Goal: Answer question/provide support: Share knowledge or assist other users

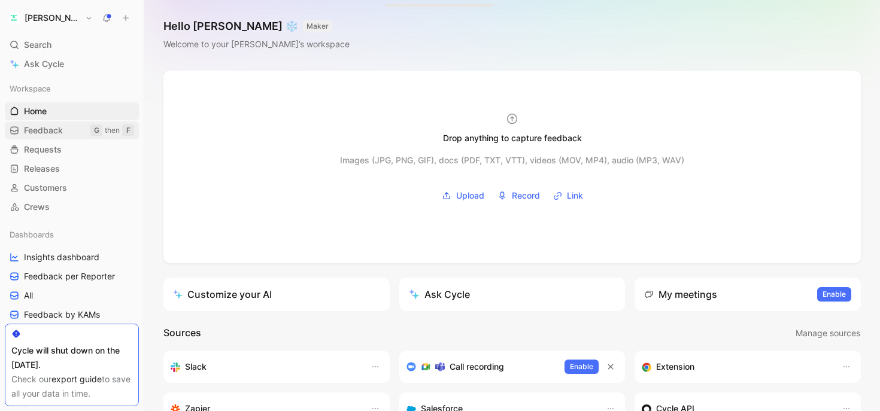
click at [48, 138] on link "Feedback G then F" at bounding box center [72, 131] width 134 height 18
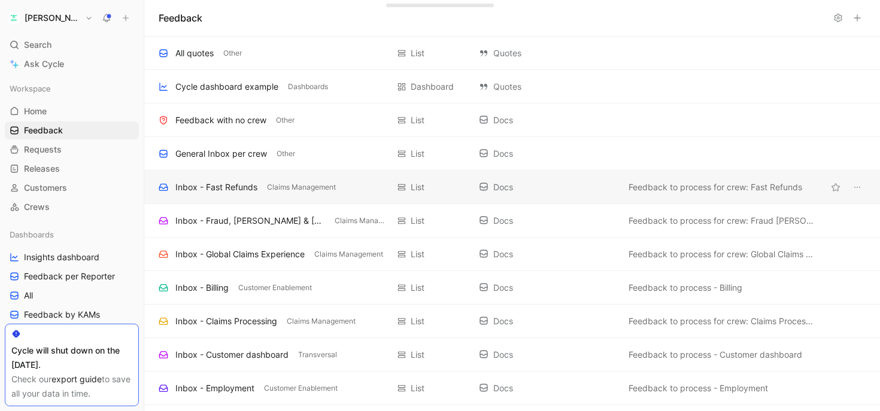
click at [217, 187] on div "Inbox - Fast Refunds" at bounding box center [216, 187] width 82 height 14
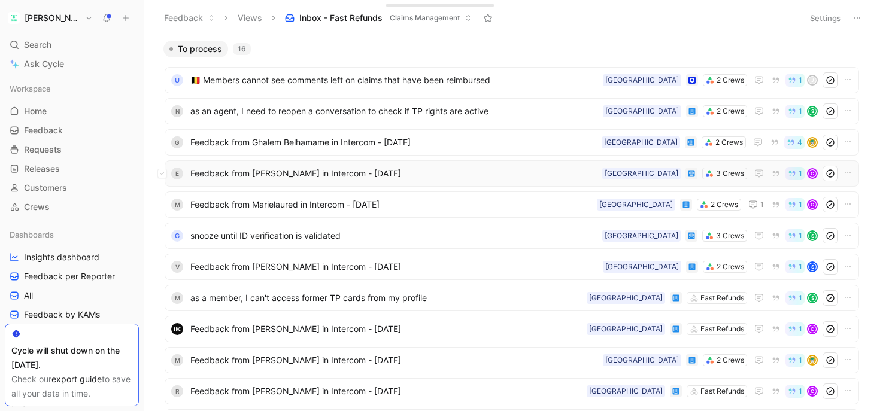
scroll to position [214, 0]
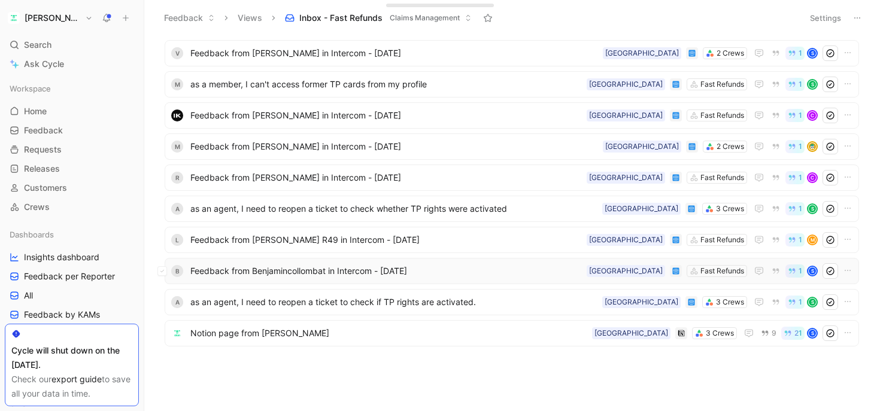
click at [263, 270] on span "Feedback from Benjamincollombat in Intercom - [DATE]" at bounding box center [386, 271] width 392 height 14
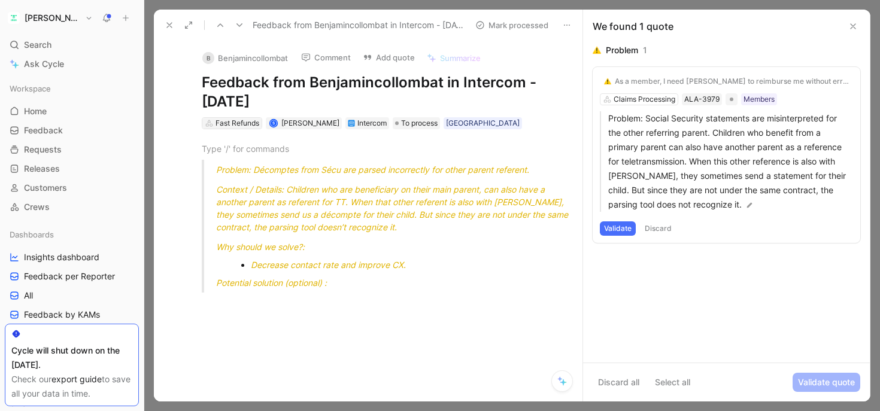
click at [241, 121] on div "Fast Refunds" at bounding box center [238, 123] width 44 height 12
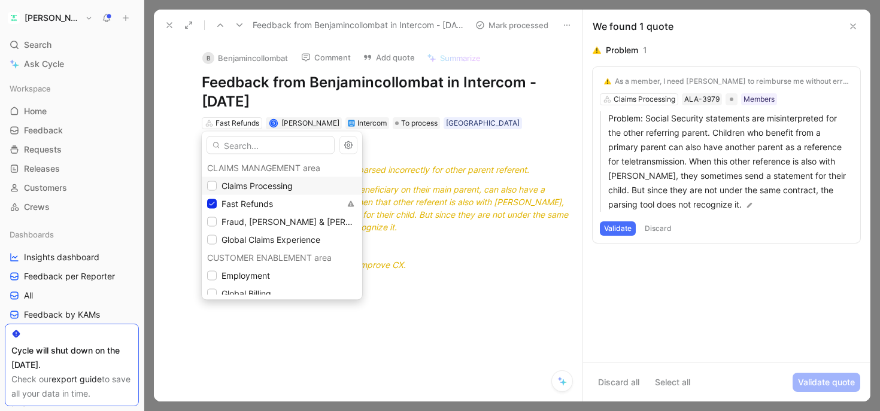
click at [255, 183] on span "Claims Processing" at bounding box center [257, 186] width 71 height 10
click at [237, 205] on span "Fast Refunds" at bounding box center [248, 204] width 52 height 10
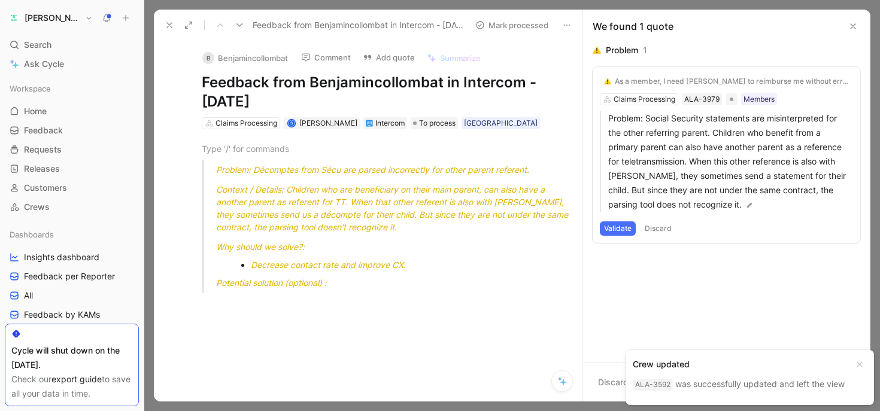
click at [163, 22] on button at bounding box center [169, 25] width 17 height 17
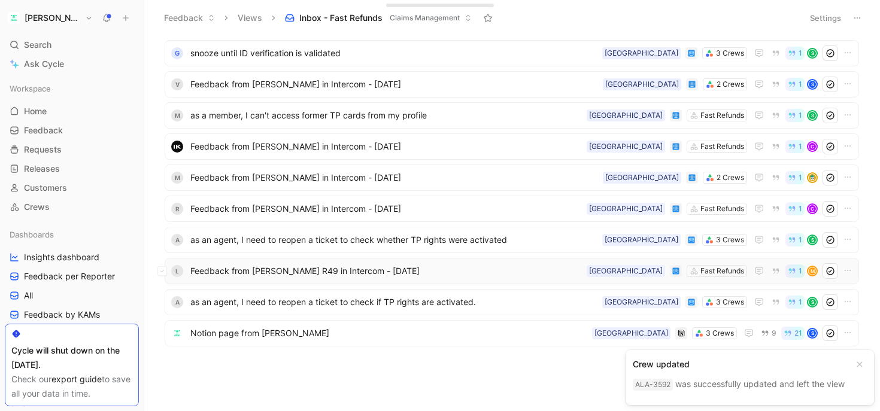
click at [286, 270] on span "Feedback from [PERSON_NAME] R49 in Intercom - [DATE]" at bounding box center [386, 271] width 392 height 14
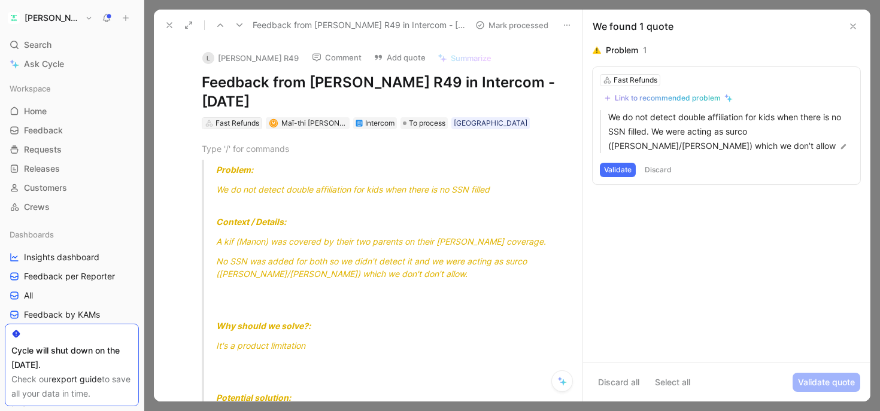
click at [229, 124] on div "Fast Refunds" at bounding box center [238, 123] width 44 height 12
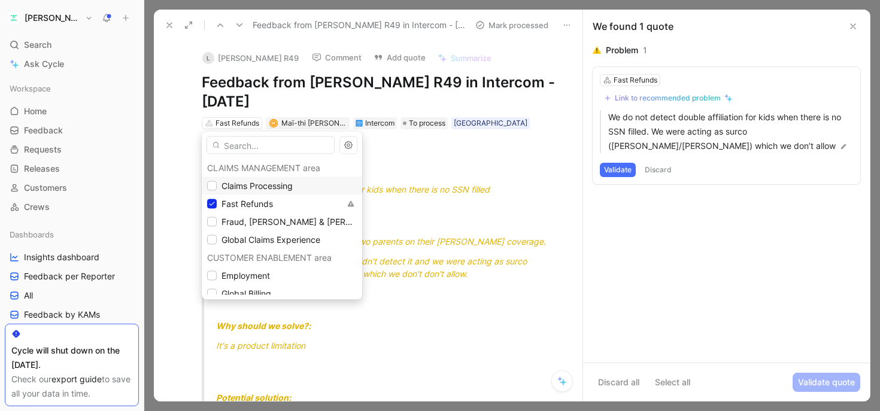
click at [266, 181] on span "Claims Processing" at bounding box center [257, 186] width 71 height 10
click at [253, 201] on span "Fast Refunds" at bounding box center [248, 204] width 52 height 10
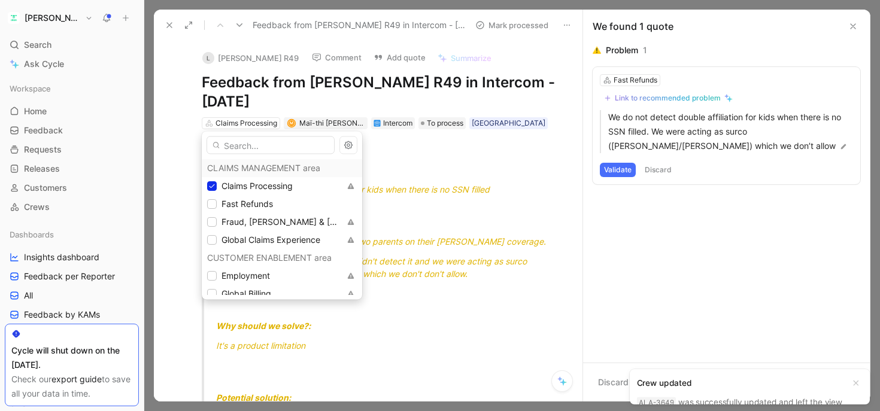
scroll to position [152, 0]
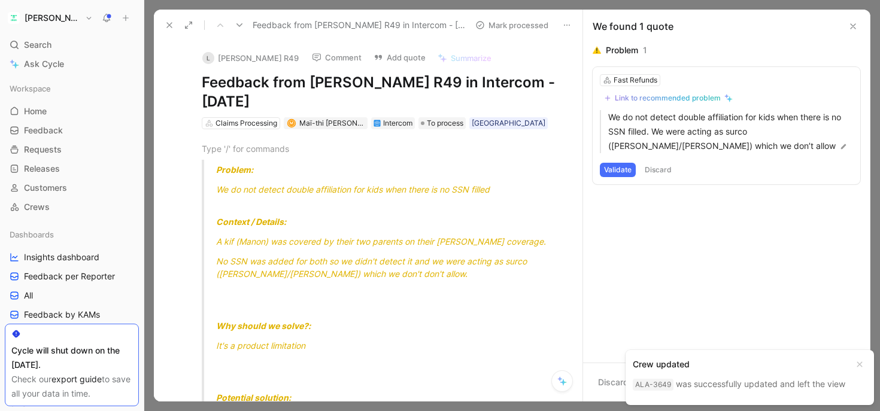
click at [171, 29] on icon at bounding box center [170, 25] width 10 height 10
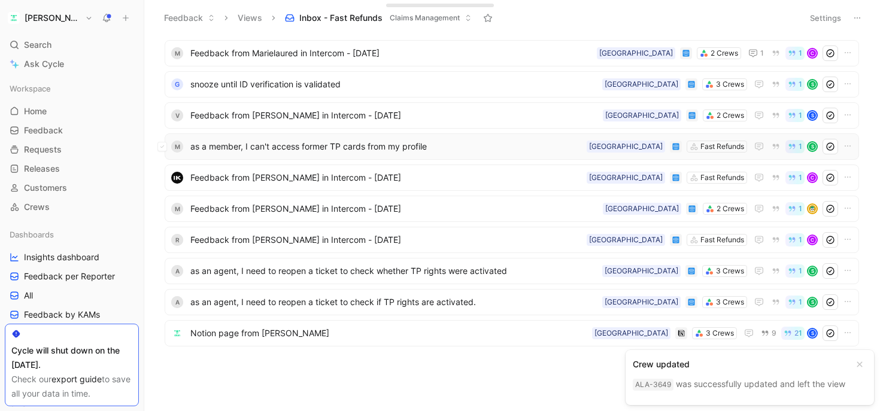
click at [232, 143] on span "as a member, I can't access former TP cards from my profile" at bounding box center [386, 147] width 392 height 14
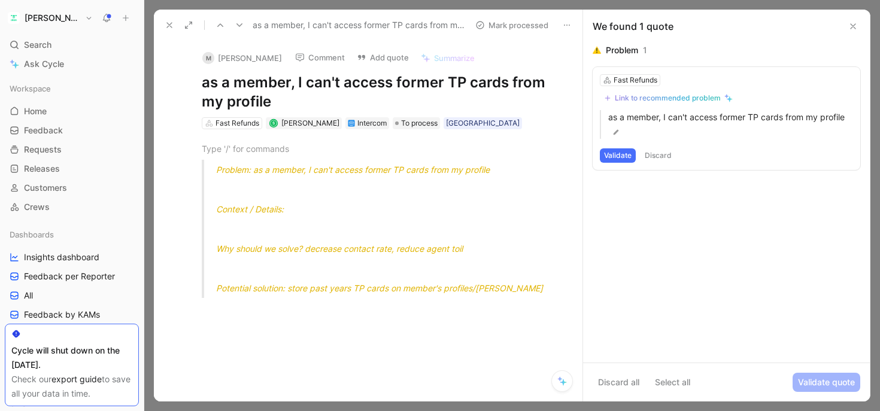
click at [670, 96] on div "Link to recommended problem" at bounding box center [668, 98] width 106 height 10
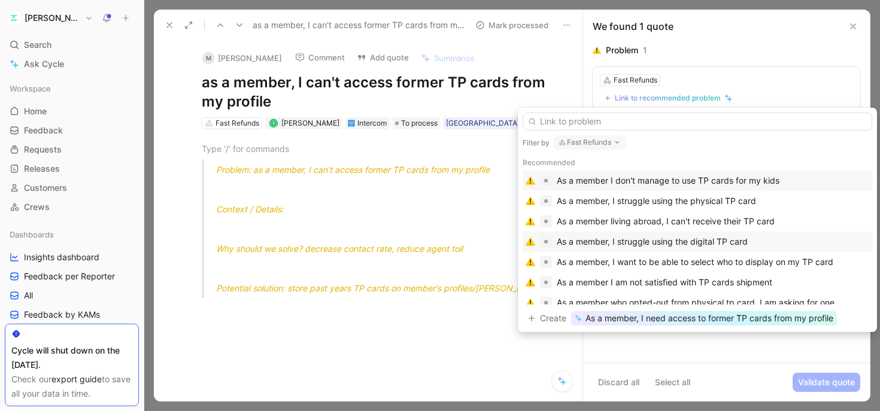
click at [601, 237] on div "As a member, I struggle using the digital TP card" at bounding box center [652, 242] width 191 height 14
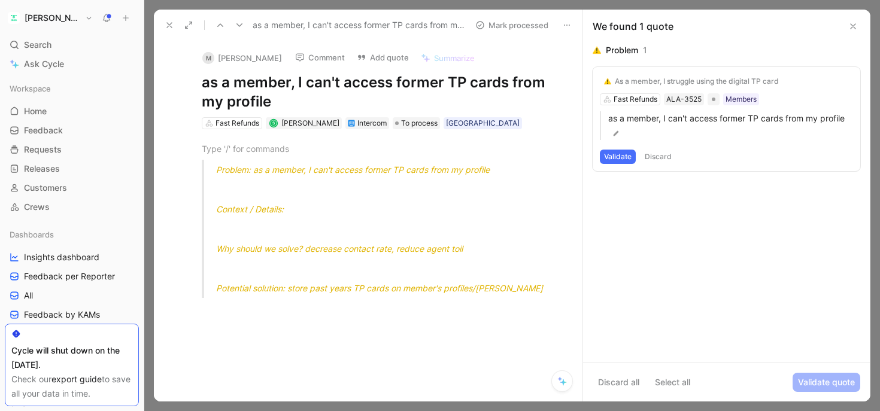
click at [617, 159] on button "Validate" at bounding box center [618, 157] width 36 height 14
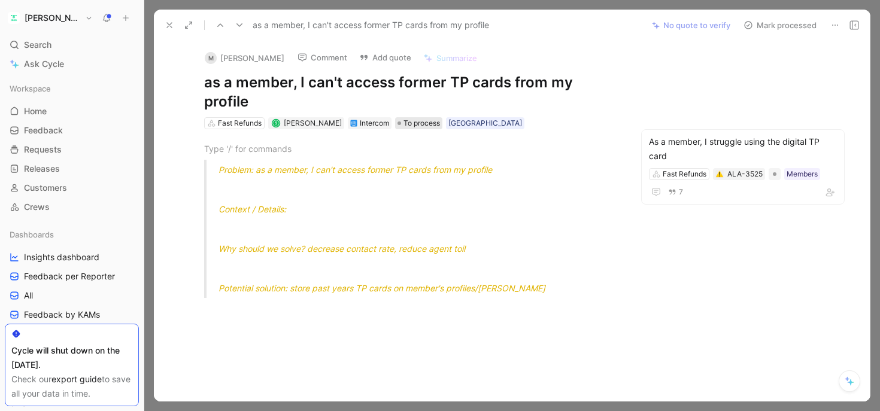
click at [409, 117] on span "To process" at bounding box center [422, 123] width 37 height 12
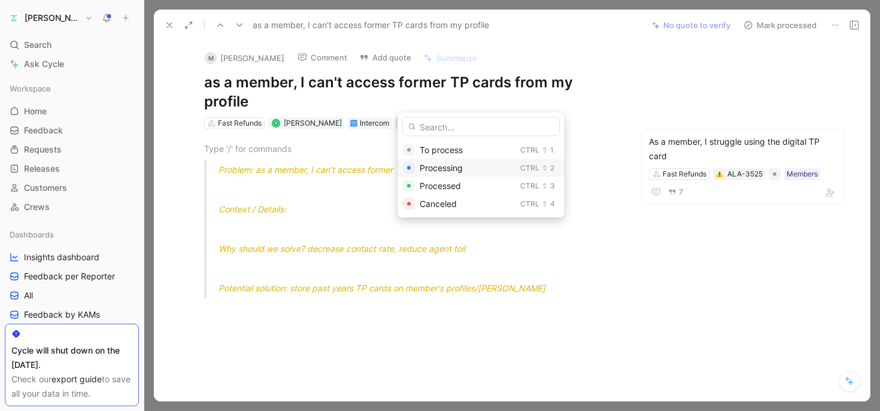
click at [424, 171] on span "Processing" at bounding box center [441, 168] width 43 height 10
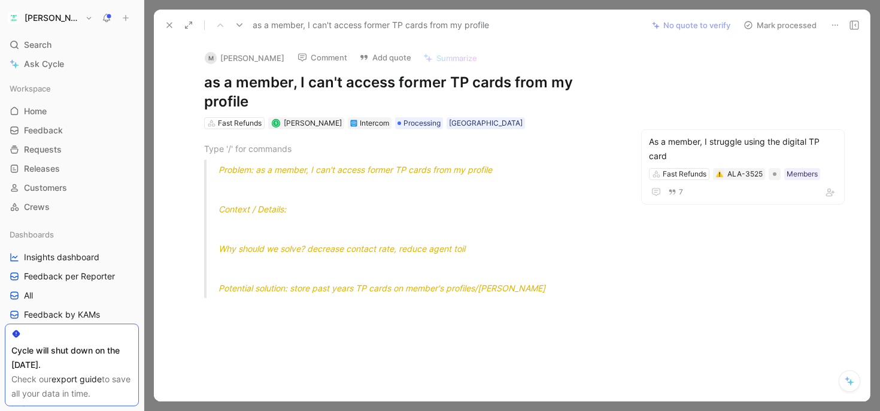
scroll to position [120, 0]
click at [171, 24] on icon at bounding box center [170, 25] width 10 height 10
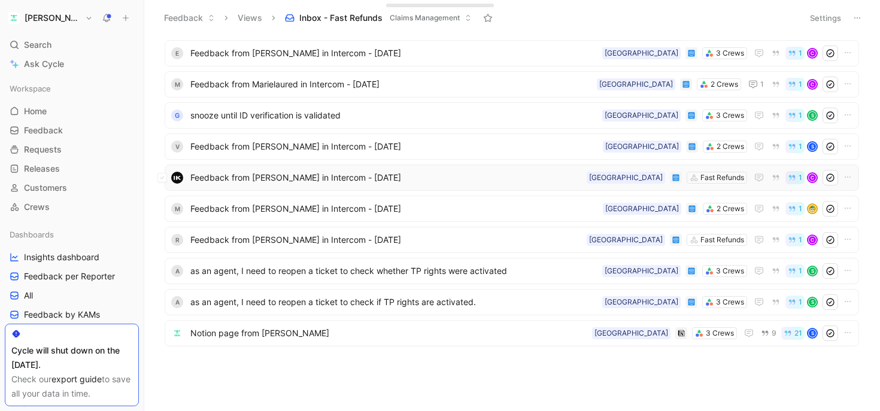
click at [282, 181] on span "Feedback from [PERSON_NAME] in Intercom - [DATE]" at bounding box center [386, 178] width 392 height 14
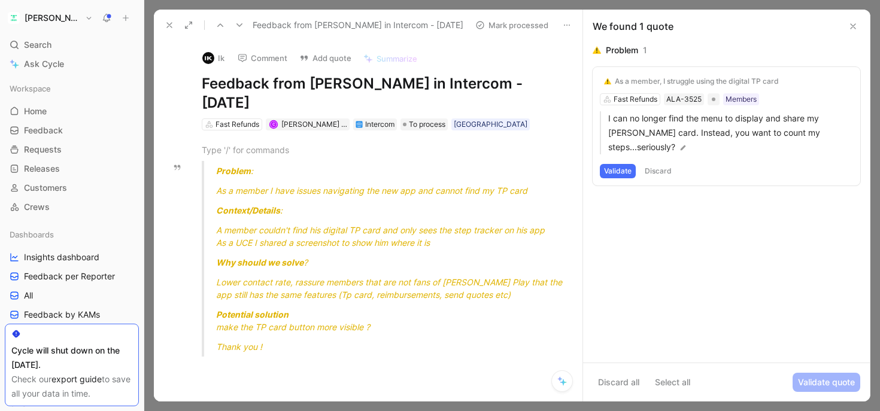
click at [284, 186] on span "As a member I have issues navigating the new app and cannot find my TP card" at bounding box center [371, 191] width 311 height 10
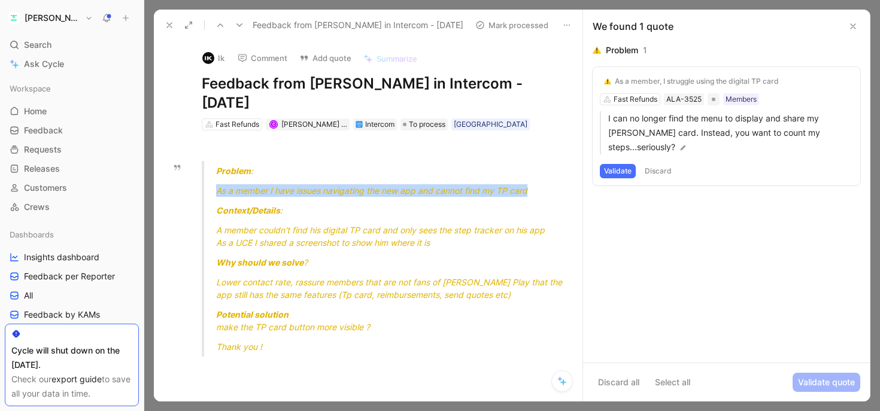
click at [284, 186] on span "As a member I have issues navigating the new app and cannot find my TP card" at bounding box center [371, 191] width 311 height 10
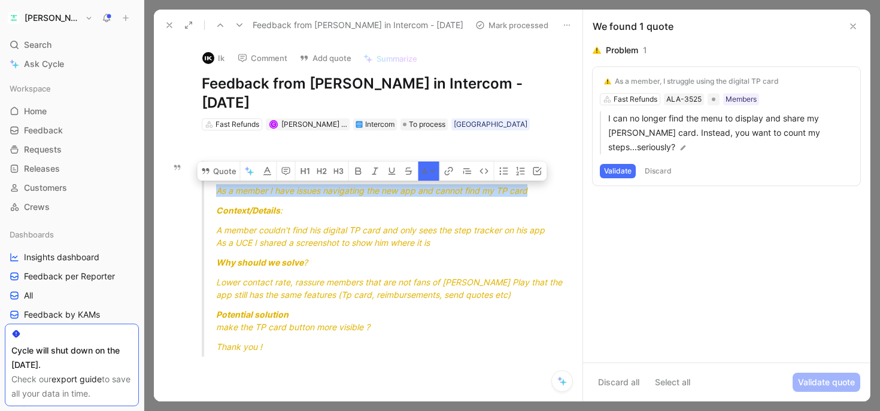
click at [287, 186] on span "As a member I have issues navigating the new app and cannot find my TP card" at bounding box center [371, 191] width 311 height 10
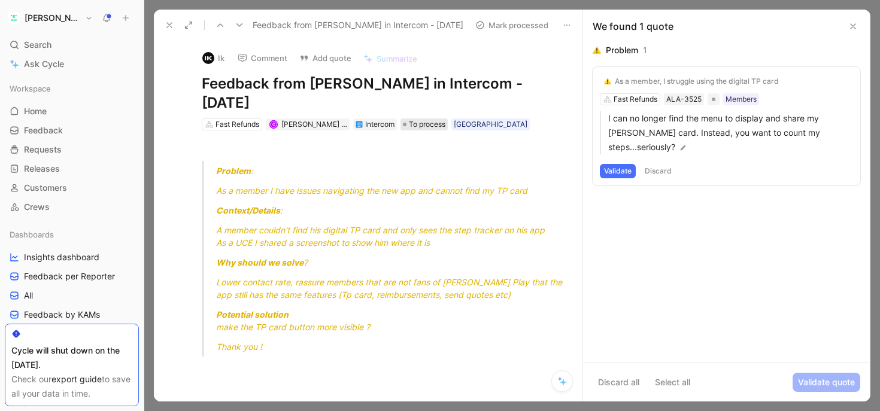
click at [410, 119] on span "To process" at bounding box center [427, 125] width 37 height 12
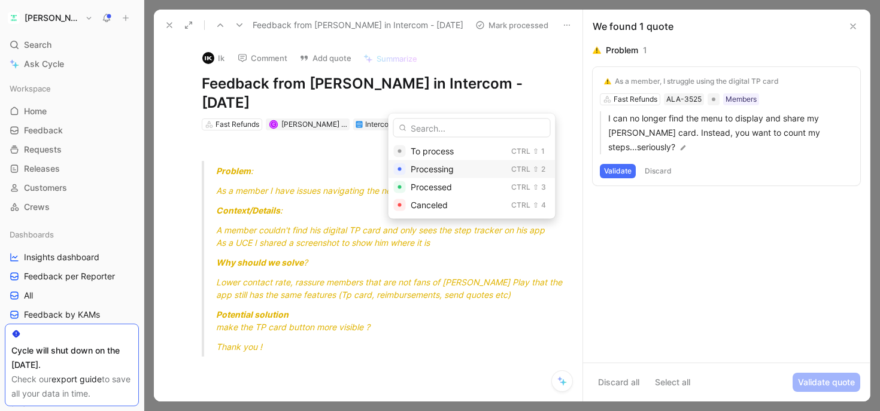
click at [424, 164] on span "Processing" at bounding box center [432, 169] width 43 height 10
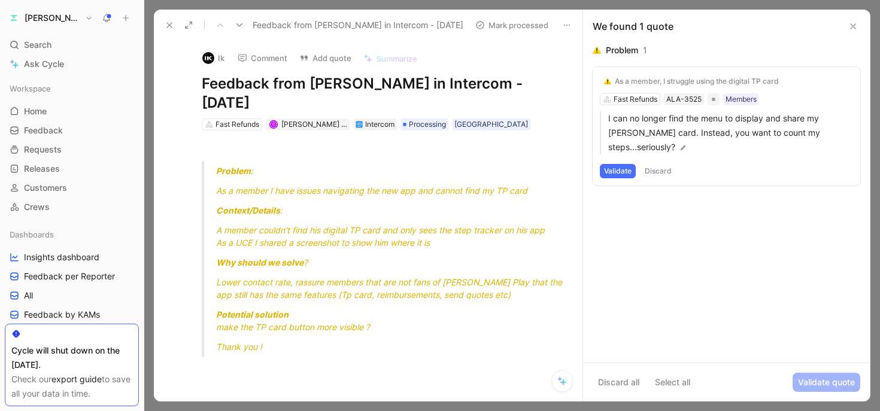
scroll to position [89, 0]
click at [623, 164] on button "Validate" at bounding box center [618, 171] width 36 height 14
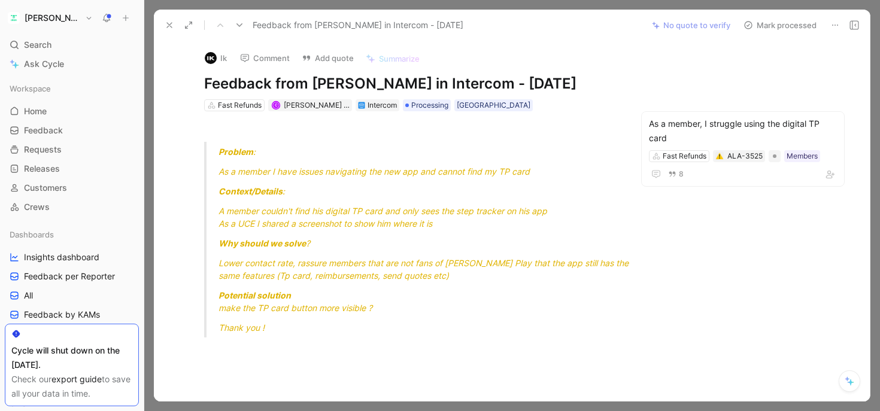
click at [171, 24] on icon at bounding box center [170, 25] width 10 height 10
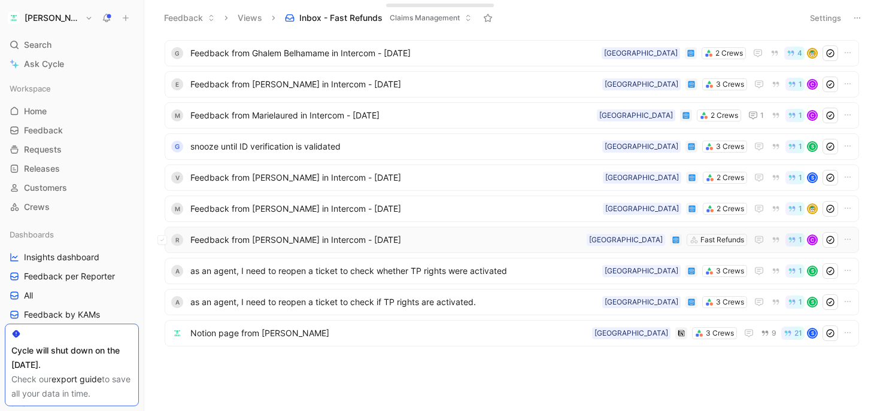
click at [331, 239] on span "Feedback from [PERSON_NAME] in Intercom - [DATE]" at bounding box center [386, 240] width 392 height 14
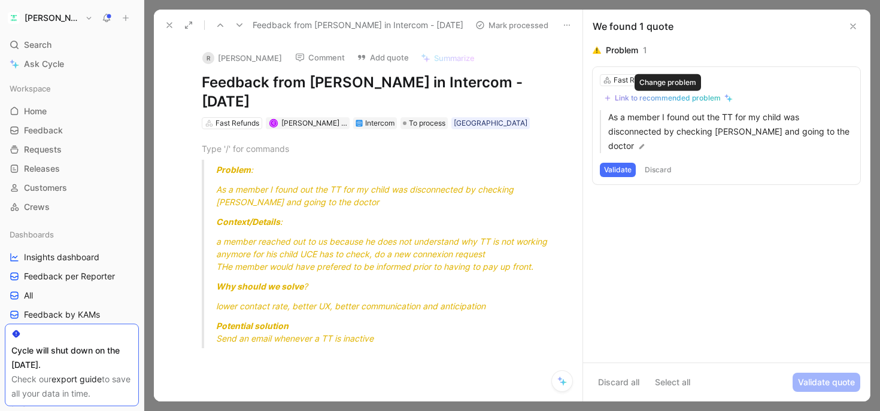
click at [652, 97] on div "Link to recommended problem" at bounding box center [668, 98] width 106 height 10
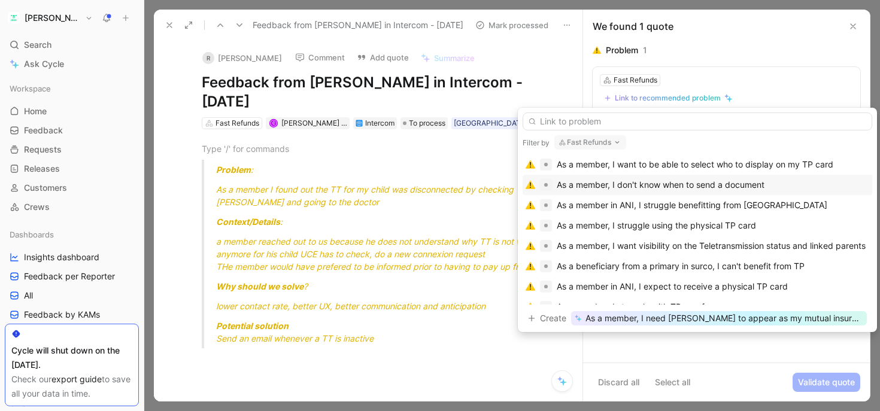
scroll to position [48, 0]
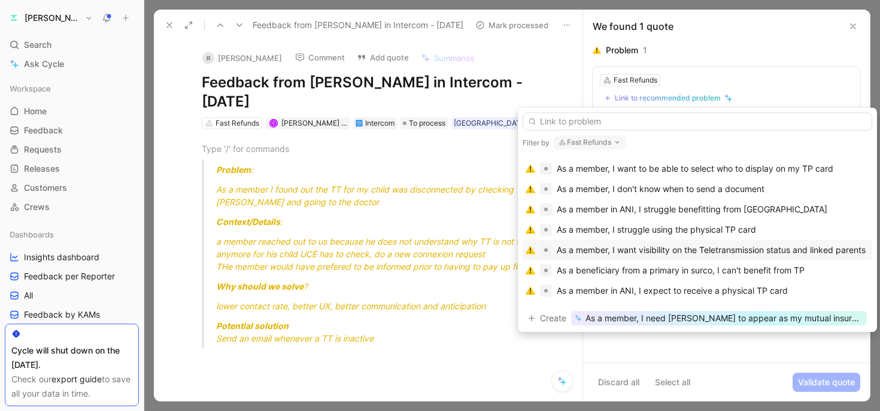
click at [627, 250] on div "As a member, I want visibility on the Teletransmission status and linked parents" at bounding box center [711, 250] width 309 height 14
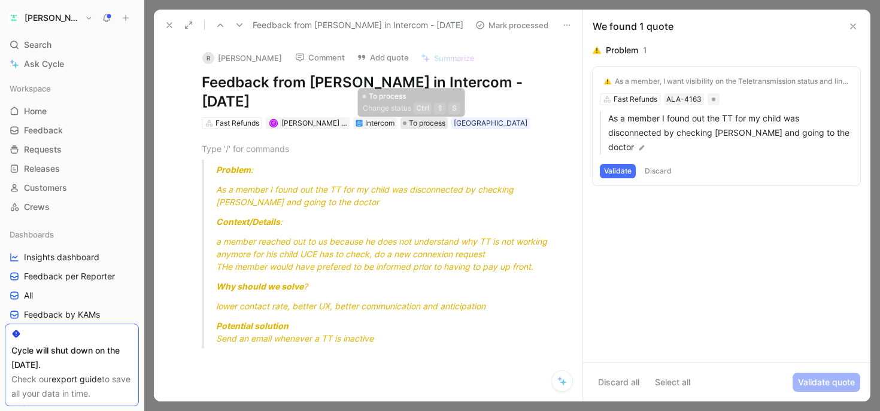
click at [418, 120] on span "To process" at bounding box center [427, 123] width 37 height 12
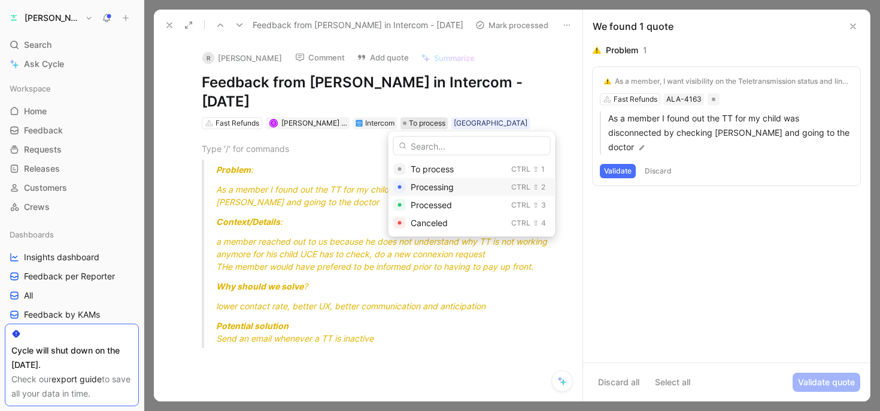
click at [426, 187] on span "Processing" at bounding box center [432, 187] width 43 height 10
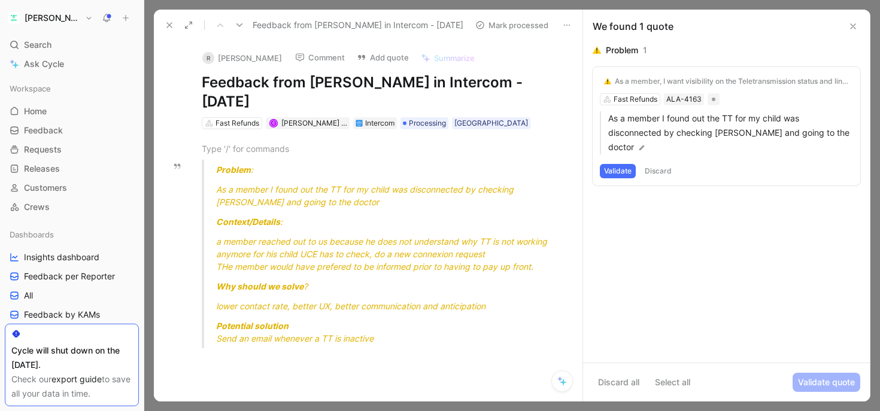
scroll to position [58, 0]
click at [613, 164] on button "Validate" at bounding box center [618, 171] width 36 height 14
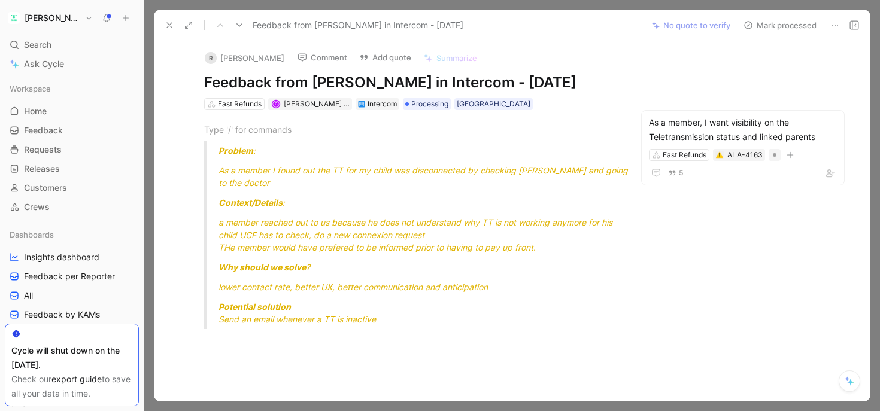
click at [165, 27] on icon at bounding box center [170, 25] width 10 height 10
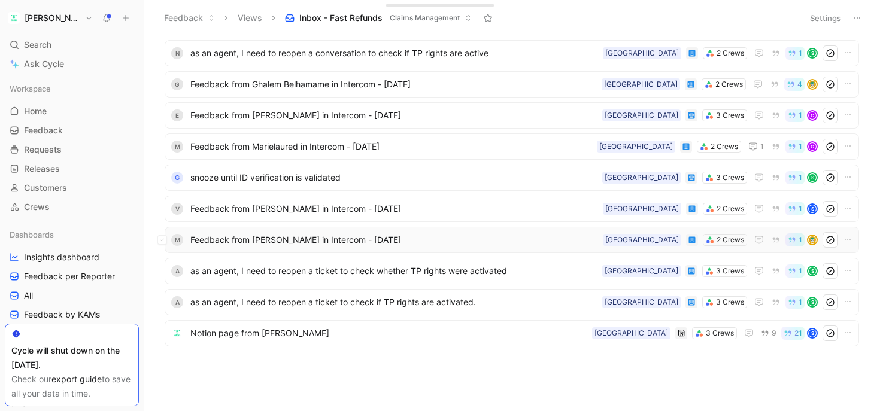
click at [278, 243] on span "Feedback from [PERSON_NAME] in Intercom - [DATE]" at bounding box center [394, 240] width 408 height 14
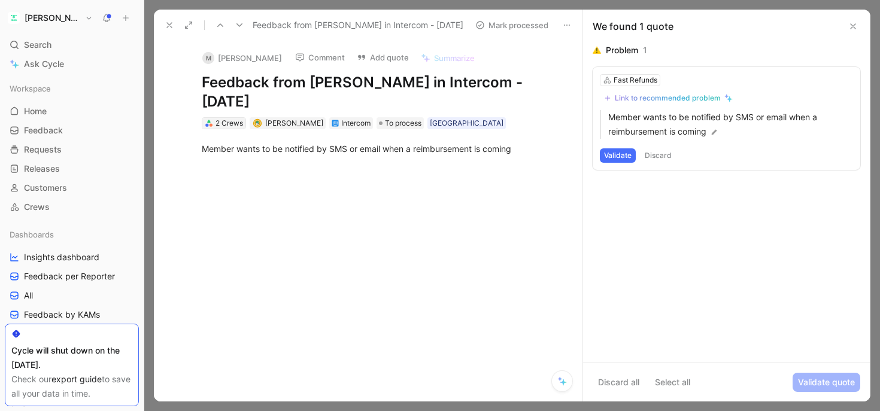
click at [230, 122] on div "2 Crews" at bounding box center [230, 123] width 28 height 12
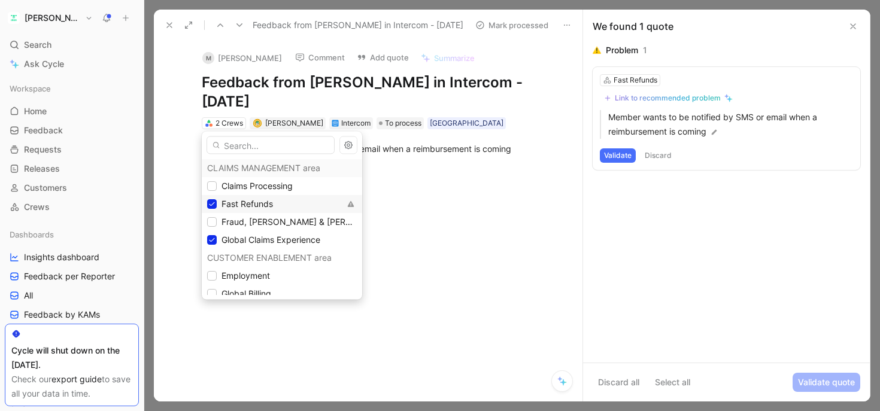
click at [246, 204] on span "Fast Refunds" at bounding box center [248, 204] width 52 height 10
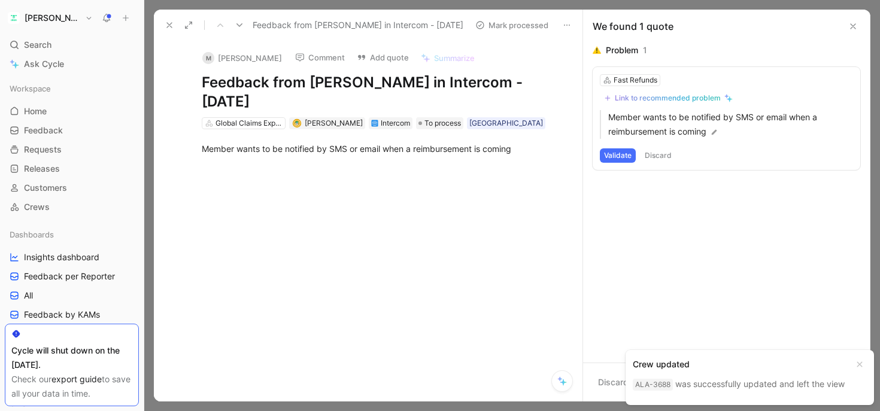
click at [168, 26] on use at bounding box center [169, 25] width 5 height 5
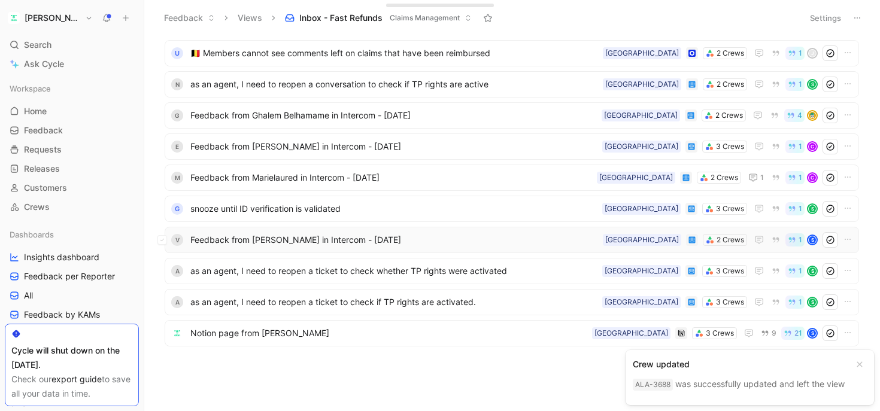
click at [372, 248] on div "V Feedback from [PERSON_NAME] in Intercom - [DATE] 2 Crews France 1 S" at bounding box center [512, 240] width 695 height 26
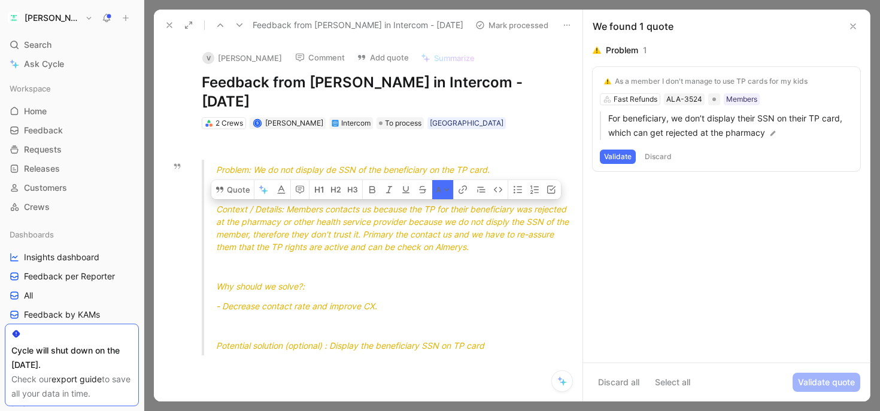
drag, startPoint x: 394, startPoint y: 190, endPoint x: 375, endPoint y: 220, distance: 34.7
click at [375, 220] on div "Context / Details: Members contacts us because the TP for their beneficiary was…" at bounding box center [395, 228] width 358 height 50
click at [384, 217] on span "Context / Details: Members contacts us because the TP for their beneficiary was…" at bounding box center [393, 228] width 355 height 48
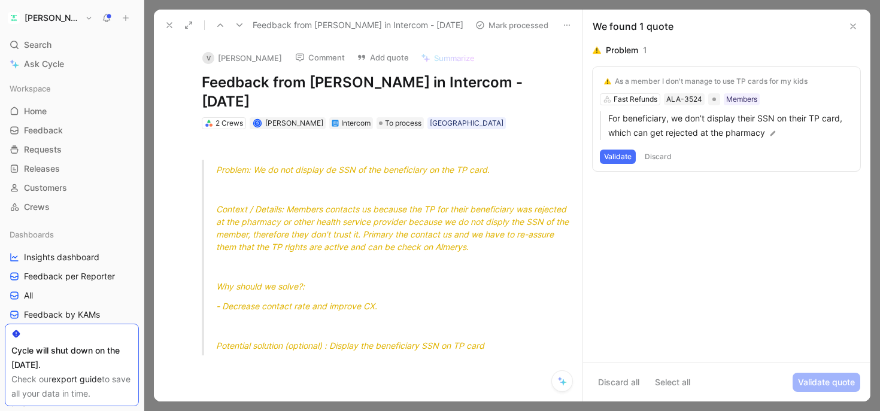
click at [308, 62] on button "Comment" at bounding box center [320, 57] width 60 height 17
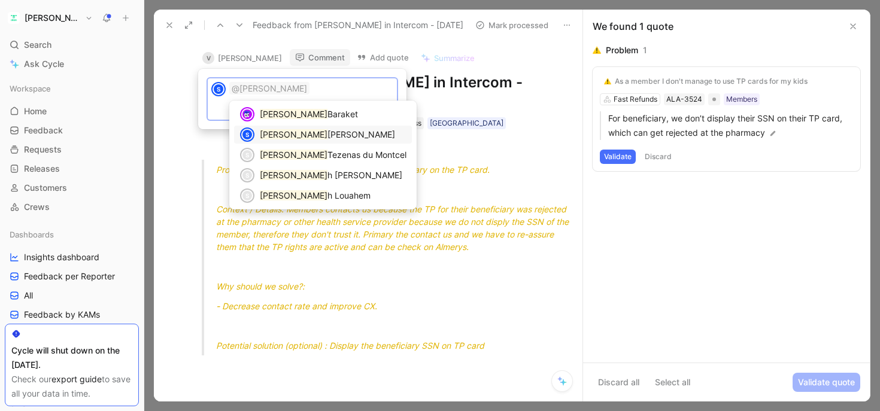
click at [328, 131] on span "[PERSON_NAME]" at bounding box center [362, 134] width 68 height 10
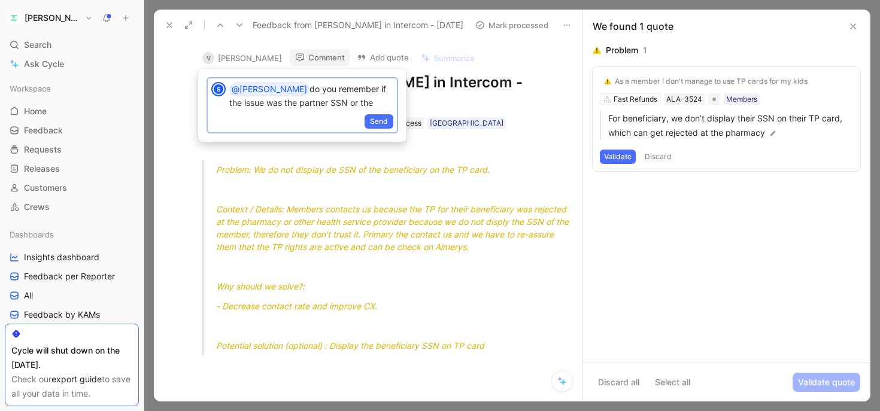
click at [341, 104] on p "@[PERSON_NAME] do you remember if the issue was the partner SSN or the" at bounding box center [311, 95] width 164 height 27
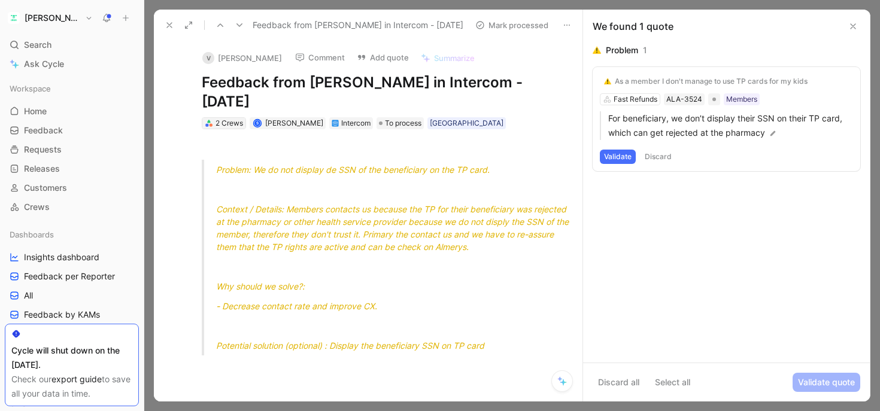
click at [232, 117] on div "2 Crews" at bounding box center [230, 123] width 28 height 12
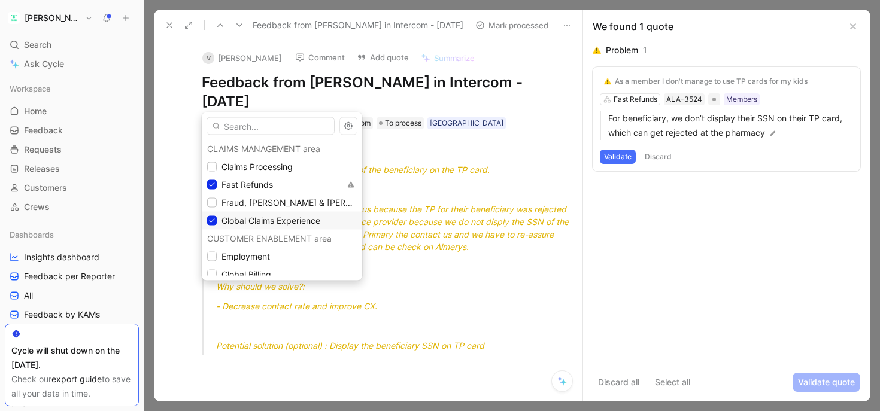
click at [231, 223] on span "Global Claims Experience" at bounding box center [271, 221] width 99 height 10
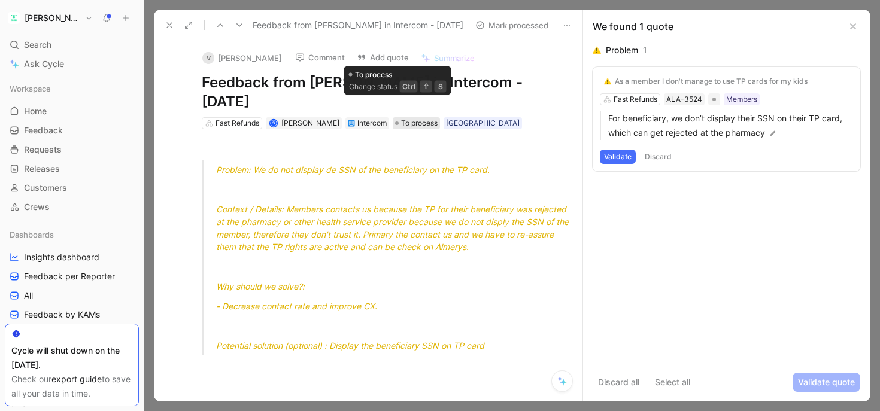
click at [401, 117] on span "To process" at bounding box center [419, 123] width 37 height 12
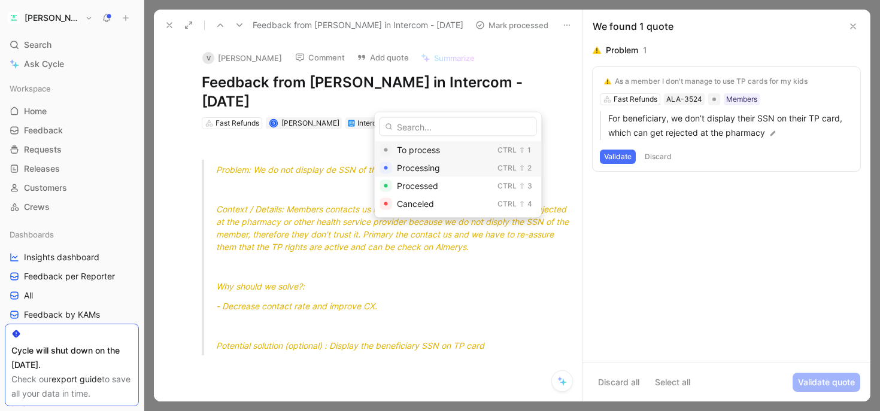
click at [409, 168] on span "Processing" at bounding box center [418, 168] width 43 height 10
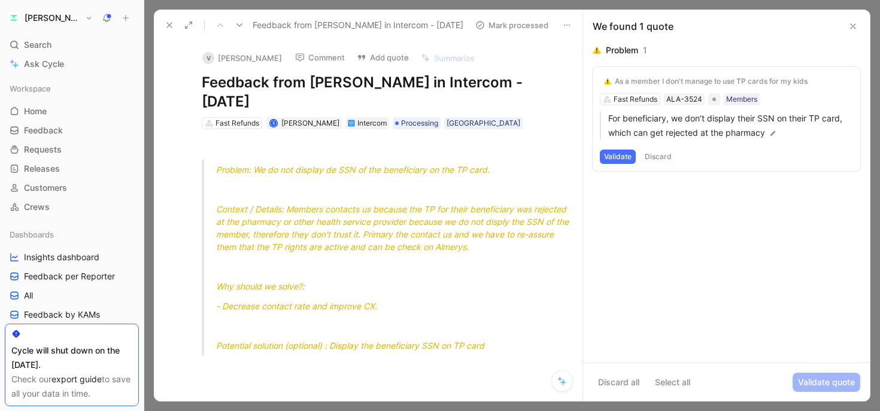
click at [307, 56] on button "Comment" at bounding box center [320, 57] width 60 height 17
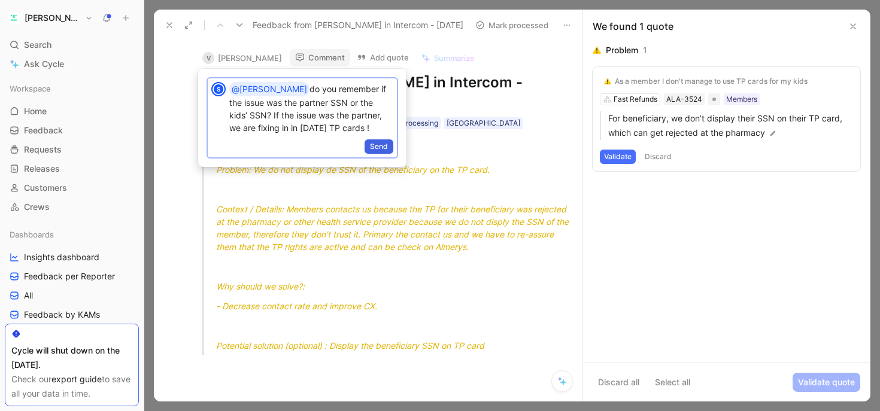
click at [379, 147] on span "Send" at bounding box center [379, 147] width 18 height 12
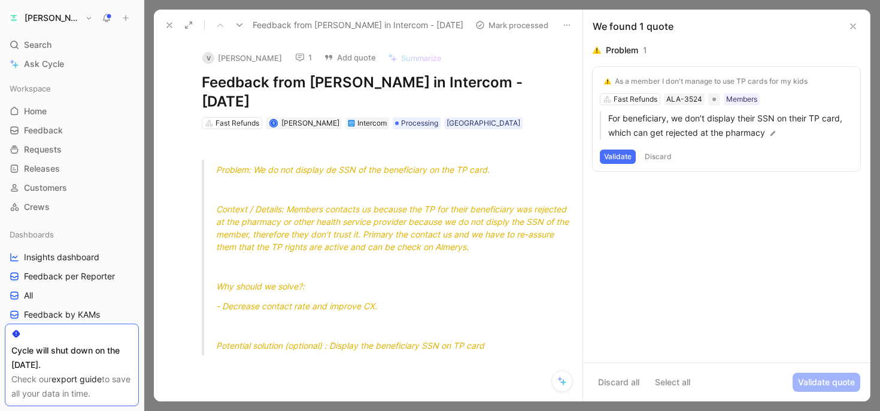
click at [611, 158] on button "Validate" at bounding box center [618, 157] width 36 height 14
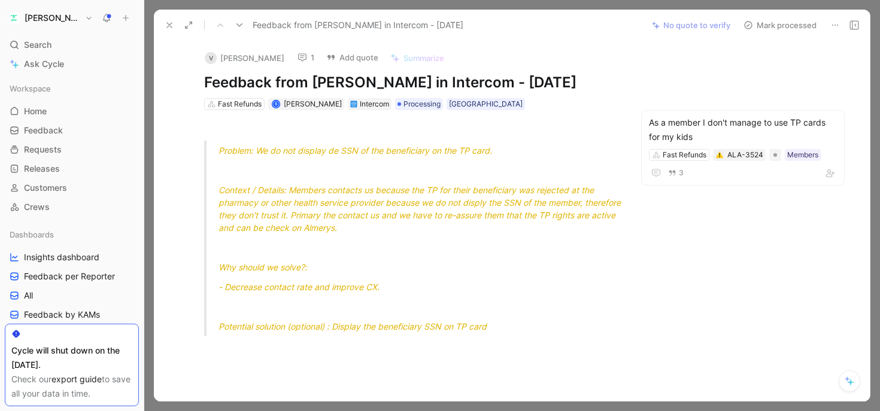
click at [172, 23] on icon at bounding box center [170, 25] width 10 height 10
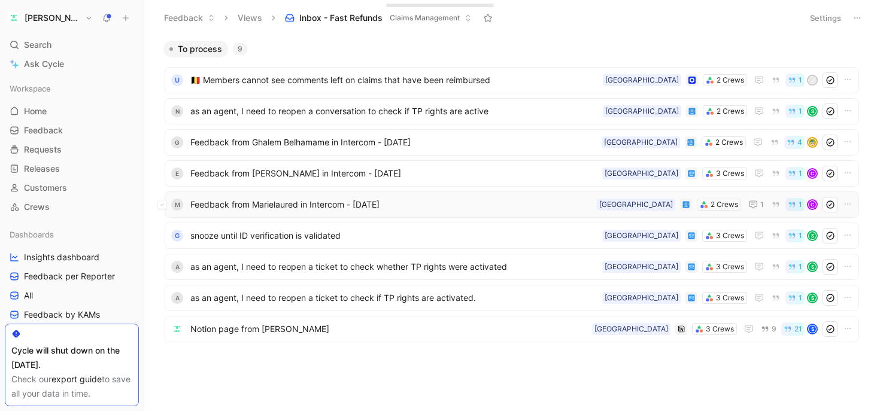
click at [322, 211] on span "Feedback from Marielaured in Intercom - [DATE]" at bounding box center [391, 205] width 402 height 14
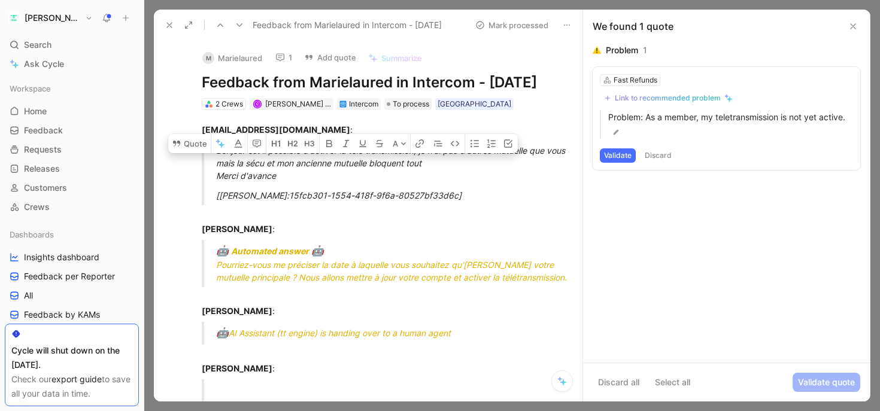
drag, startPoint x: 350, startPoint y: 152, endPoint x: 337, endPoint y: 163, distance: 18.3
click at [337, 163] on div "Bonjour est il possible d'activer la télé transmission, je n'ai pas d'autres mu…" at bounding box center [395, 163] width 358 height 38
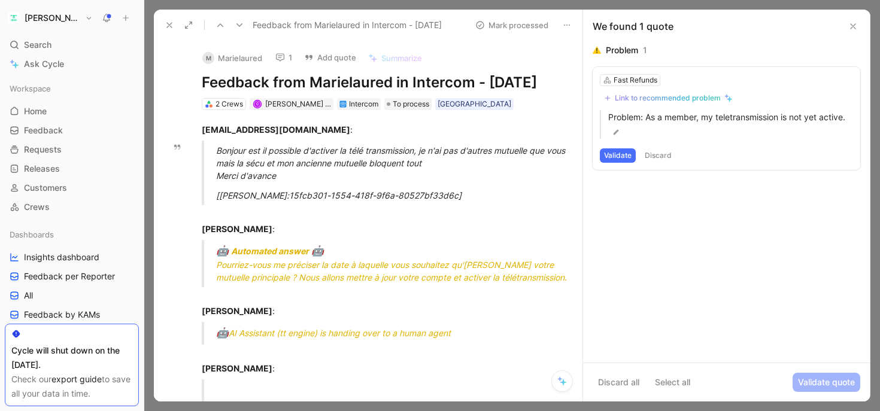
click at [355, 162] on div "Bonjour est il possible d'activer la télé transmission, je n'ai pas d'autres mu…" at bounding box center [395, 163] width 358 height 38
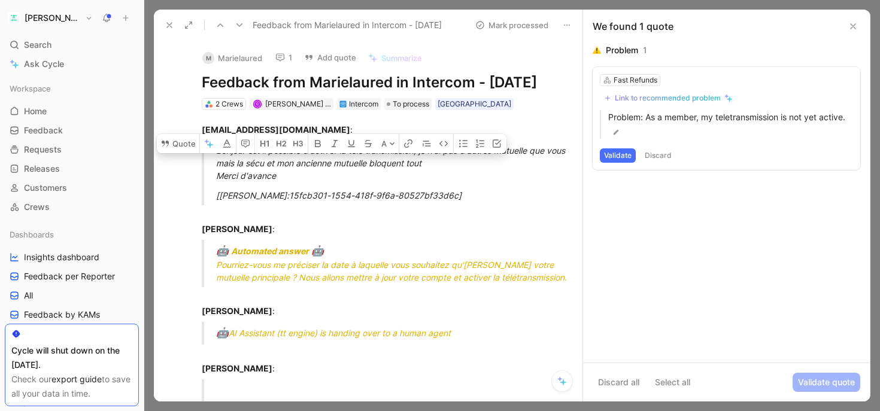
drag, startPoint x: 367, startPoint y: 162, endPoint x: 290, endPoint y: 156, distance: 77.5
click at [290, 156] on div "Bonjour est il possible d'activer la télé transmission, je n'ai pas d'autres mu…" at bounding box center [395, 163] width 358 height 38
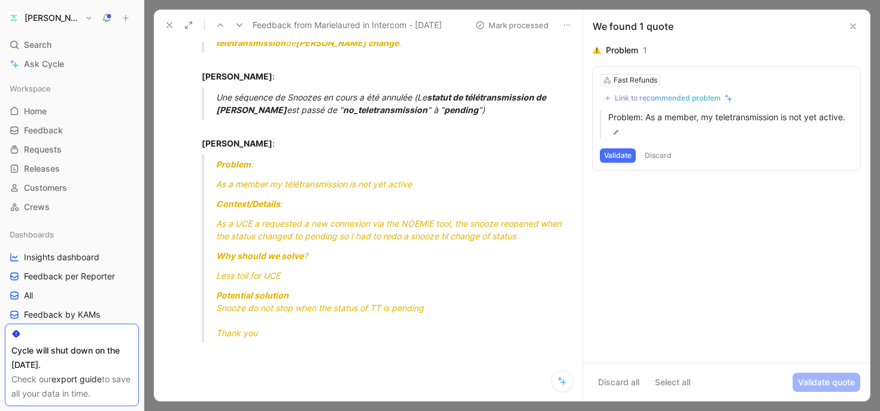
scroll to position [1671, 0]
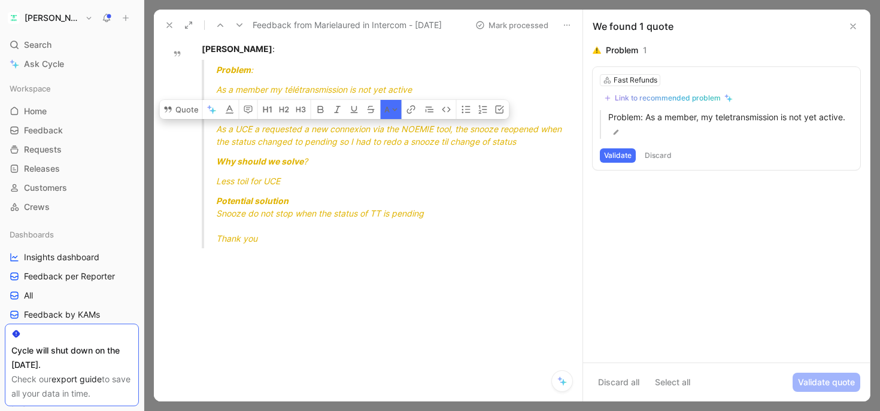
drag, startPoint x: 313, startPoint y: 114, endPoint x: 358, endPoint y: 129, distance: 47.2
click at [358, 129] on span "As a UCE a requested a new connexion via the NOEMIE tool, the snooze reopened w…" at bounding box center [390, 135] width 348 height 23
click at [380, 129] on span "As a UCE a requested a new connexion via the NOEMIE tool, the snooze reopened w…" at bounding box center [390, 135] width 348 height 23
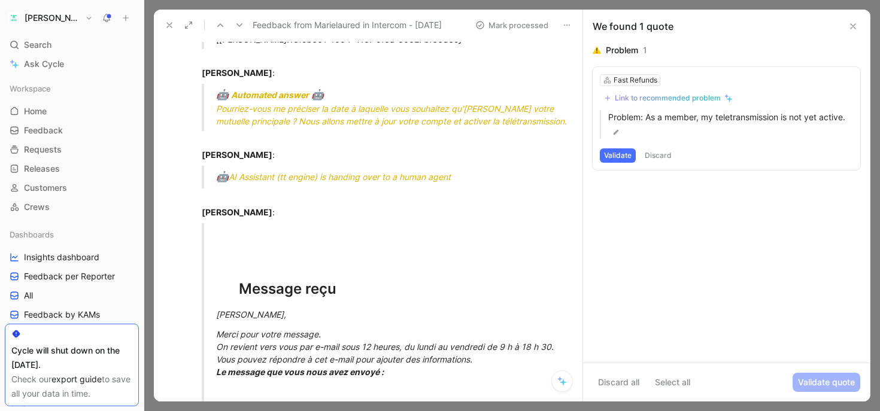
scroll to position [0, 0]
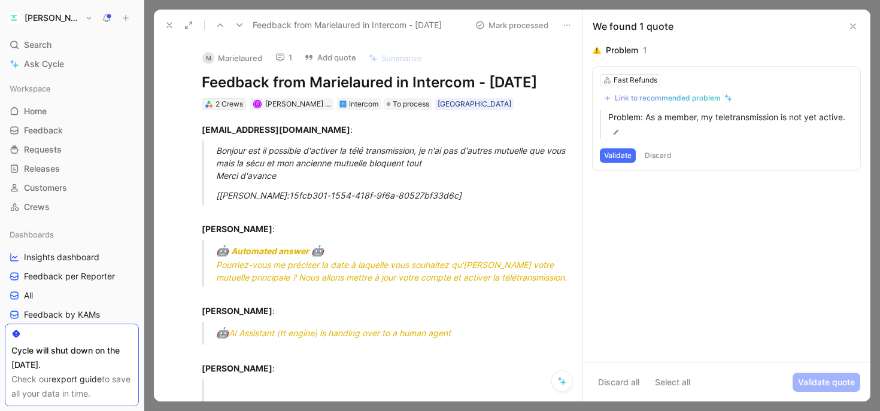
click at [221, 104] on div "2 Crews" at bounding box center [230, 104] width 28 height 12
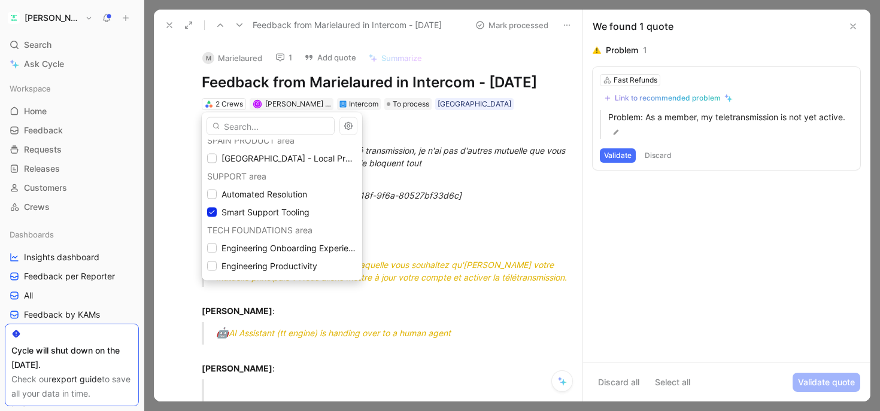
scroll to position [468, 0]
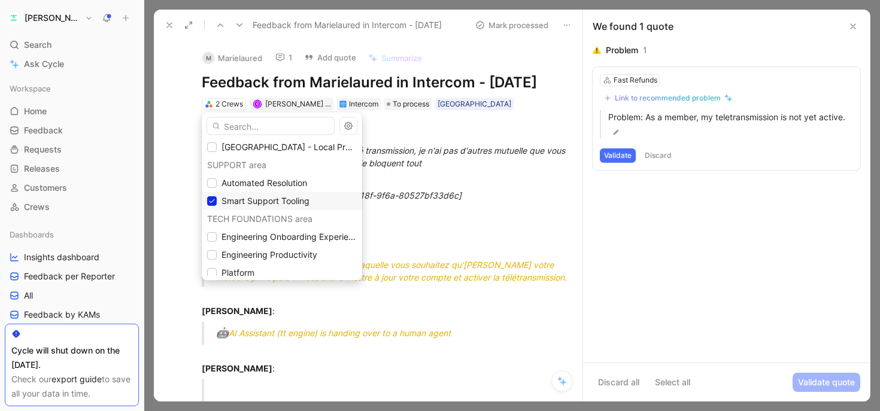
click at [319, 201] on div "Smart Support Tooling" at bounding box center [282, 202] width 150 height 14
click at [290, 203] on span "Smart Support Tooling" at bounding box center [266, 201] width 88 height 10
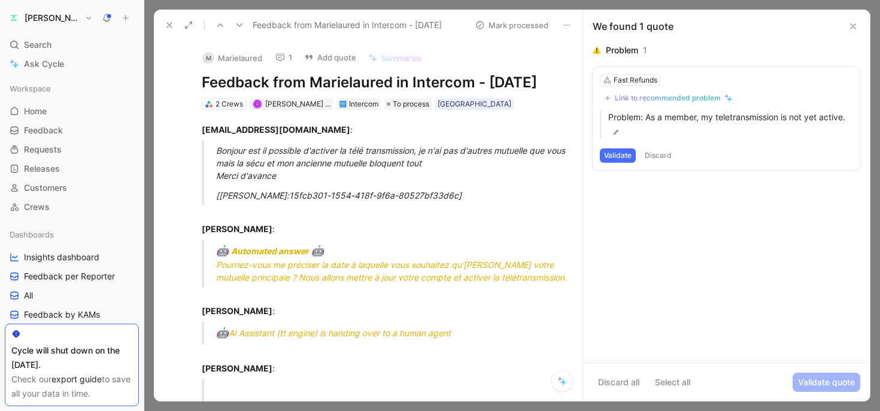
click at [665, 157] on button "Discard" at bounding box center [658, 156] width 35 height 14
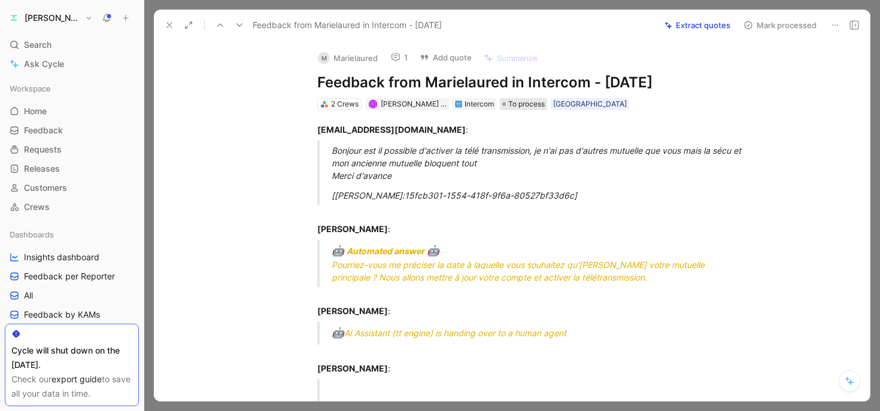
click at [508, 108] on span "To process" at bounding box center [526, 104] width 37 height 12
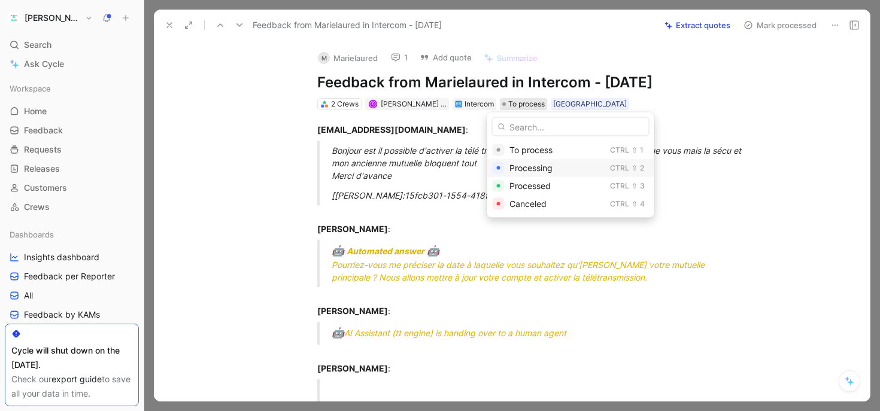
click at [522, 169] on span "Processing" at bounding box center [531, 168] width 43 height 10
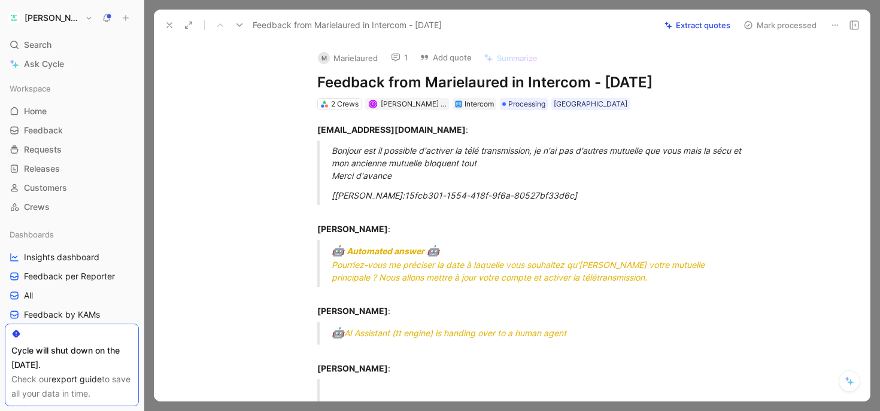
click at [172, 23] on use at bounding box center [169, 25] width 5 height 5
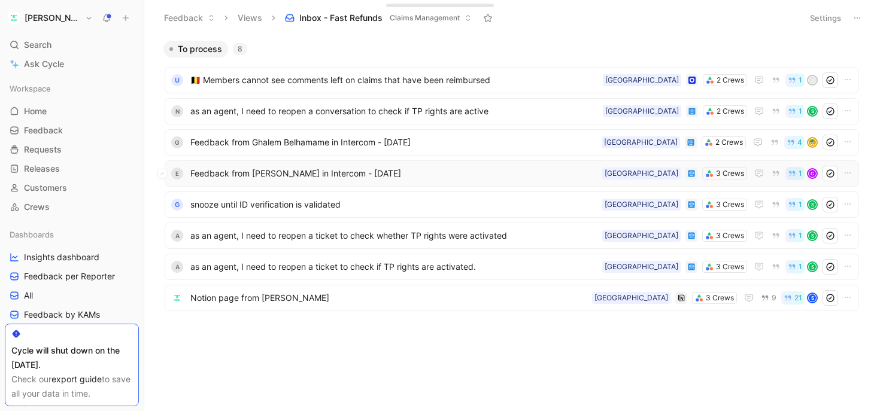
click at [312, 172] on span "Feedback from [PERSON_NAME] in Intercom - [DATE]" at bounding box center [393, 173] width 407 height 14
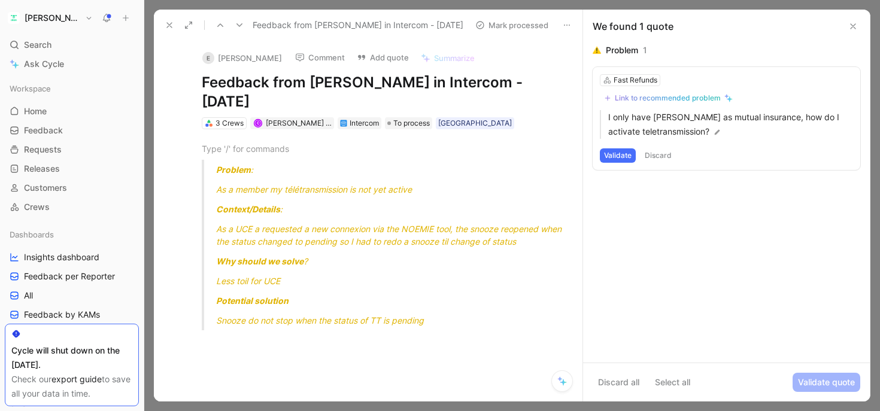
click at [171, 21] on icon at bounding box center [170, 25] width 10 height 10
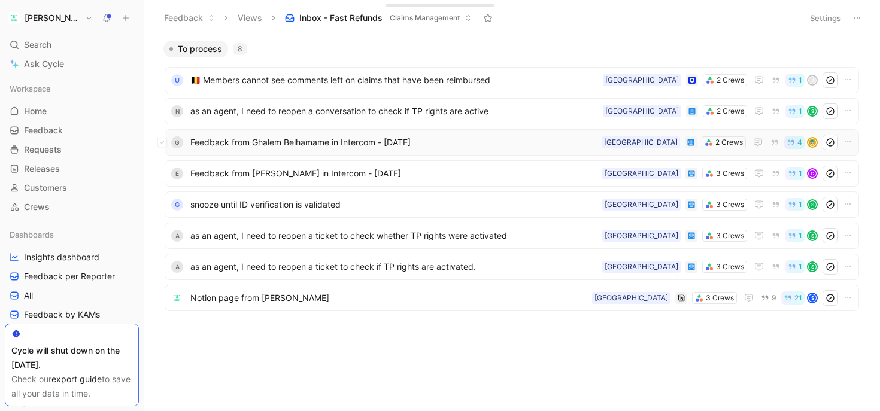
click at [322, 143] on span "Feedback from Ghalem Belhamame in Intercom - [DATE]" at bounding box center [393, 142] width 407 height 14
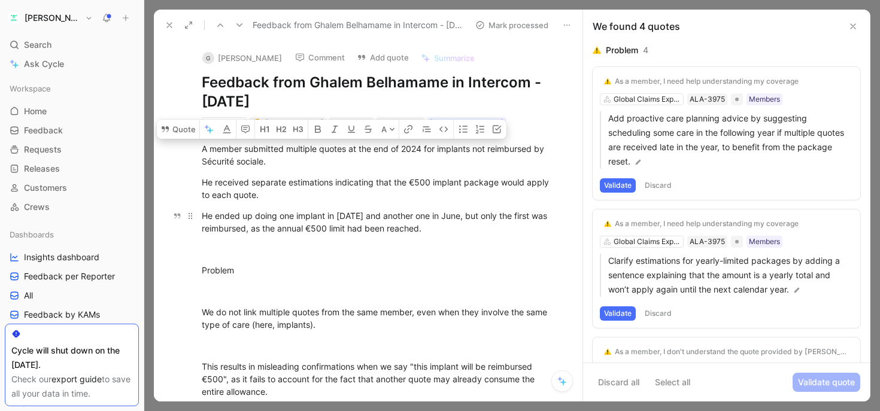
drag, startPoint x: 237, startPoint y: 152, endPoint x: 329, endPoint y: 228, distance: 120.0
click at [329, 228] on div "A member submitted multiple quotes at the end of 2024 for implants not reimburs…" at bounding box center [381, 406] width 404 height 555
click at [340, 217] on div "He ended up doing one implant in [DATE] and another one in June, but only the f…" at bounding box center [381, 222] width 358 height 25
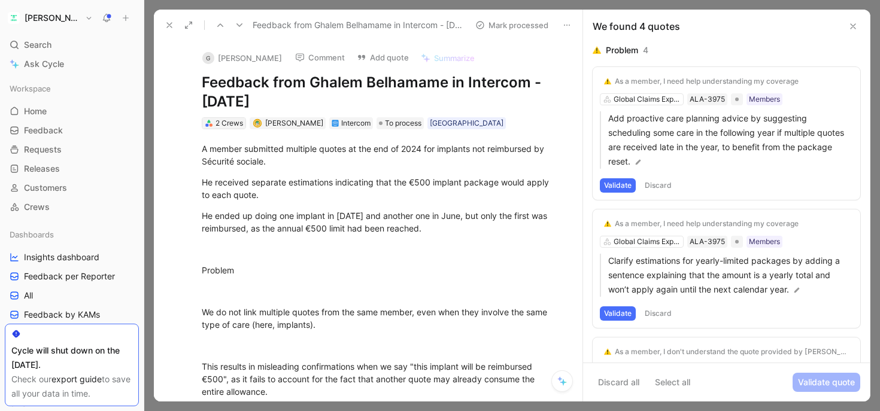
click at [219, 126] on div "2 Crews" at bounding box center [230, 123] width 28 height 12
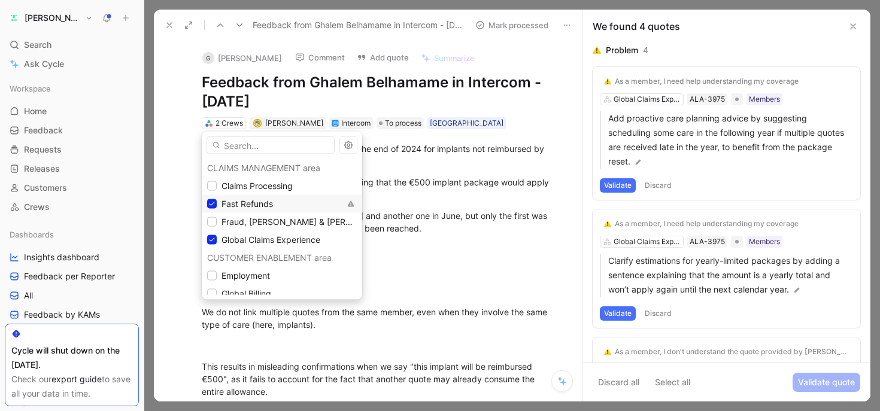
click at [220, 207] on div "Fast Refunds" at bounding box center [273, 204] width 133 height 14
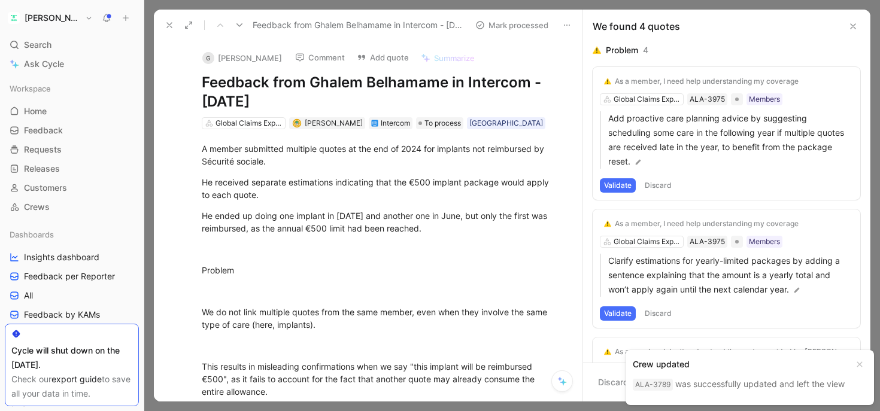
click at [171, 31] on button at bounding box center [169, 25] width 17 height 17
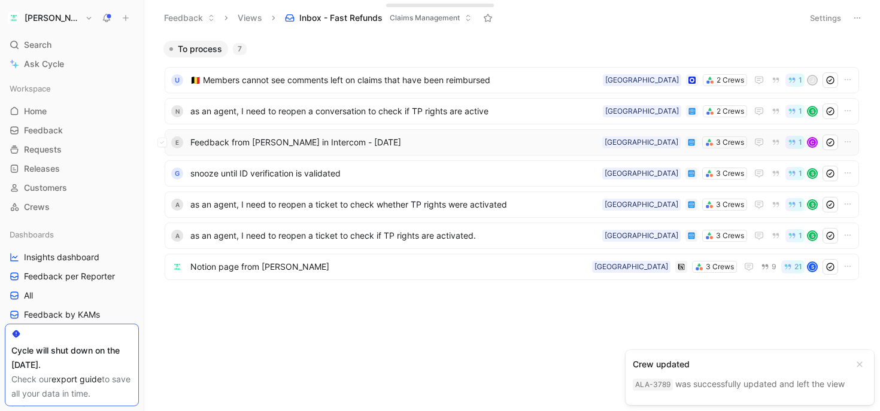
click at [299, 138] on span "Feedback from [PERSON_NAME] in Intercom - [DATE]" at bounding box center [393, 142] width 407 height 14
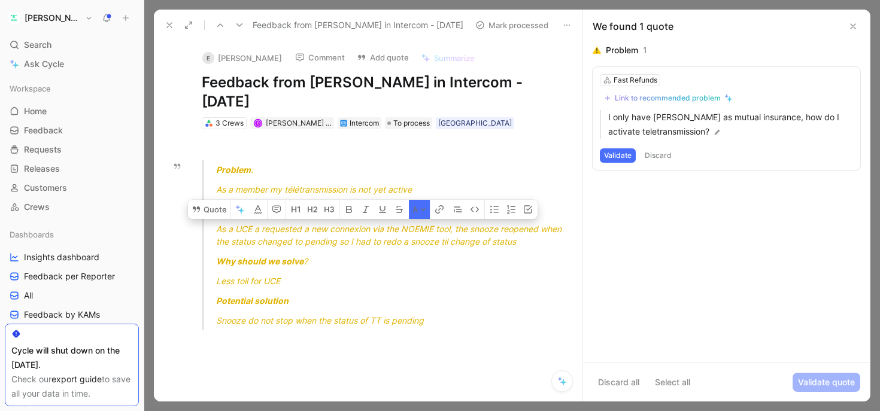
drag, startPoint x: 283, startPoint y: 231, endPoint x: 438, endPoint y: 238, distance: 154.6
click at [438, 238] on span "As a UCE a requested a new connexion via the NOEMIE tool, the snooze reopened w…" at bounding box center [390, 235] width 348 height 23
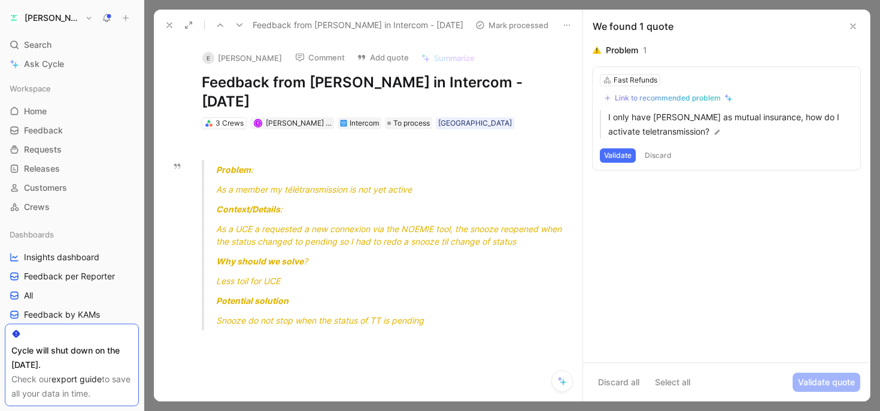
click at [442, 239] on span "As a UCE a requested a new connexion via the NOEMIE tool, the snooze reopened w…" at bounding box center [390, 235] width 348 height 23
click at [228, 123] on div "3 Crews" at bounding box center [230, 123] width 28 height 12
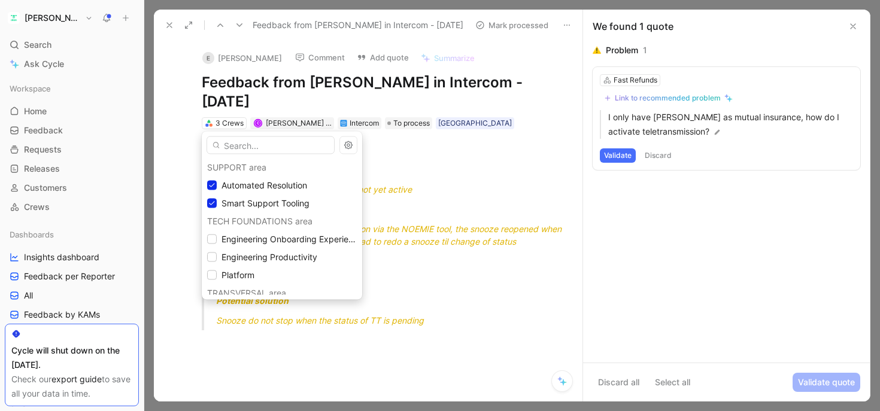
scroll to position [492, 0]
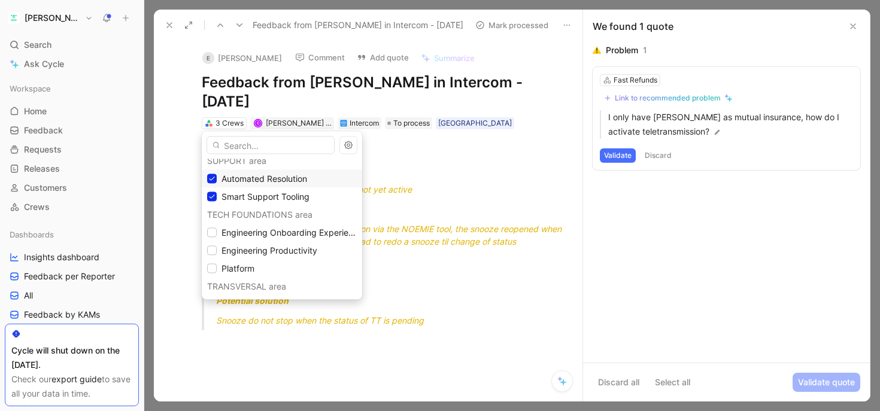
click at [256, 181] on span "Automated Resolution" at bounding box center [265, 179] width 86 height 10
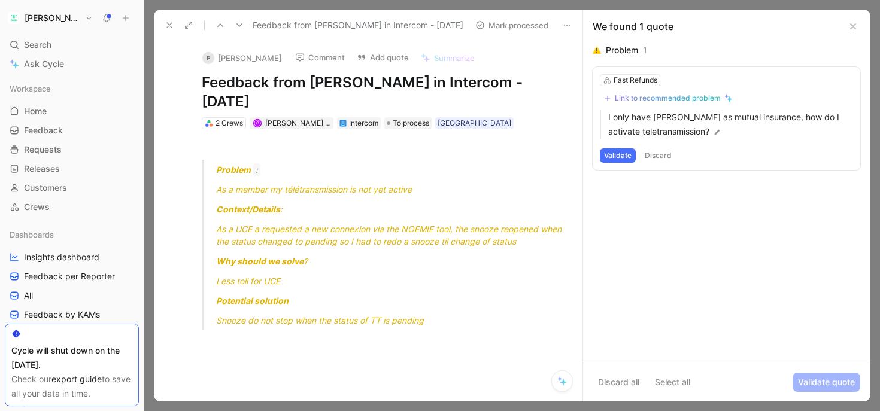
click at [638, 105] on button "Link to recommended problem" at bounding box center [668, 98] width 137 height 14
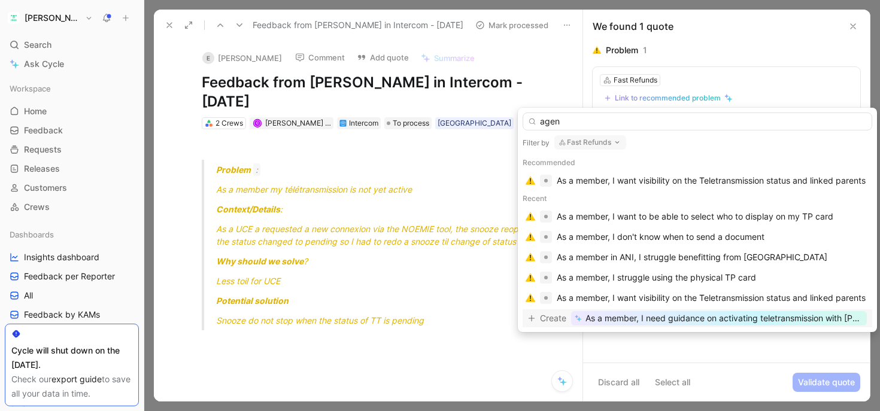
type input "agent"
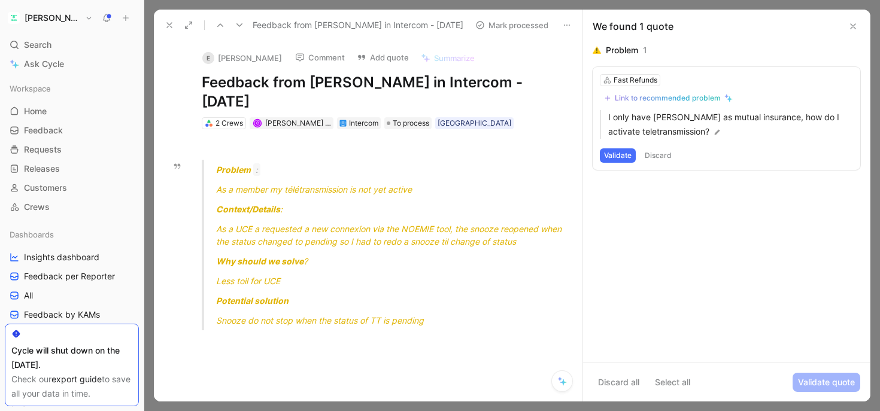
click at [167, 28] on use at bounding box center [169, 25] width 5 height 5
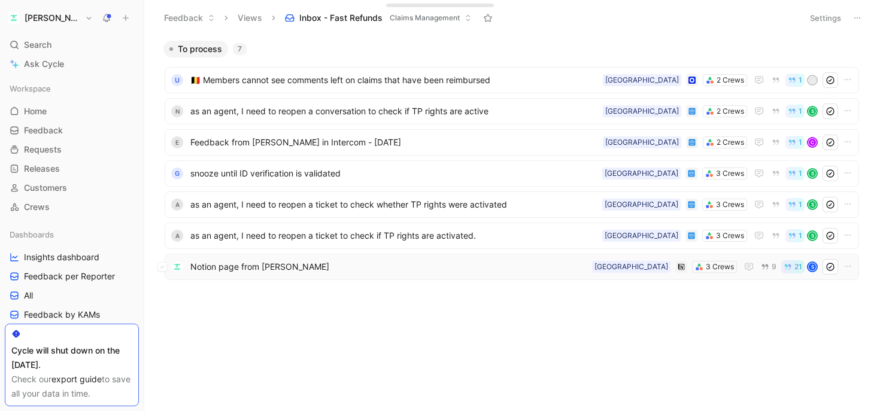
click at [287, 262] on span "Notion page from [PERSON_NAME]" at bounding box center [388, 267] width 397 height 14
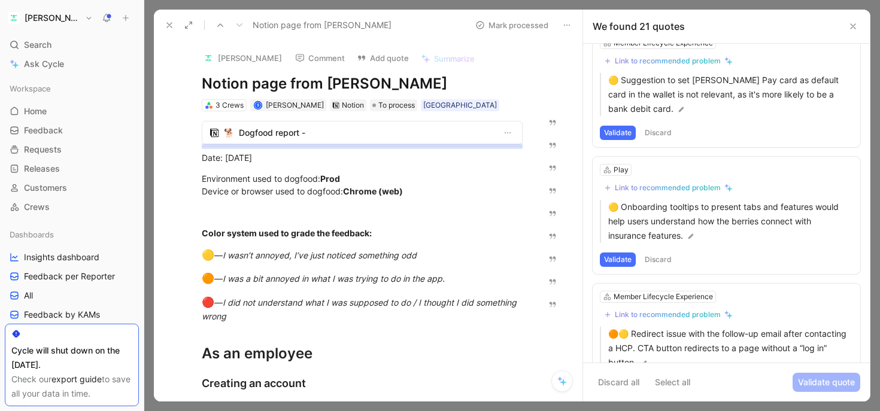
scroll to position [2243, 0]
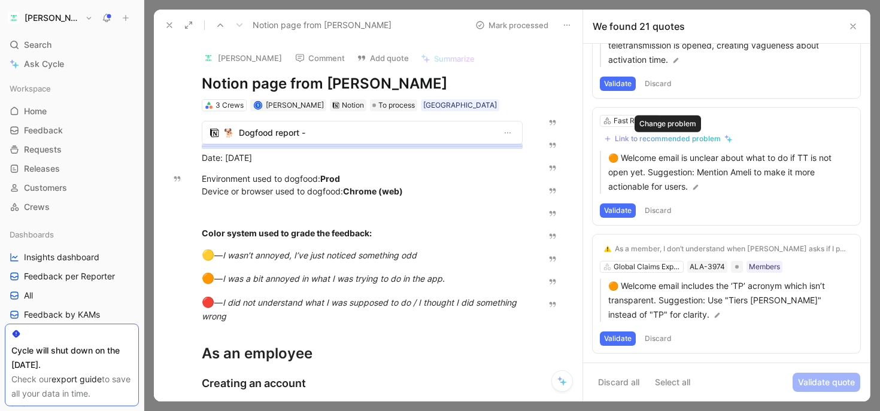
click at [661, 140] on div "Link to recommended problem" at bounding box center [668, 139] width 106 height 10
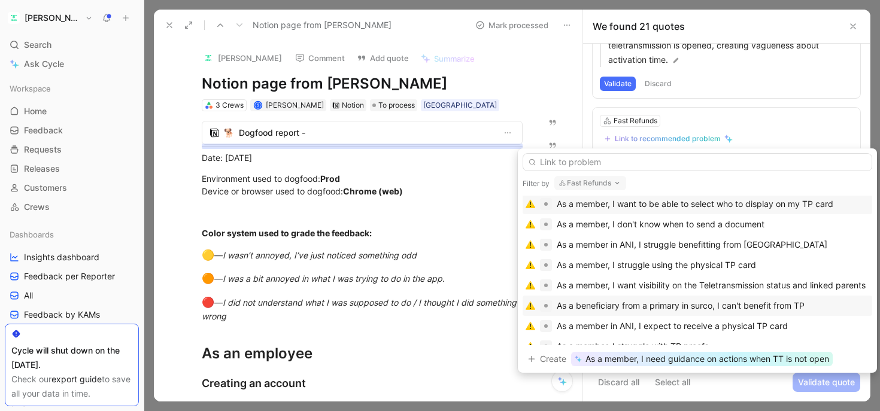
scroll to position [52, 0]
click at [654, 289] on div "As a member, I want visibility on the Teletransmission status and linked parents" at bounding box center [711, 285] width 309 height 14
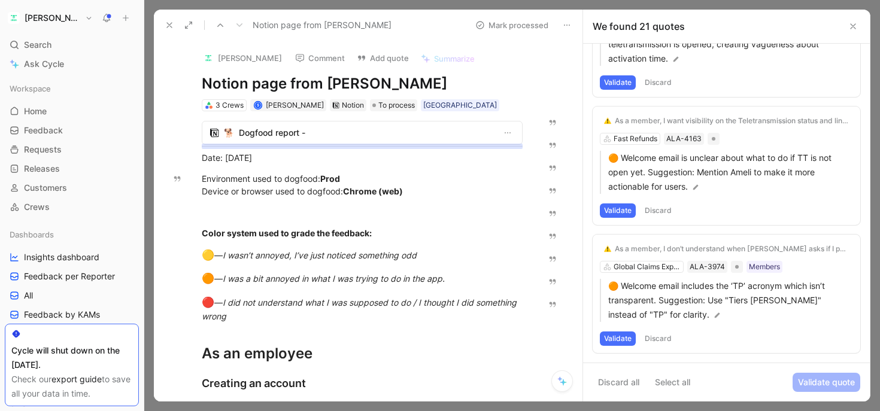
click at [619, 213] on button "Validate" at bounding box center [618, 211] width 36 height 14
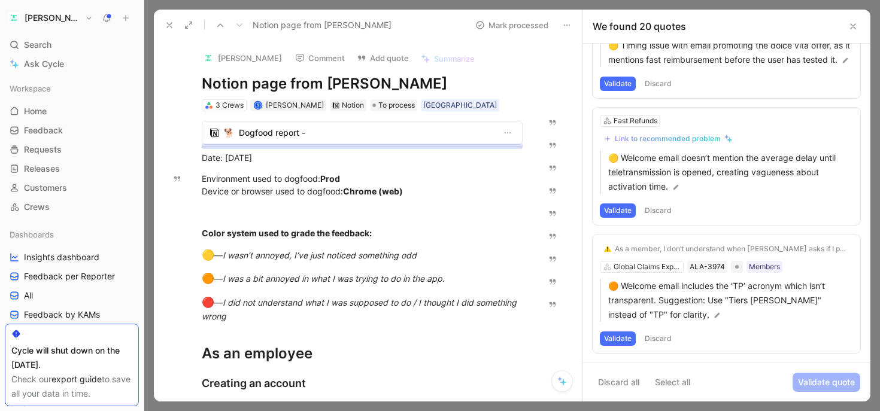
scroll to position [2116, 0]
click at [656, 344] on button "Discard" at bounding box center [658, 339] width 35 height 14
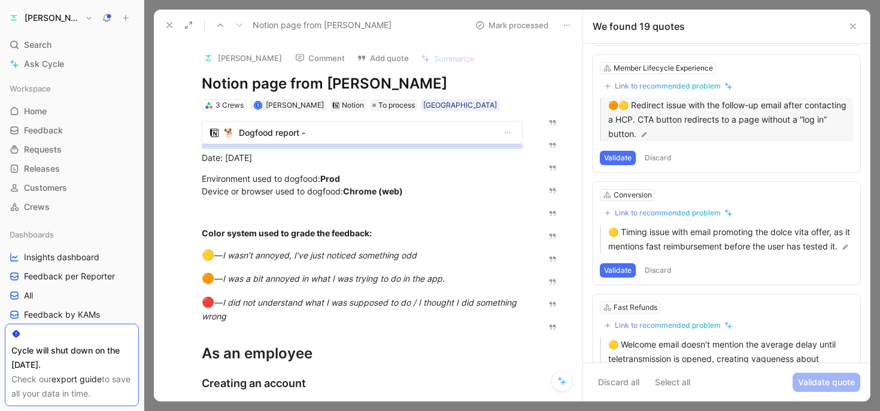
scroll to position [1921, 0]
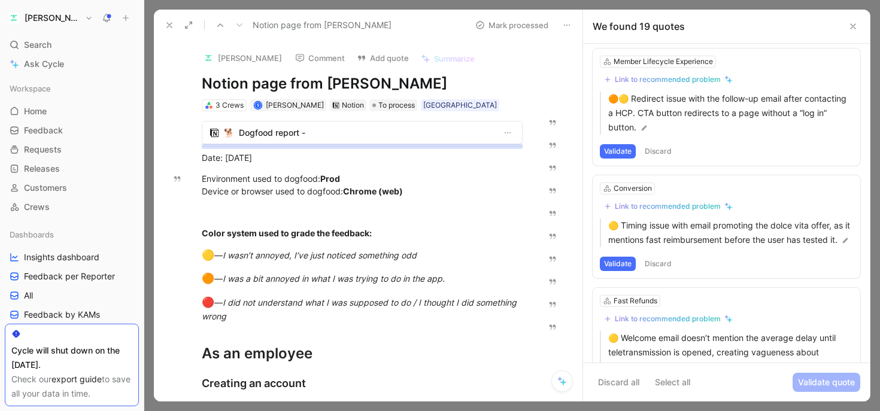
click at [619, 156] on button "Validate" at bounding box center [618, 151] width 36 height 14
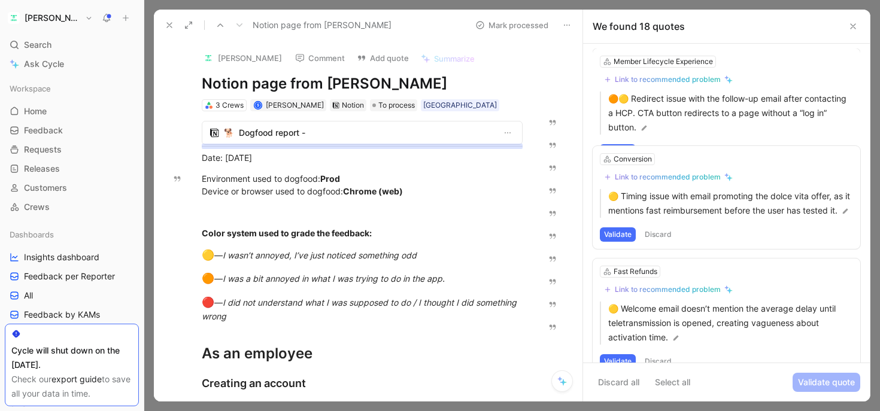
scroll to position [1861, 0]
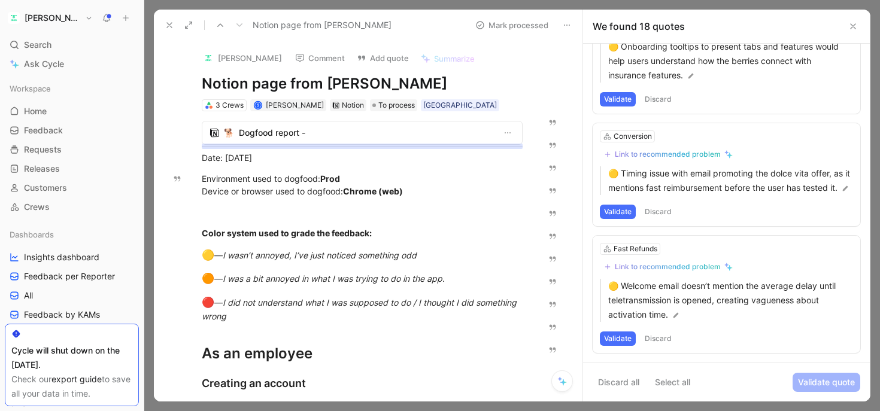
click at [652, 214] on button "Discard" at bounding box center [658, 212] width 35 height 14
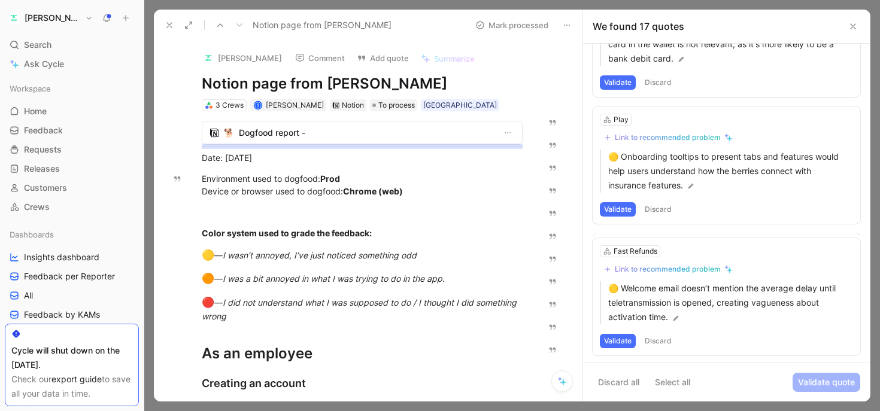
scroll to position [1734, 0]
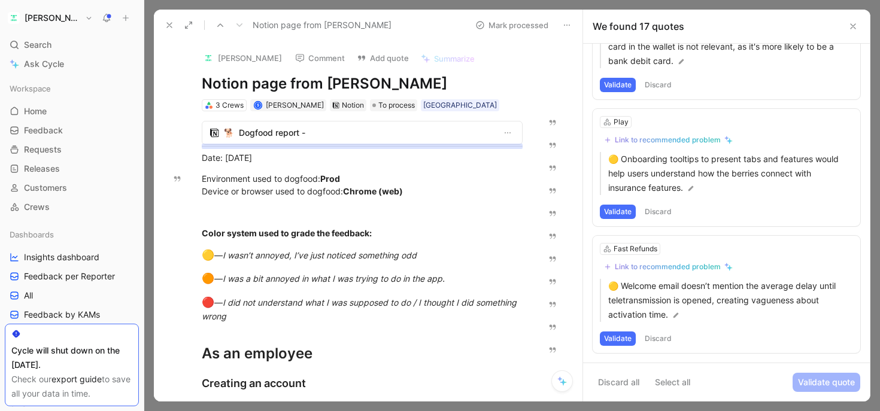
click at [612, 339] on button "Validate" at bounding box center [618, 339] width 36 height 14
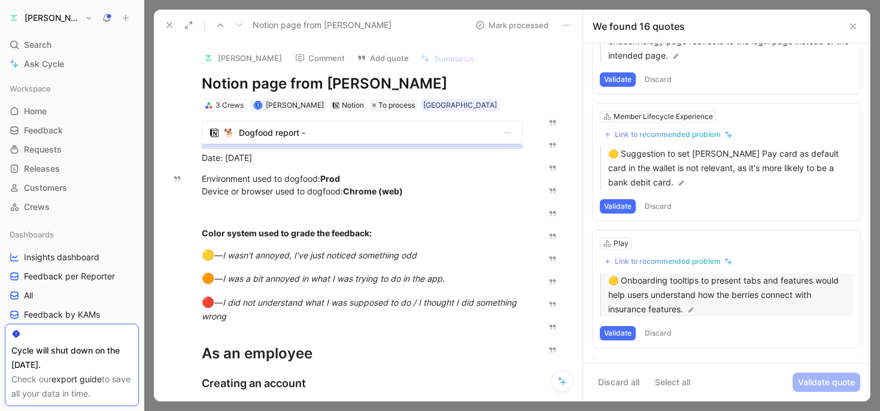
scroll to position [1607, 0]
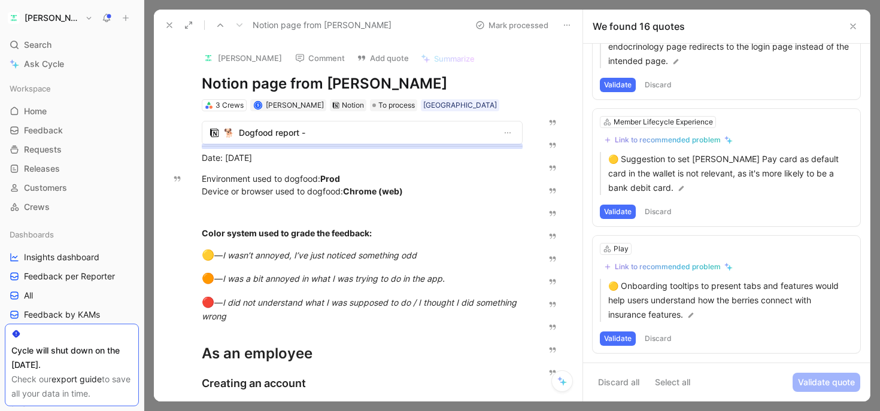
click at [616, 339] on button "Validate" at bounding box center [618, 339] width 36 height 14
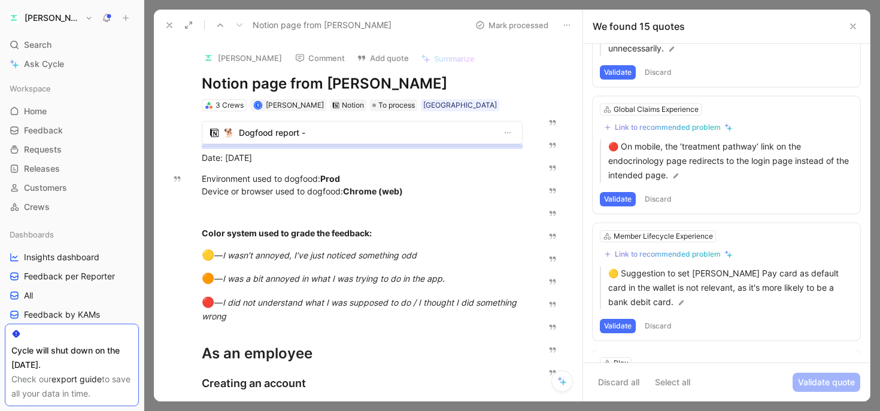
scroll to position [1480, 0]
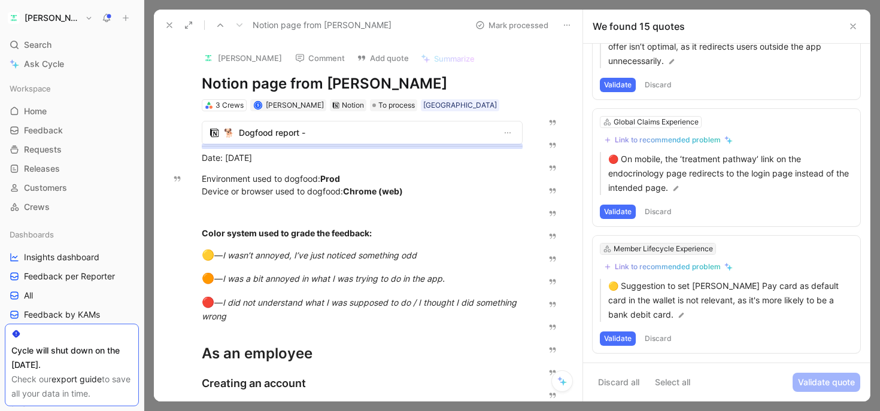
click at [640, 250] on div "Member Lifecycle Experience" at bounding box center [663, 249] width 99 height 12
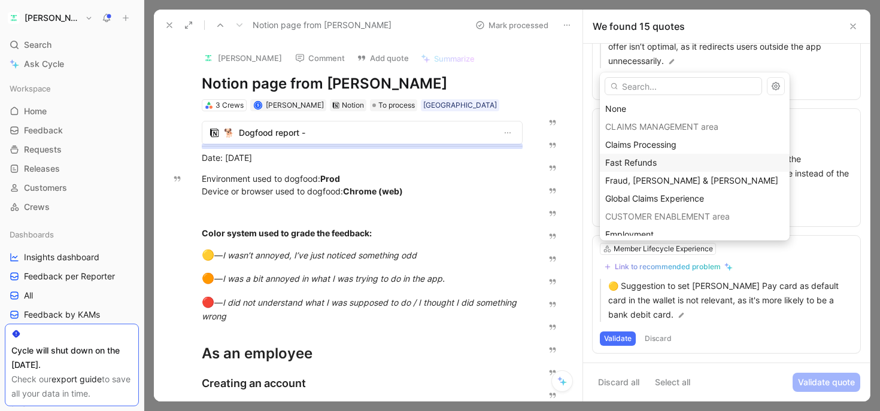
click at [618, 162] on span "Fast Refunds" at bounding box center [631, 162] width 52 height 10
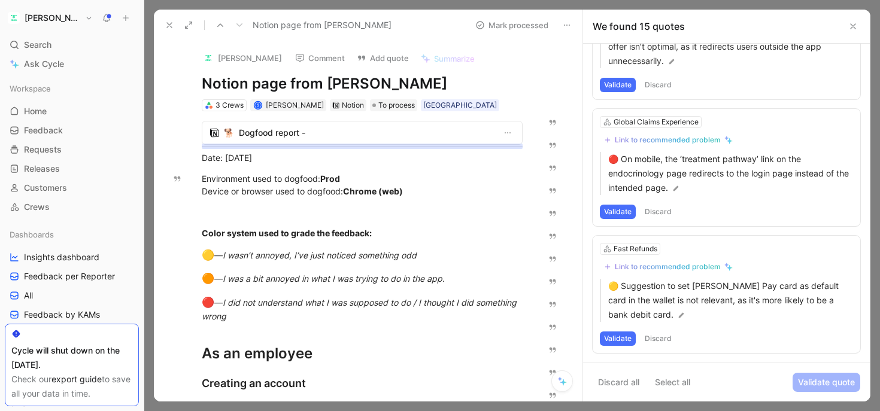
click at [611, 337] on button "Validate" at bounding box center [618, 339] width 36 height 14
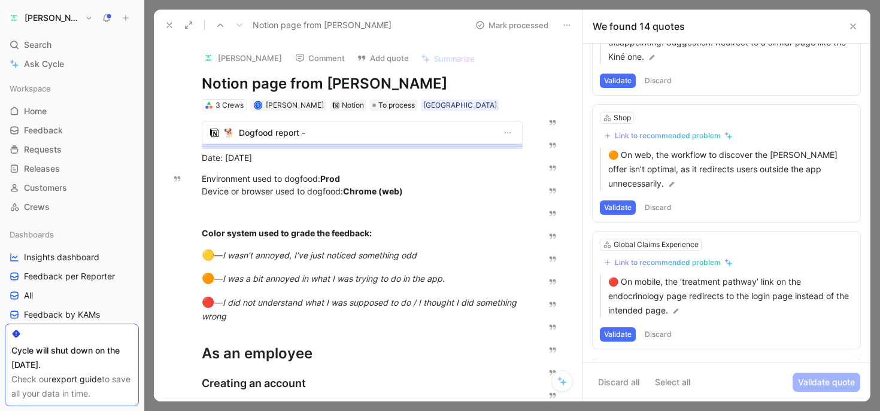
scroll to position [1353, 0]
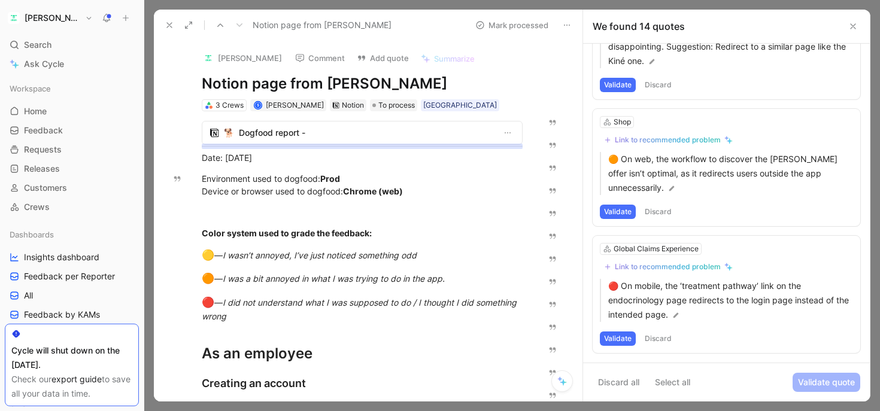
click at [616, 341] on button "Validate" at bounding box center [618, 339] width 36 height 14
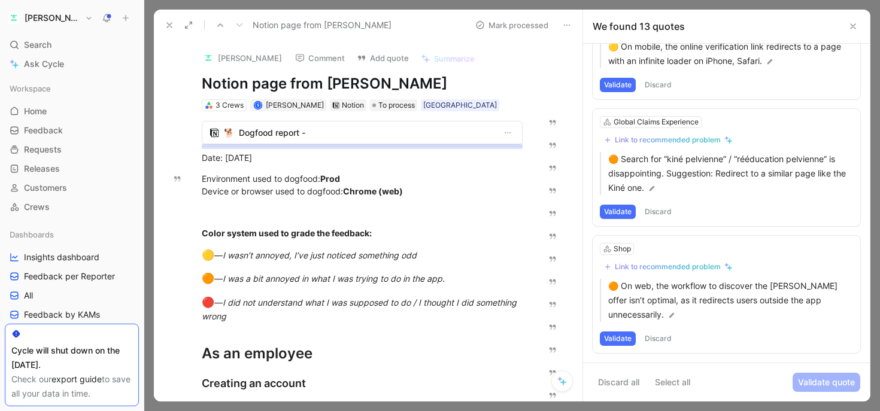
scroll to position [1226, 0]
click at [614, 339] on button "Validate" at bounding box center [618, 339] width 36 height 14
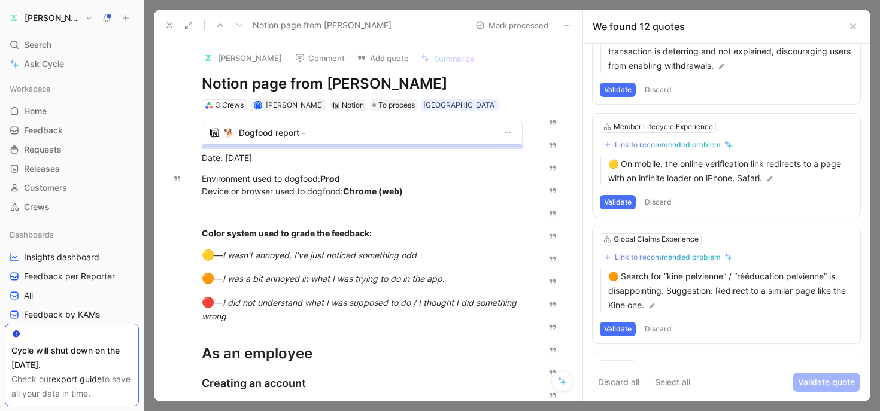
scroll to position [1099, 0]
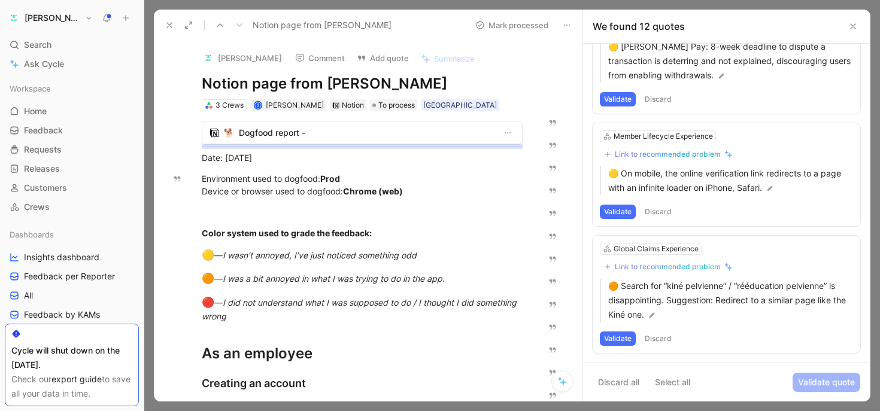
click at [623, 339] on button "Validate" at bounding box center [618, 339] width 36 height 14
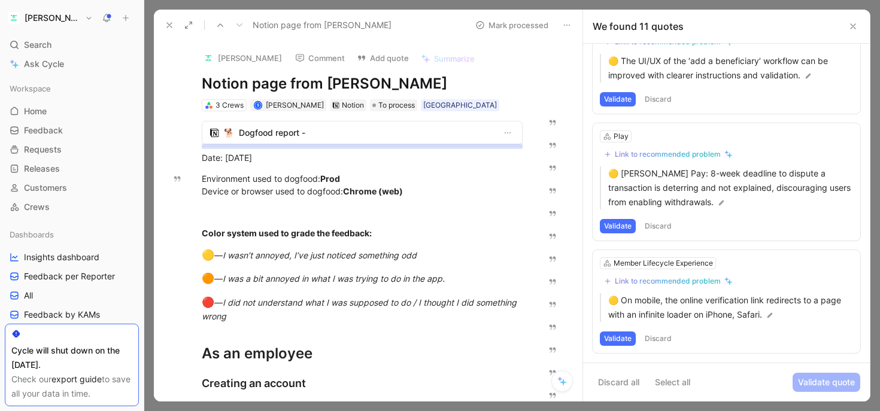
scroll to position [972, 0]
click at [619, 339] on button "Validate" at bounding box center [618, 339] width 36 height 14
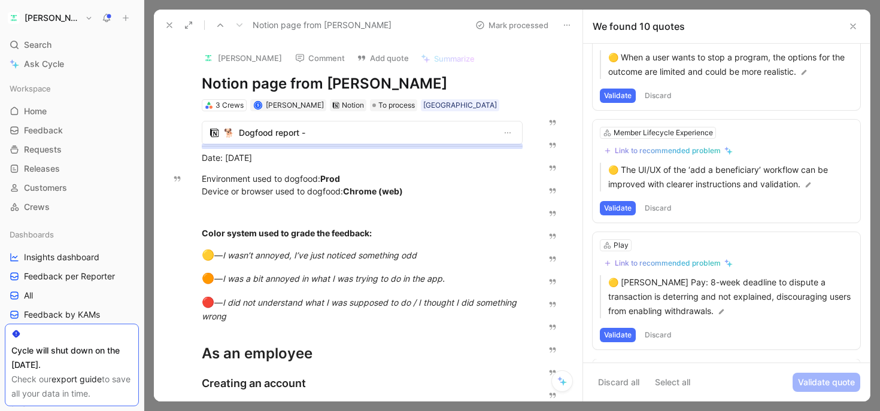
scroll to position [859, 0]
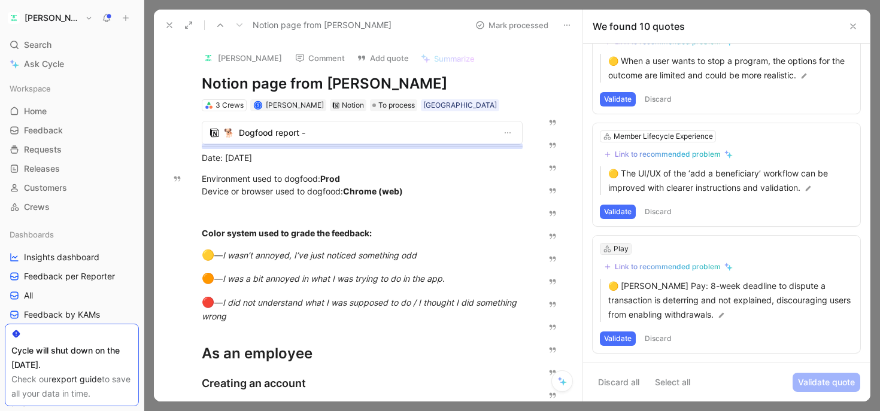
click at [613, 253] on div "Play" at bounding box center [616, 249] width 31 height 11
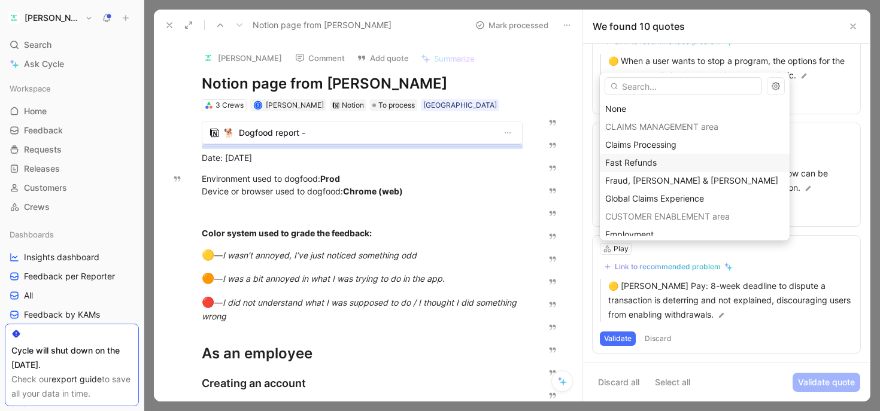
click at [628, 163] on span "Fast Refunds" at bounding box center [631, 162] width 52 height 10
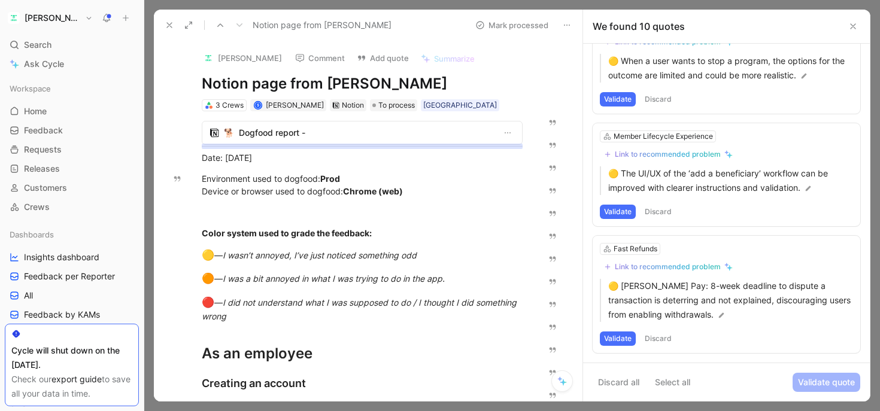
click at [622, 338] on button "Validate" at bounding box center [618, 339] width 36 height 14
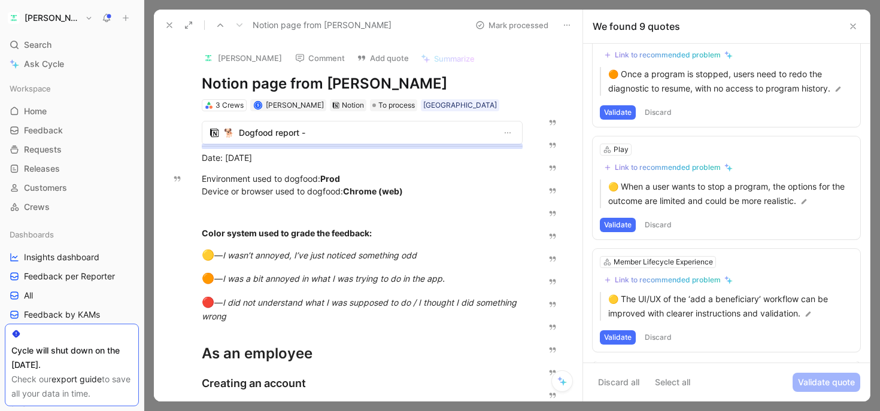
scroll to position [732, 0]
click at [615, 338] on button "Validate" at bounding box center [618, 339] width 36 height 14
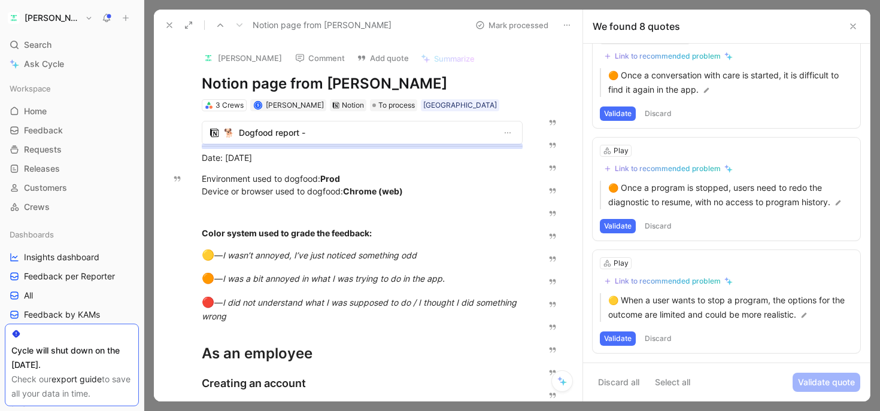
scroll to position [620, 0]
click at [672, 313] on p "🟡 When a user wants to stop a program, the options for the outcome are limited …" at bounding box center [730, 307] width 245 height 29
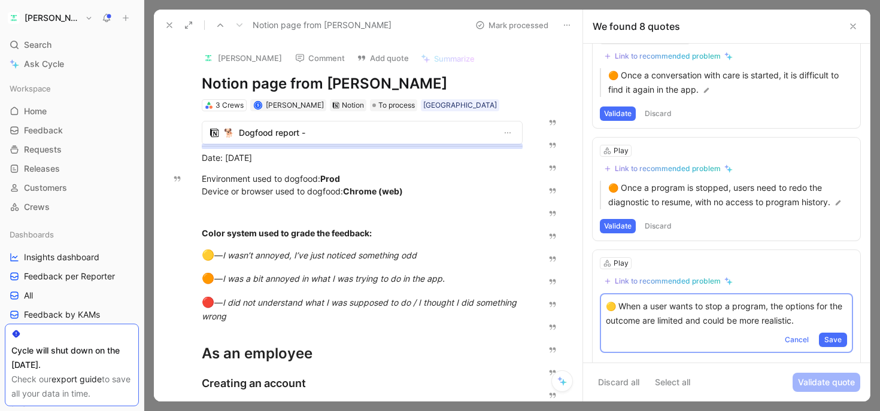
click at [784, 256] on div "Play Link to recommended problem 🟡 When a user wants to stop a program, the opt…" at bounding box center [727, 317] width 268 height 134
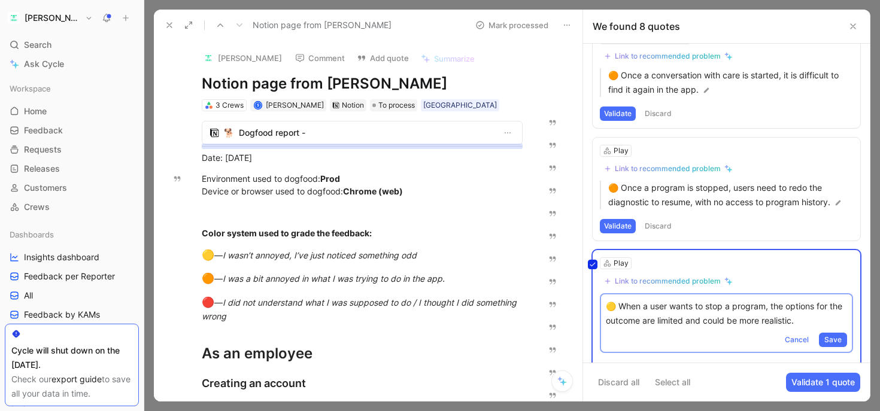
click at [794, 339] on div "Play Link to recommended problem 🟡 When a user wants to stop a program, the opt…" at bounding box center [727, 317] width 268 height 134
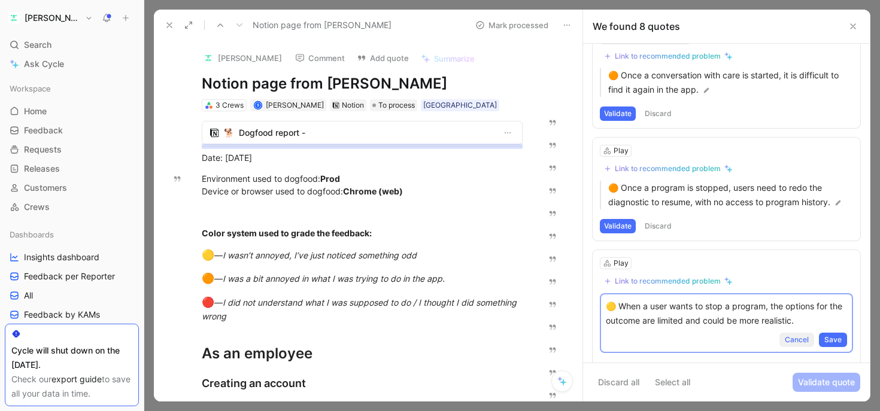
click at [794, 340] on span "Cancel" at bounding box center [797, 340] width 24 height 12
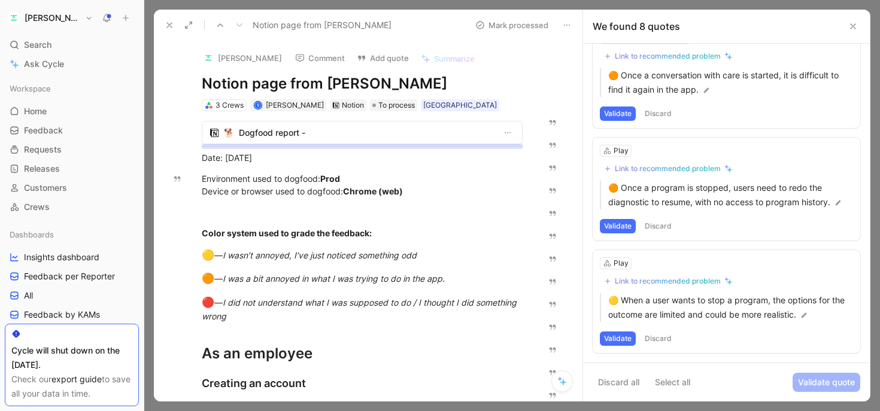
click at [653, 339] on button "Discard" at bounding box center [658, 339] width 35 height 14
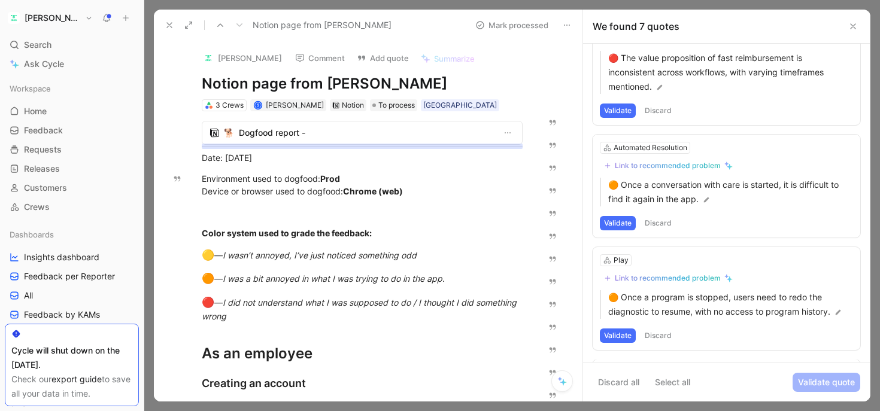
scroll to position [507, 0]
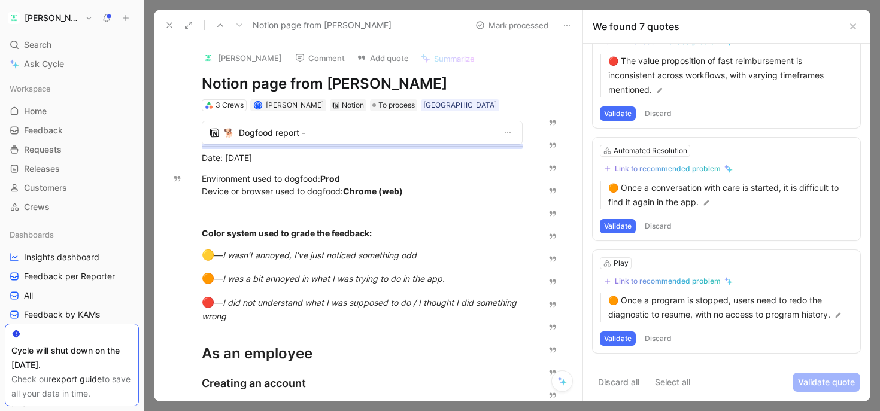
click at [622, 340] on button "Validate" at bounding box center [618, 339] width 36 height 14
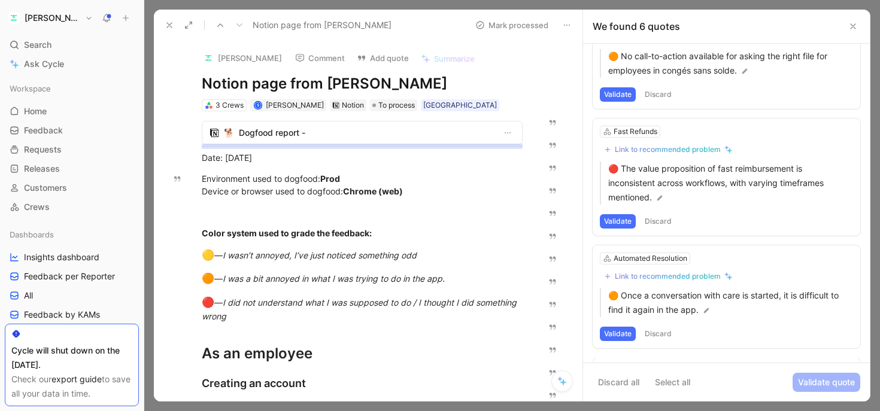
scroll to position [395, 0]
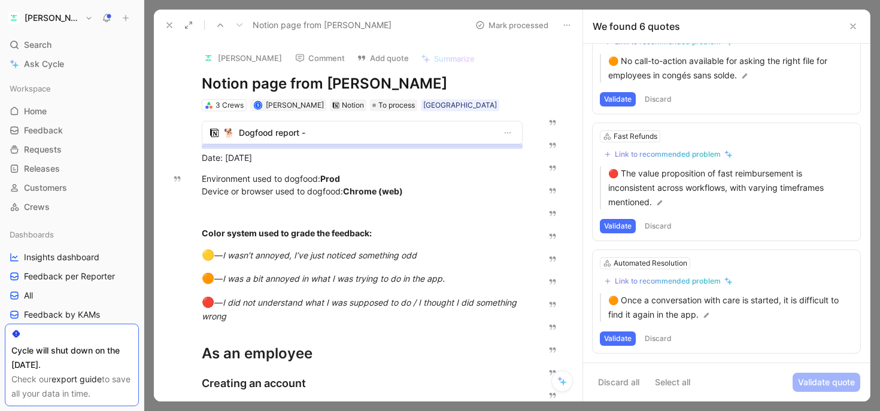
click at [617, 341] on button "Validate" at bounding box center [618, 339] width 36 height 14
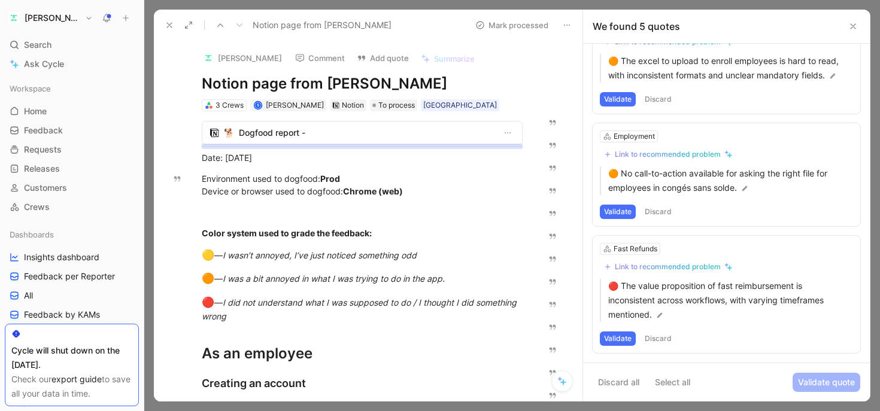
scroll to position [282, 0]
click at [622, 338] on button "Validate" at bounding box center [618, 339] width 36 height 14
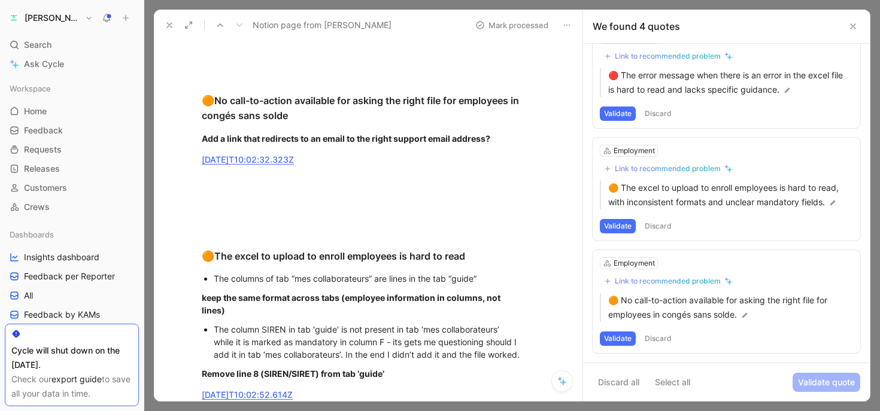
scroll to position [6270, 0]
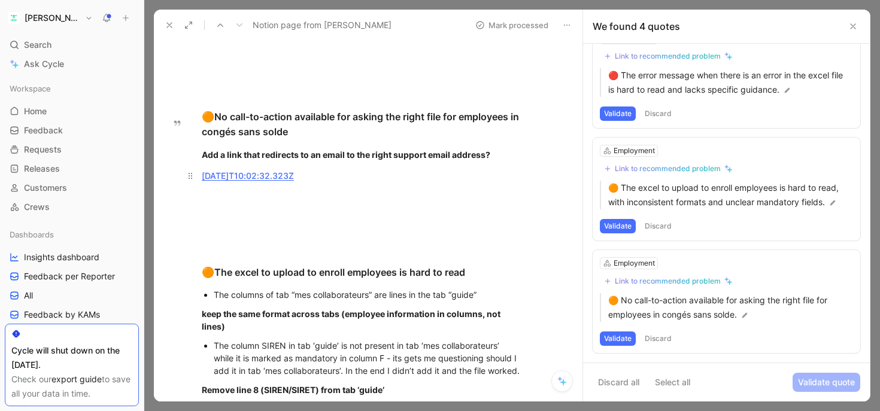
click at [271, 171] on link "[DATE]T10:02:32.323Z" at bounding box center [248, 176] width 92 height 10
click at [667, 338] on button "Discard" at bounding box center [658, 339] width 35 height 14
click at [768, 283] on div "Employment Link to recommended problem 🟠 The excel to upload to enroll employee…" at bounding box center [727, 301] width 268 height 103
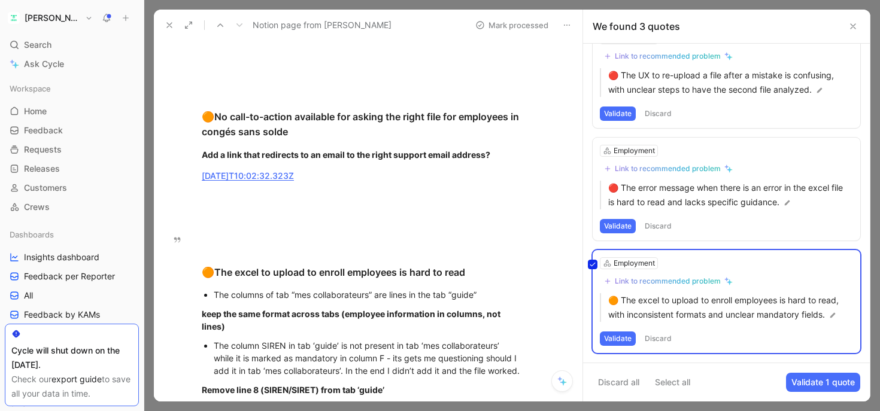
click at [351, 289] on div "The columns of tab “mes collaborateurs” are lines in the tab “guide”" at bounding box center [368, 295] width 309 height 13
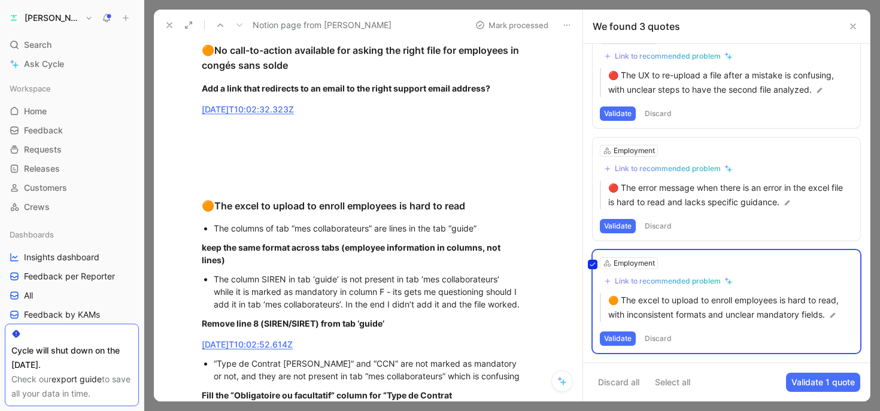
scroll to position [6374, 0]
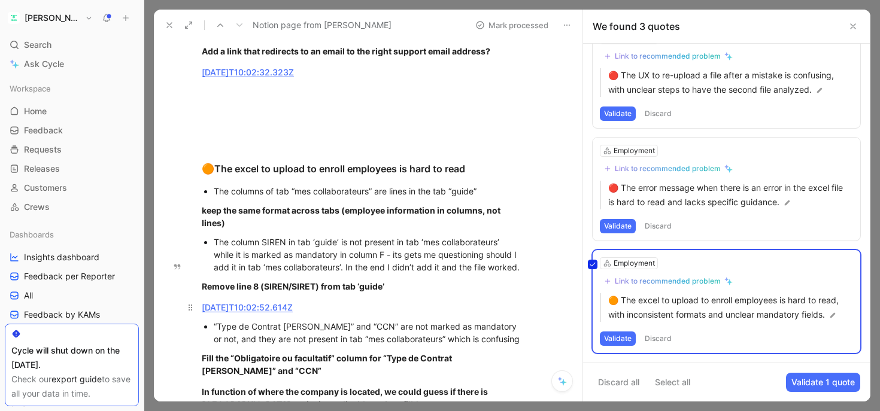
click at [285, 302] on link "[DATE]T10:02:52.614Z" at bounding box center [247, 307] width 91 height 10
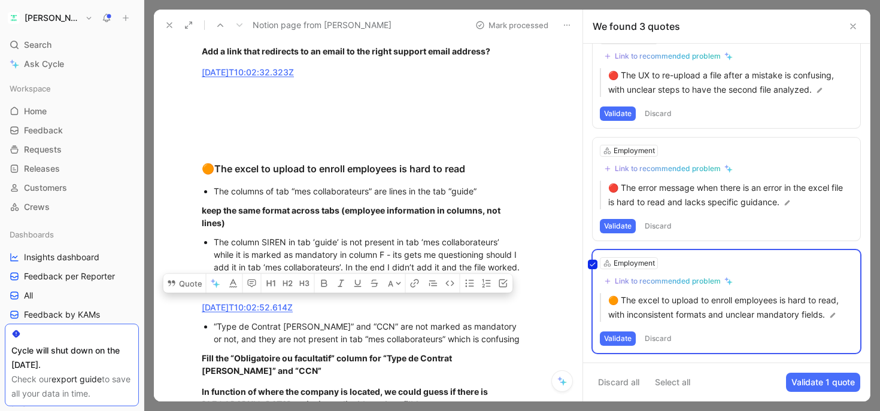
drag, startPoint x: 271, startPoint y: 285, endPoint x: 408, endPoint y: 295, distance: 136.9
click at [408, 320] on div "“Type de Contrat [PERSON_NAME]” and “CCN” are not marked as mandatory or not, a…" at bounding box center [368, 332] width 309 height 25
click at [420, 320] on div "“Type de Contrat [PERSON_NAME]” and “CCN” are not marked as mandatory or not, a…" at bounding box center [368, 332] width 309 height 25
drag, startPoint x: 453, startPoint y: 295, endPoint x: 375, endPoint y: 284, distance: 78.6
click at [375, 320] on div "“Type de Contrat [PERSON_NAME]” and “CCN” are not marked as mandatory or not, a…" at bounding box center [368, 332] width 309 height 25
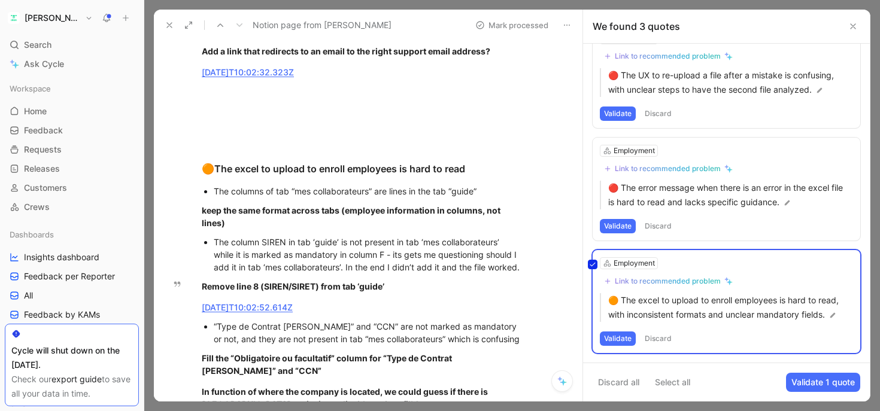
click at [369, 320] on div "“Type de Contrat [PERSON_NAME]” and “CCN” are not marked as mandatory or not, a…" at bounding box center [368, 332] width 309 height 25
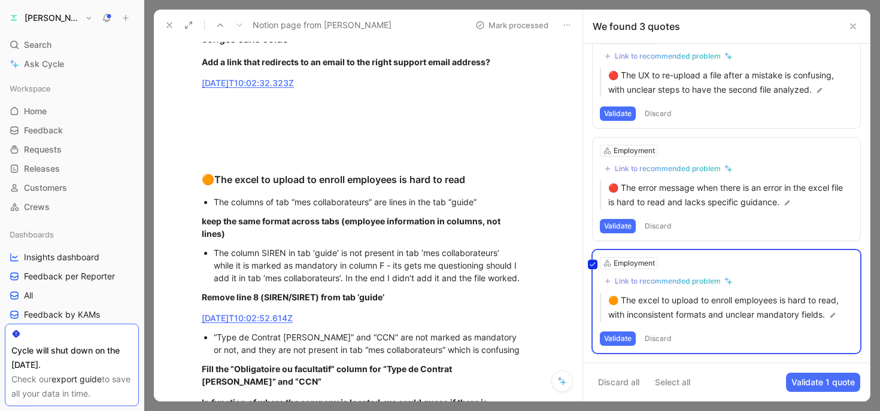
scroll to position [6362, 0]
click at [613, 337] on div "Employment Link to recommended problem 🟠 The excel to upload to enroll employee…" at bounding box center [727, 301] width 268 height 103
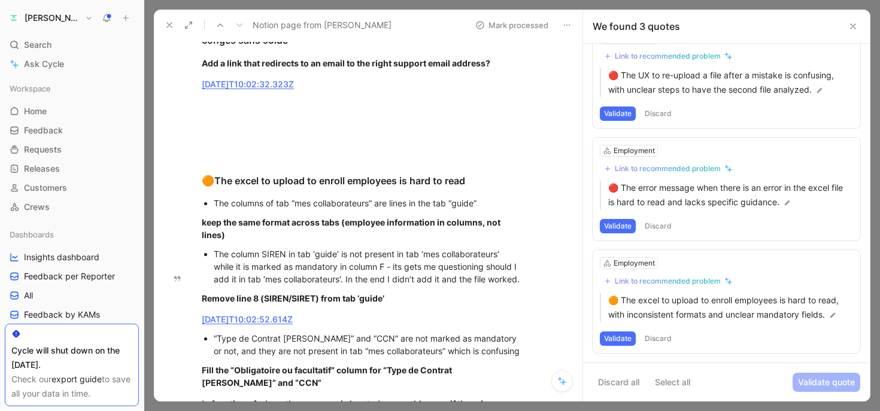
click at [622, 340] on button "Validate" at bounding box center [618, 339] width 36 height 14
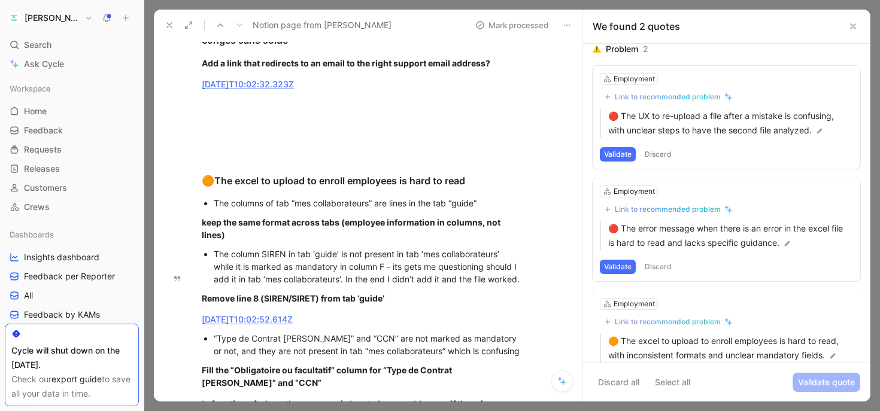
scroll to position [0, 0]
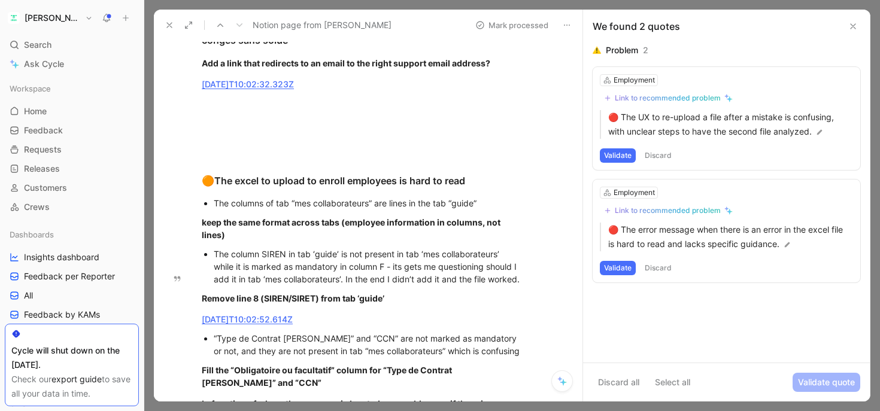
click at [620, 268] on button "Validate" at bounding box center [618, 268] width 36 height 14
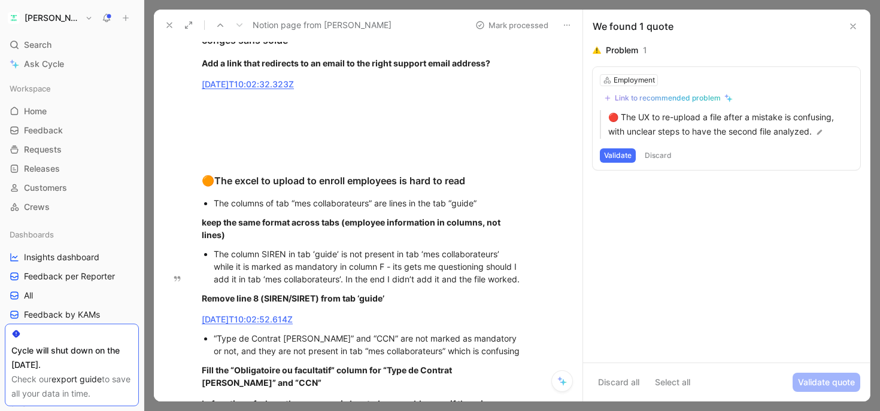
click at [622, 159] on button "Validate" at bounding box center [618, 156] width 36 height 14
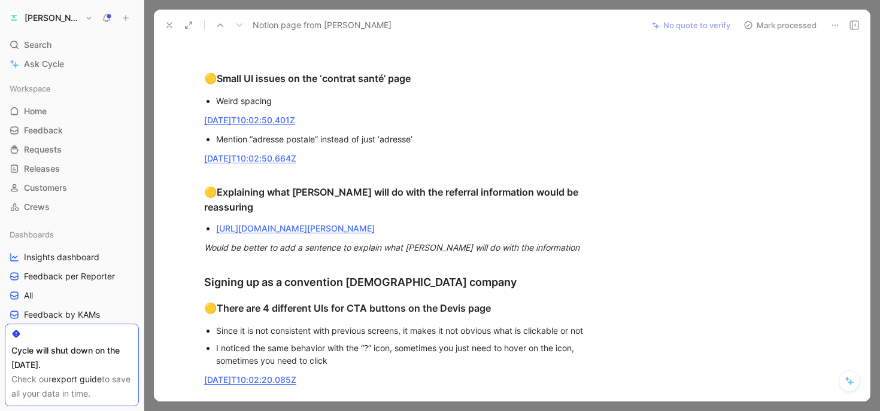
scroll to position [3179, 0]
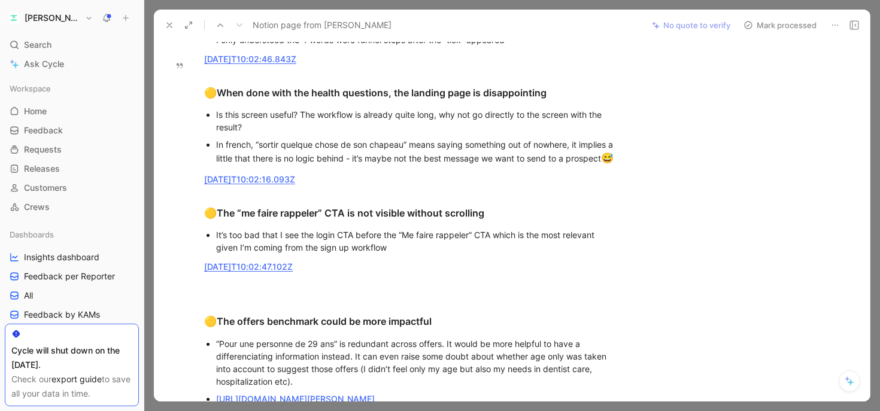
click at [172, 27] on icon at bounding box center [170, 25] width 10 height 10
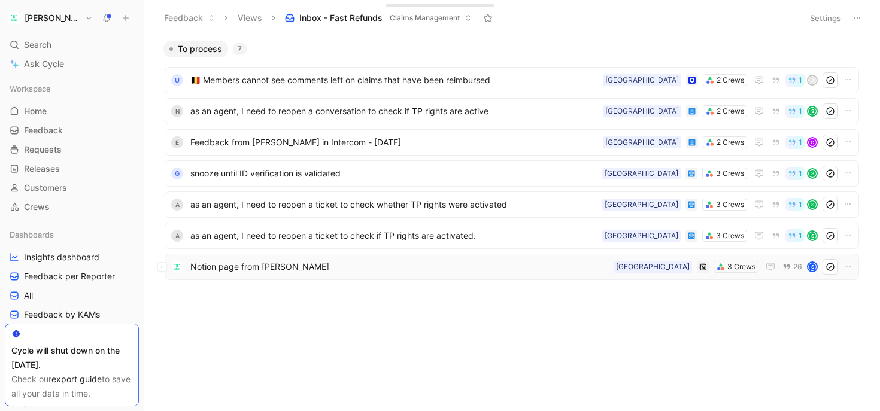
click at [308, 264] on span "Notion page from [PERSON_NAME]" at bounding box center [399, 267] width 419 height 14
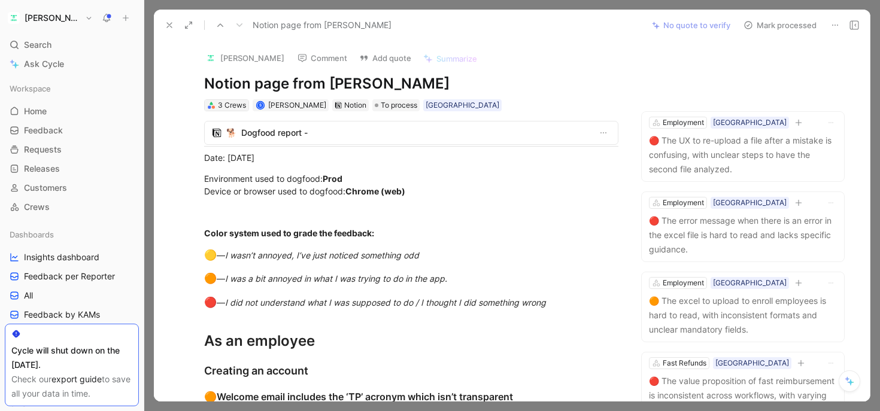
click at [229, 108] on div "3 Crews" at bounding box center [232, 105] width 28 height 12
click at [400, 102] on span "To process" at bounding box center [399, 105] width 37 height 12
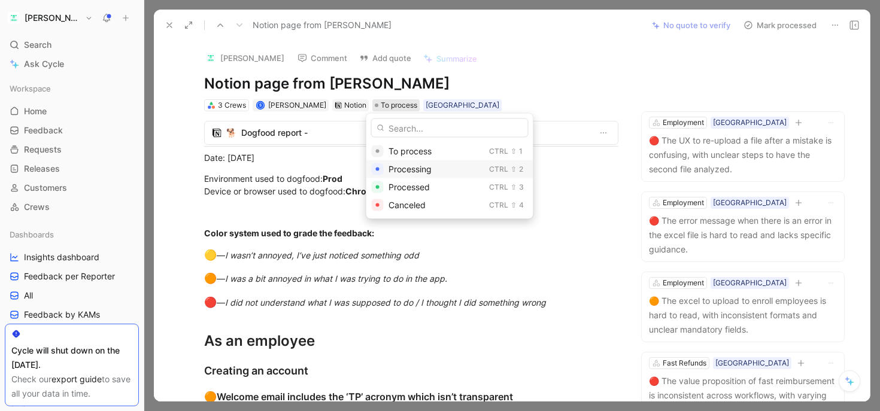
click at [393, 165] on span "Processing" at bounding box center [410, 169] width 43 height 10
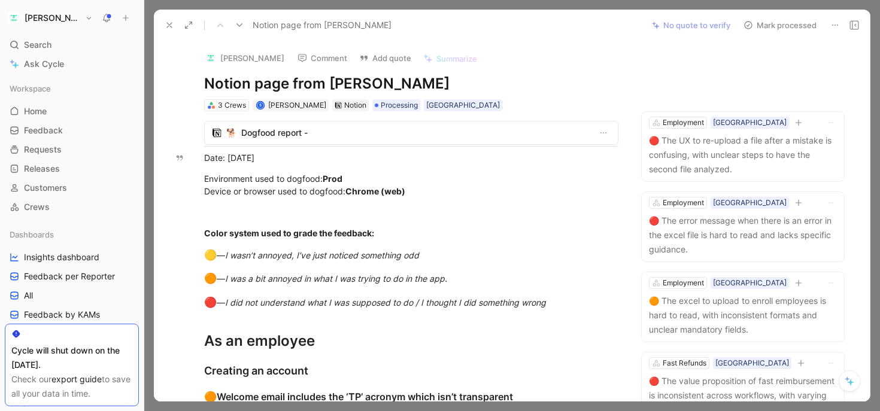
click at [160, 19] on div "Notion page from [PERSON_NAME]" at bounding box center [401, 25] width 482 height 19
click at [168, 22] on icon at bounding box center [170, 25] width 10 height 10
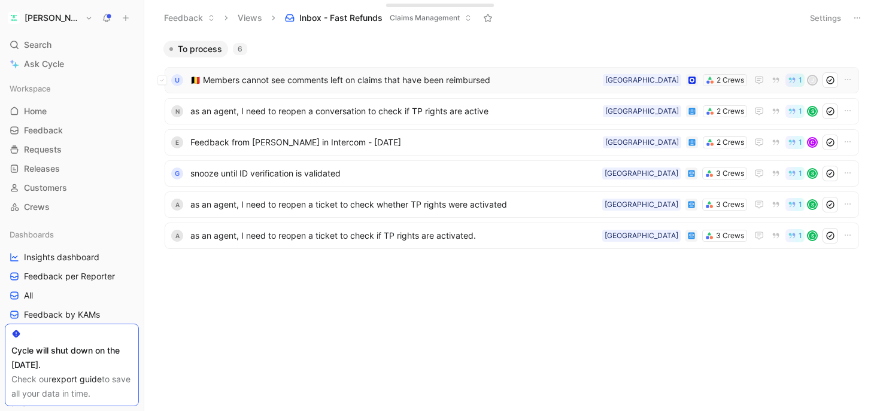
click at [323, 84] on span "🇧🇪 Members cannot see comments left on claims that have been reimbursed" at bounding box center [394, 80] width 408 height 14
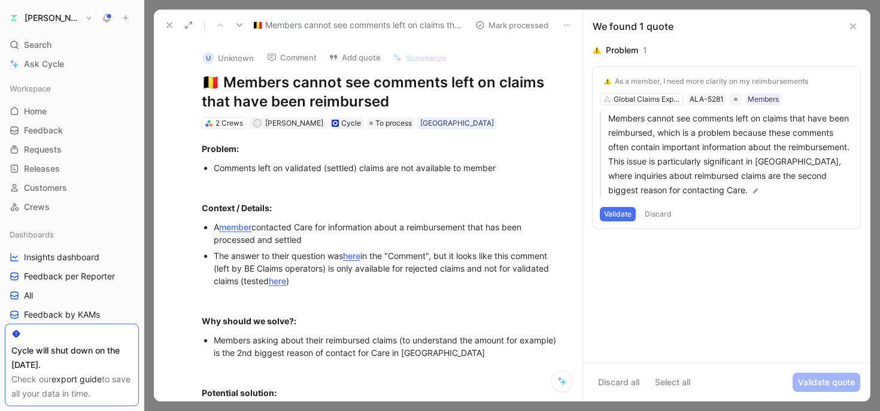
click at [204, 129] on div "Problem: Comments left on validated (settled) claims are not available to membe…" at bounding box center [381, 287] width 404 height 317
click at [213, 126] on icon at bounding box center [209, 123] width 8 height 8
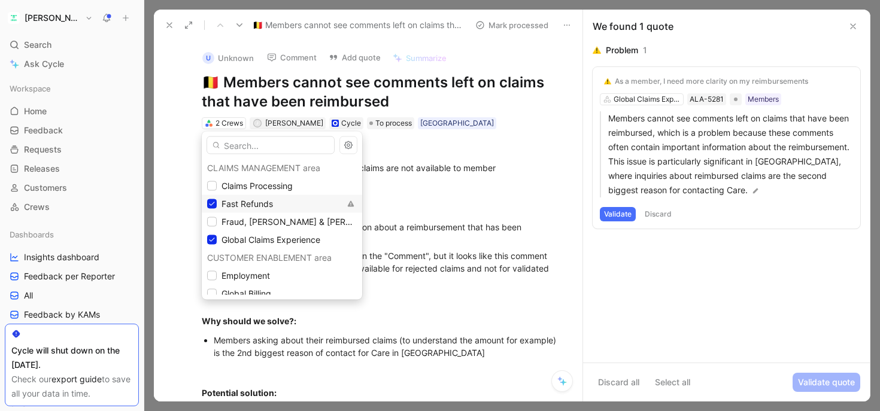
click at [226, 204] on span "Fast Refunds" at bounding box center [248, 204] width 52 height 10
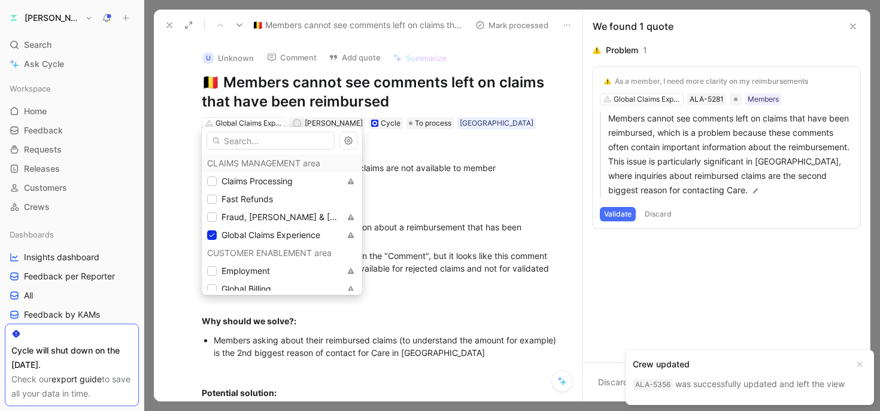
click at [165, 21] on icon at bounding box center [170, 25] width 10 height 10
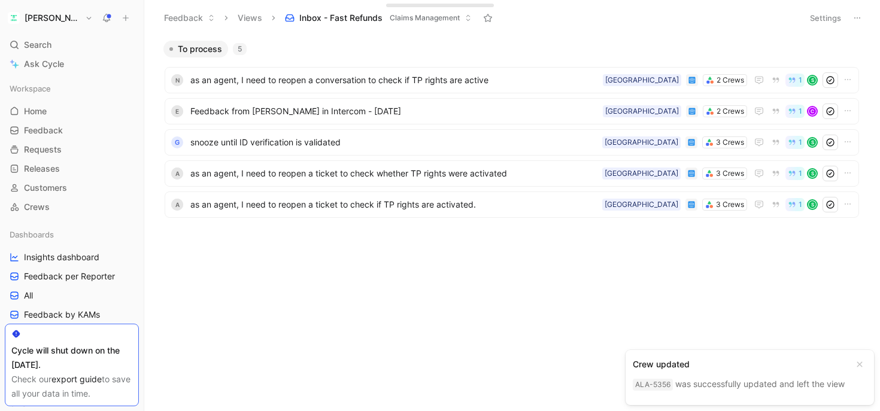
click at [437, 17] on span "Claims Management" at bounding box center [425, 18] width 70 height 12
click at [381, 174] on span "as an agent, I need to reopen a ticket to check whether TP rights were activated" at bounding box center [393, 173] width 407 height 14
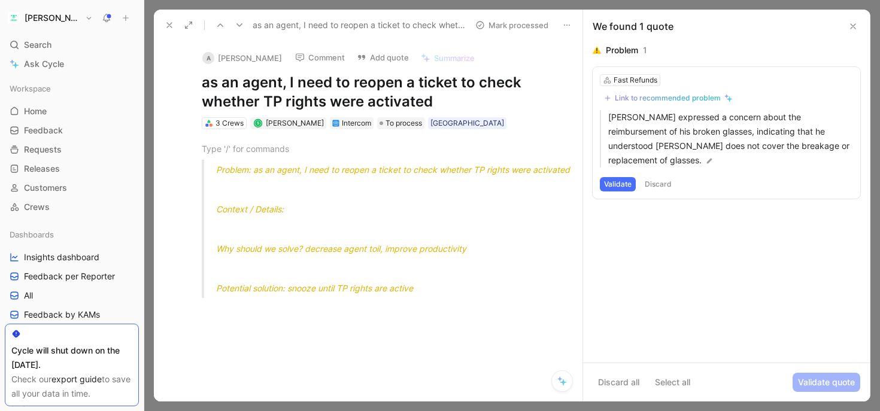
click at [670, 104] on button "Link to recommended problem" at bounding box center [668, 98] width 137 height 14
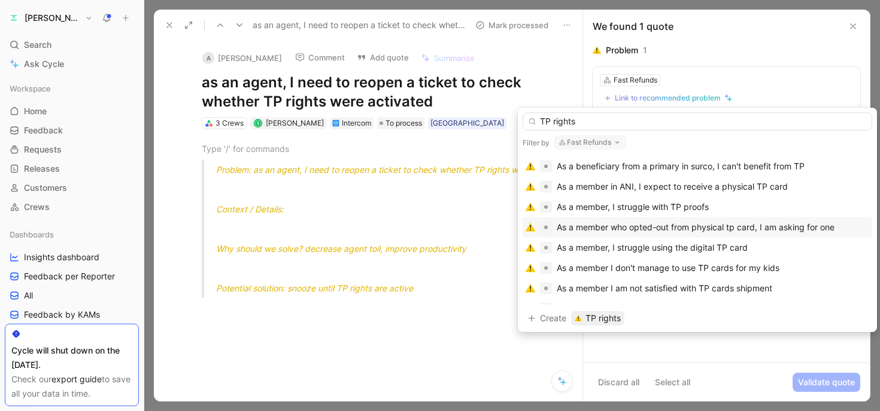
scroll to position [74, 0]
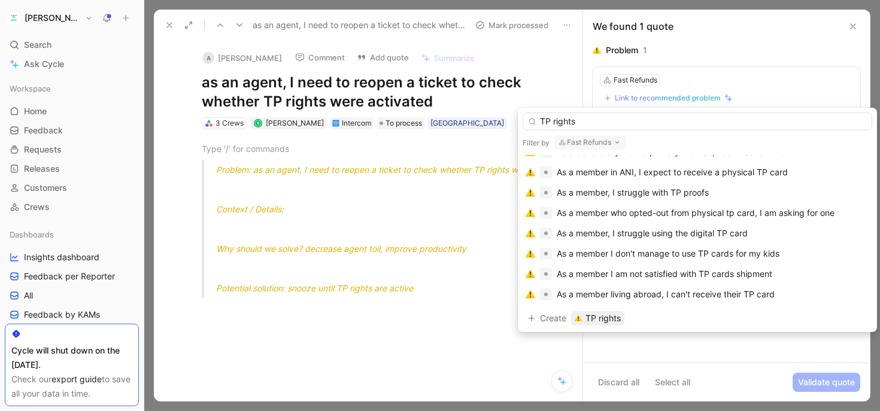
type input "TP rights"
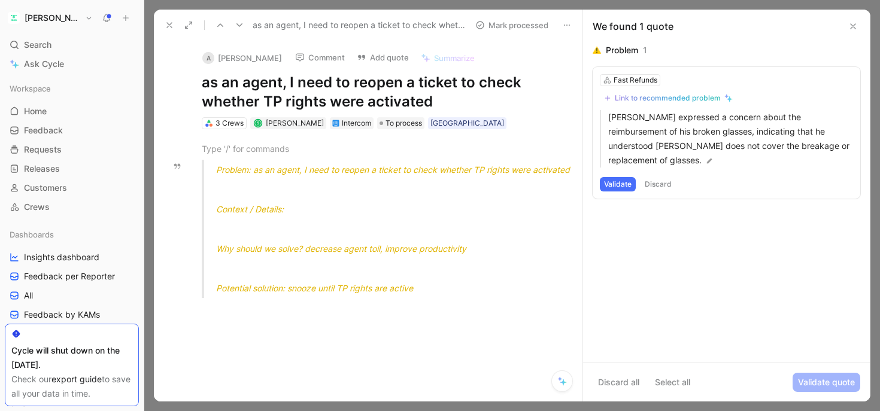
click at [165, 25] on icon at bounding box center [170, 25] width 10 height 10
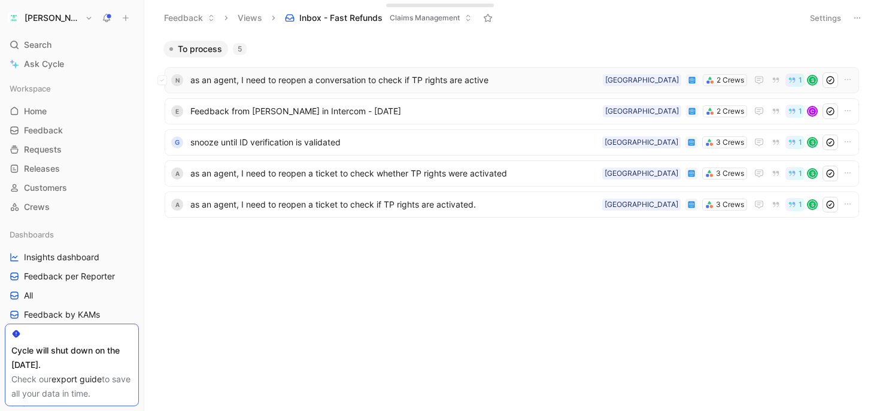
click at [331, 83] on span "as an agent, I need to reopen a conversation to check if TP rights are active" at bounding box center [394, 80] width 408 height 14
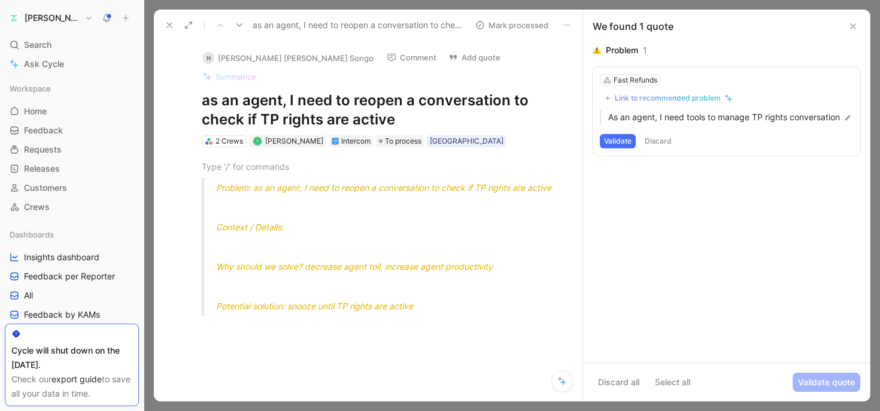
click at [641, 103] on button "Link to recommended problem" at bounding box center [668, 98] width 137 height 14
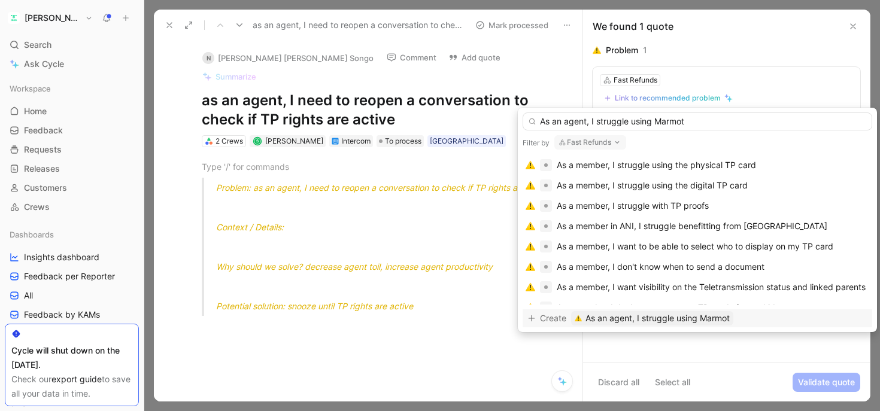
click at [668, 119] on input "As an agent, I struggle using Marmot" at bounding box center [698, 122] width 350 height 18
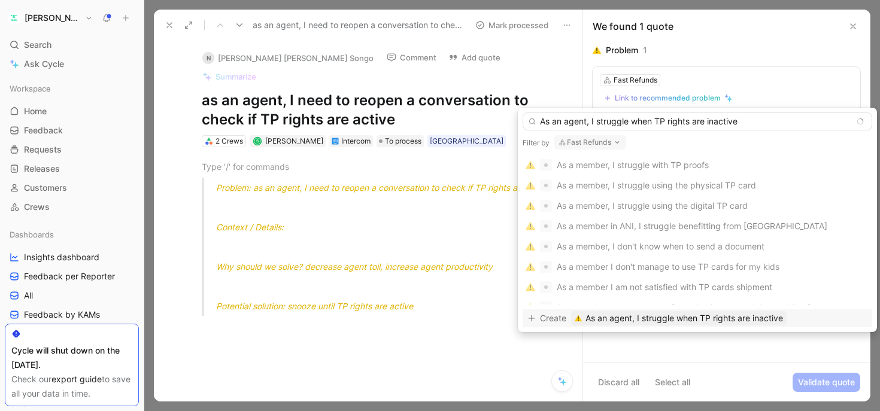
click at [643, 123] on input "As an agent, I struggle when TP rights are inactive" at bounding box center [698, 122] width 350 height 18
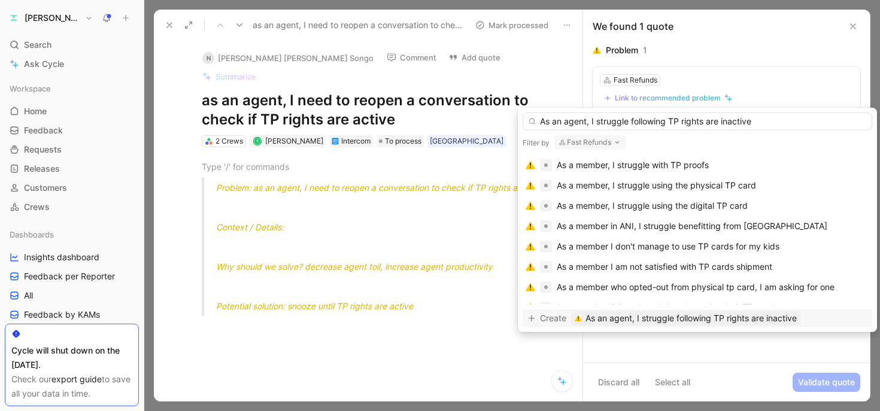
drag, startPoint x: 707, startPoint y: 117, endPoint x: 780, endPoint y: 121, distance: 73.1
click at [780, 121] on input "As an agent, I struggle following TP rights are inactive" at bounding box center [698, 122] width 350 height 18
type input "As an agent, I struggle following TP rights status"
click at [631, 318] on span "As an agent, I struggle following TP rights status" at bounding box center [681, 318] width 190 height 14
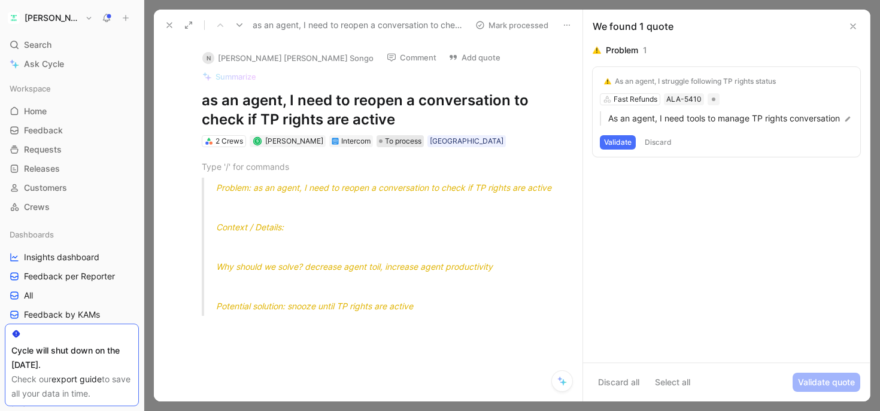
click at [414, 135] on span "To process" at bounding box center [403, 141] width 37 height 12
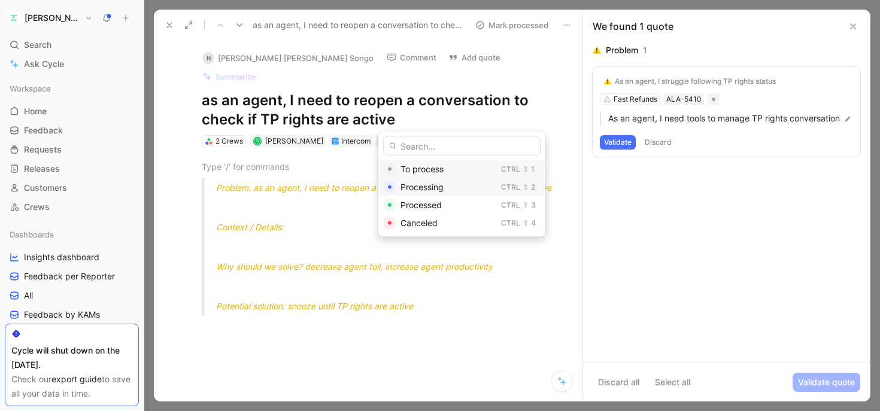
click at [422, 186] on span "Processing" at bounding box center [422, 187] width 43 height 10
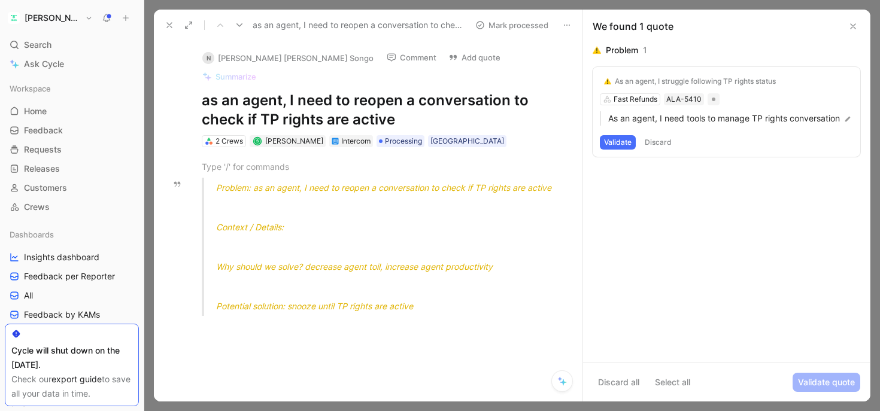
click at [619, 150] on button "Validate" at bounding box center [618, 142] width 36 height 14
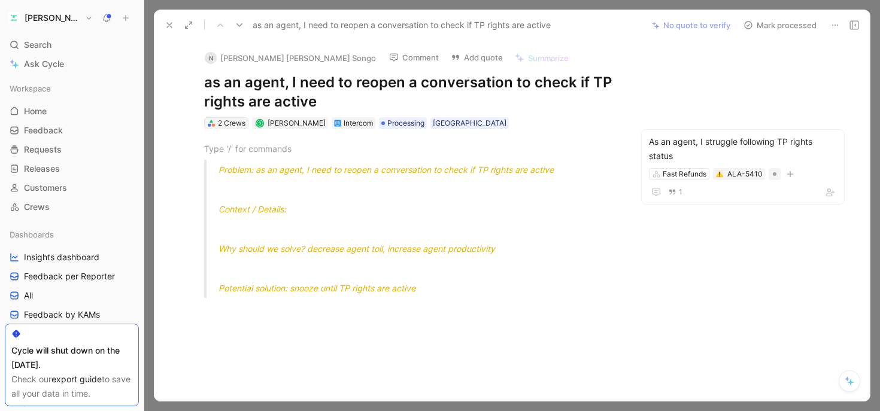
click at [223, 123] on div "2 Crews" at bounding box center [232, 123] width 28 height 12
click at [171, 26] on use at bounding box center [169, 25] width 5 height 5
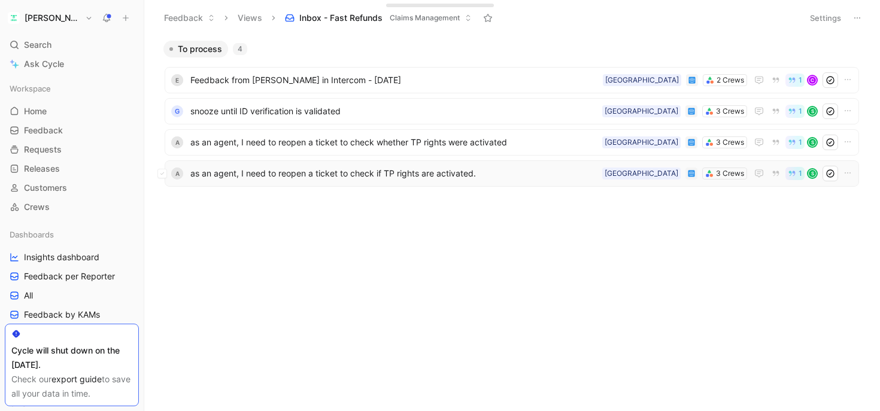
click at [291, 176] on span "as an agent, I need to reopen a ticket to check if TP rights are activated." at bounding box center [393, 173] width 407 height 14
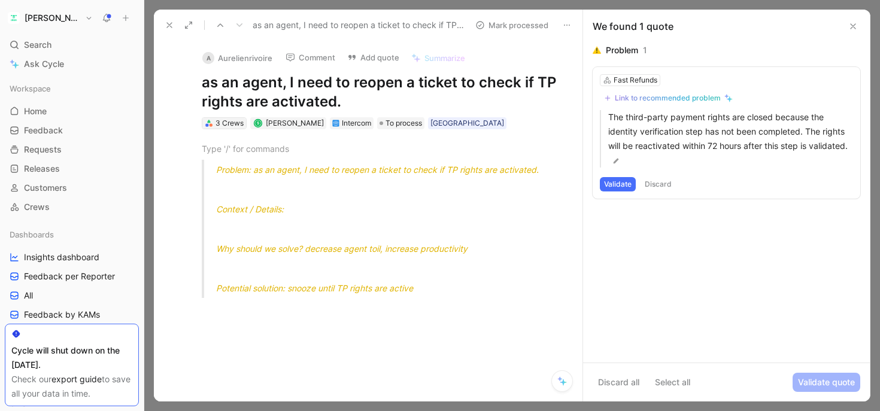
click at [235, 124] on div "3 Crews" at bounding box center [230, 123] width 28 height 12
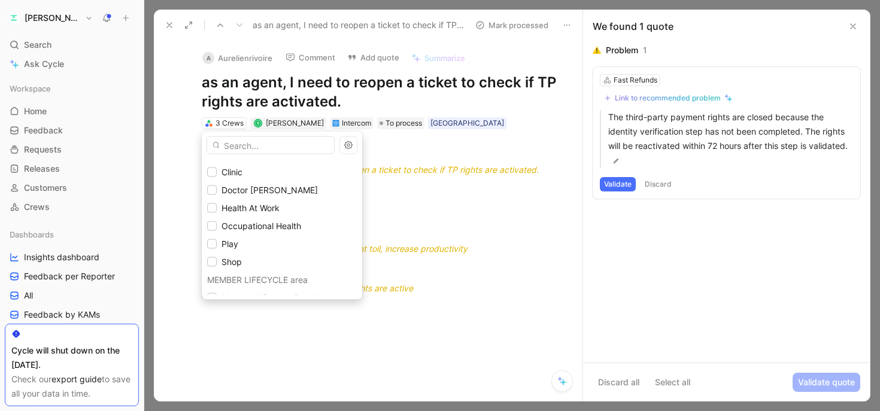
scroll to position [331, 0]
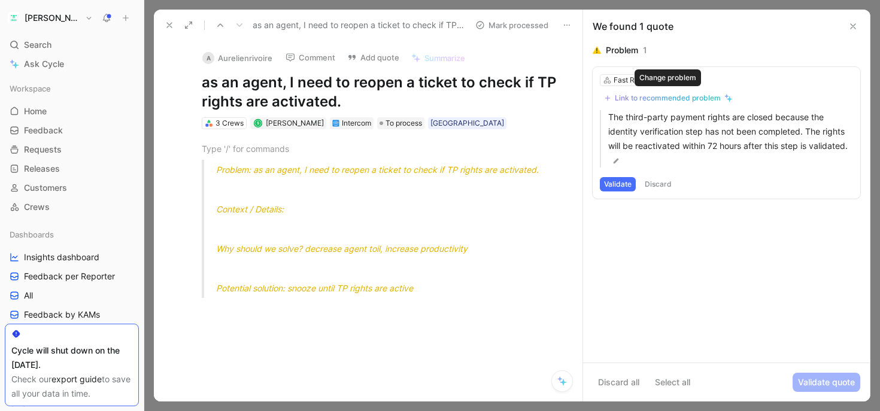
click at [637, 98] on div "Link to recommended problem" at bounding box center [668, 98] width 106 height 10
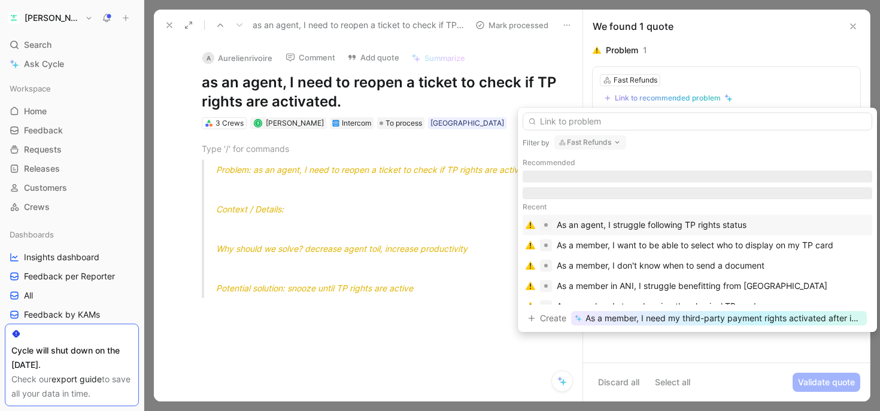
click at [598, 223] on div "As an agent, I struggle following TP rights status" at bounding box center [652, 225] width 190 height 14
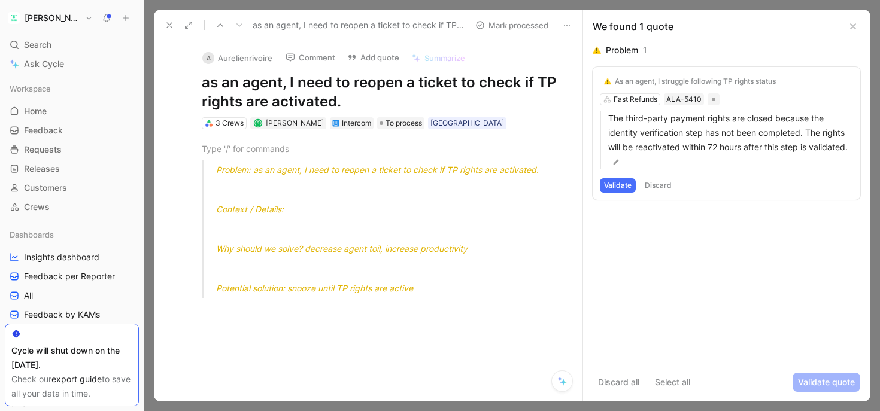
click at [612, 186] on button "Validate" at bounding box center [618, 185] width 36 height 14
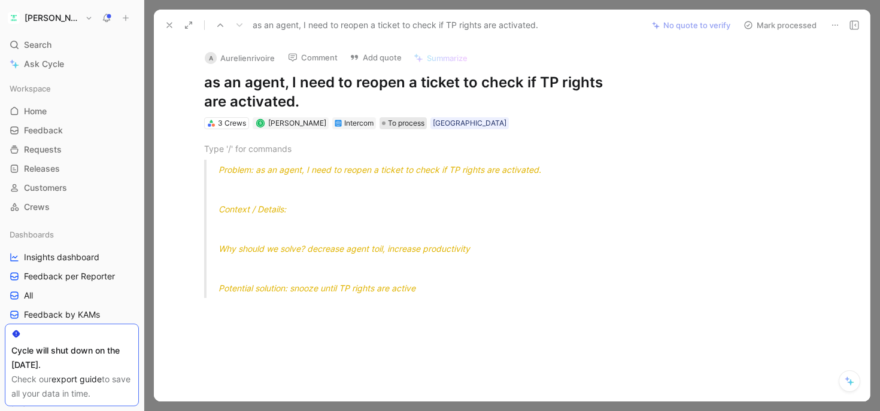
click at [396, 126] on span "To process" at bounding box center [406, 123] width 37 height 12
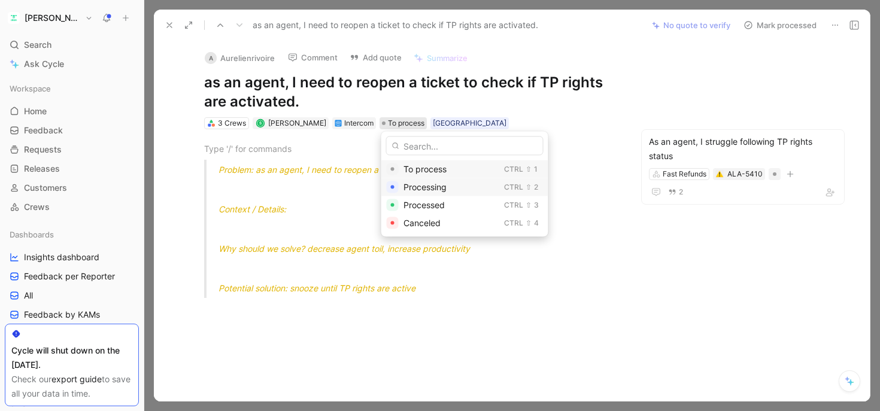
click at [401, 187] on div "Processing Ctrl ⇧ 2" at bounding box center [464, 187] width 167 height 18
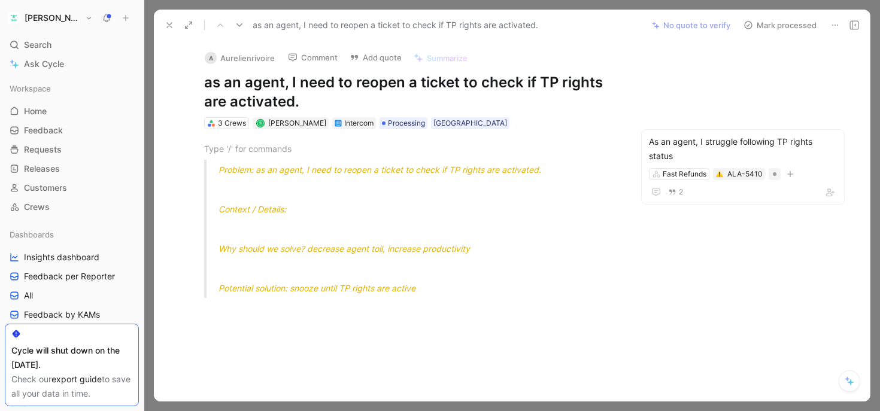
click at [171, 23] on use at bounding box center [169, 25] width 5 height 5
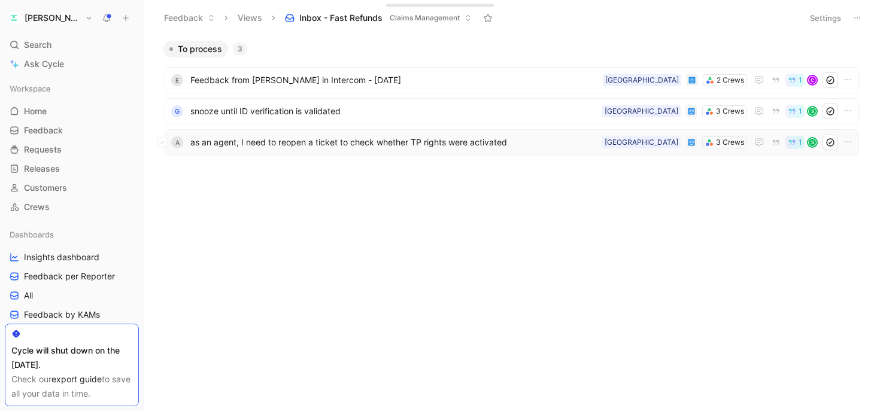
click at [295, 141] on span "as an agent, I need to reopen a ticket to check whether TP rights were activated" at bounding box center [393, 142] width 407 height 14
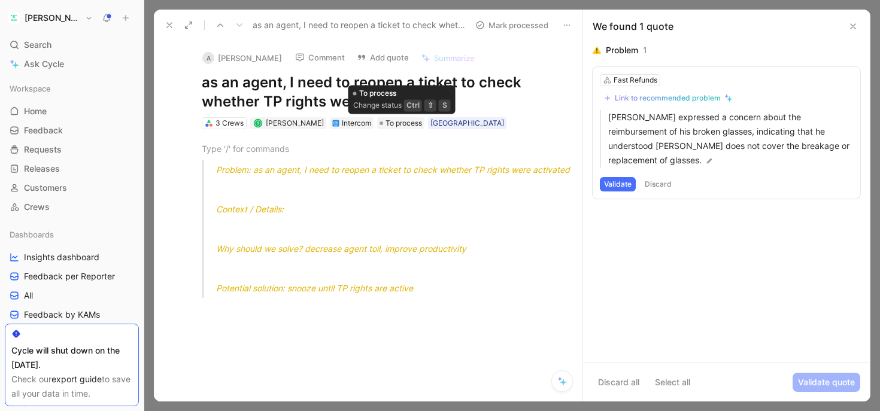
click at [398, 129] on div "Problem: as an agent, I need to reopen a ticket to check whether TP rights were…" at bounding box center [381, 235] width 404 height 212
click at [408, 130] on div "Problem: as an agent, I need to reopen a ticket to check whether TP rights were…" at bounding box center [381, 235] width 404 height 212
click at [410, 125] on span "To process" at bounding box center [404, 123] width 37 height 12
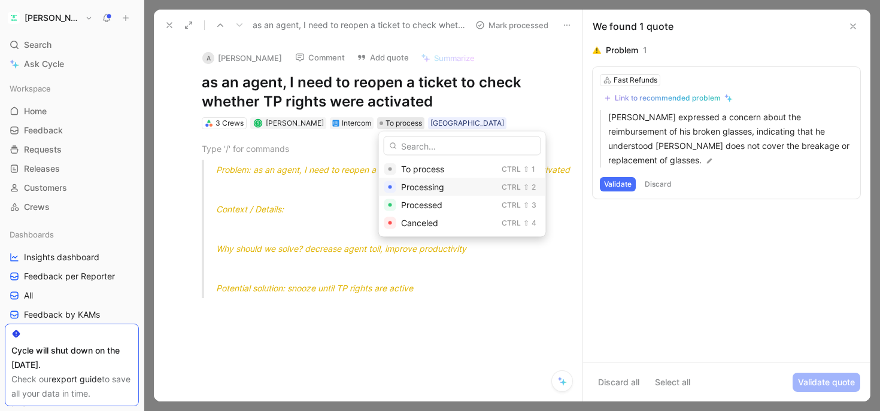
click at [411, 181] on div "Processing" at bounding box center [449, 187] width 96 height 14
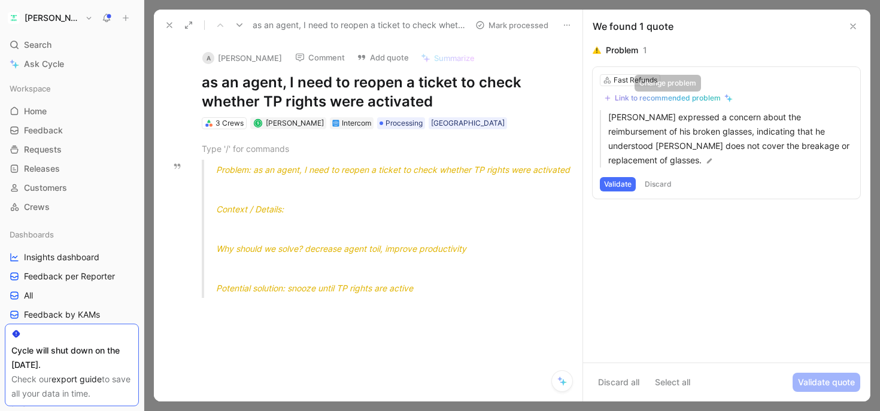
click at [654, 100] on div "Link to recommended problem" at bounding box center [668, 98] width 106 height 10
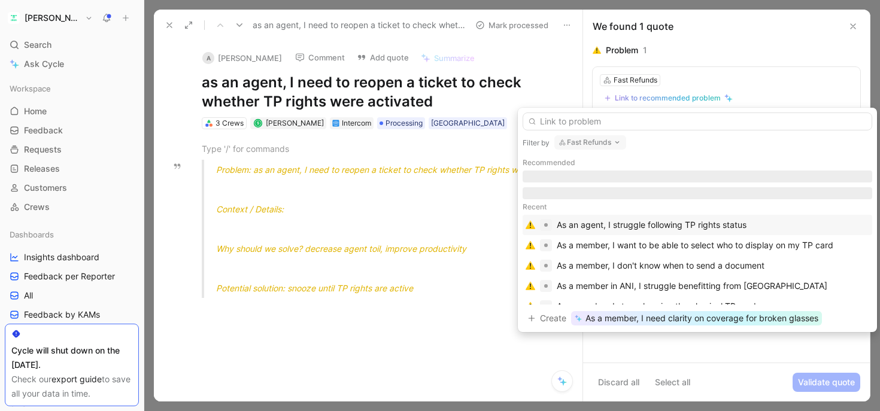
click at [616, 225] on div "As an agent, I struggle following TP rights status" at bounding box center [652, 225] width 190 height 14
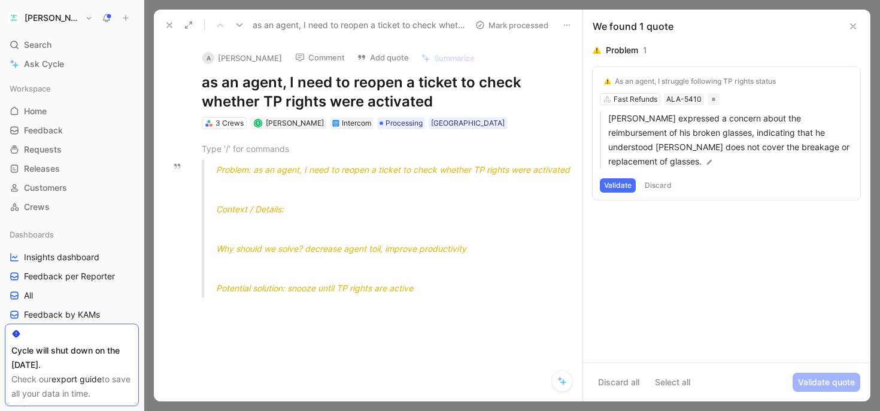
click at [622, 186] on button "Validate" at bounding box center [618, 185] width 36 height 14
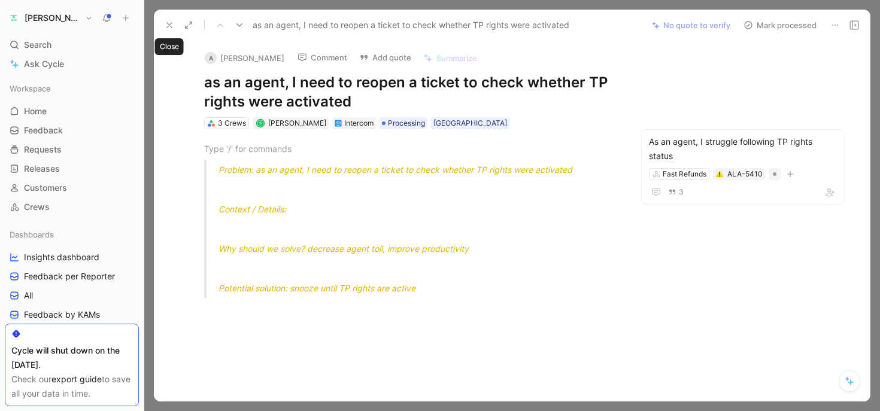
click at [163, 19] on button at bounding box center [169, 25] width 17 height 17
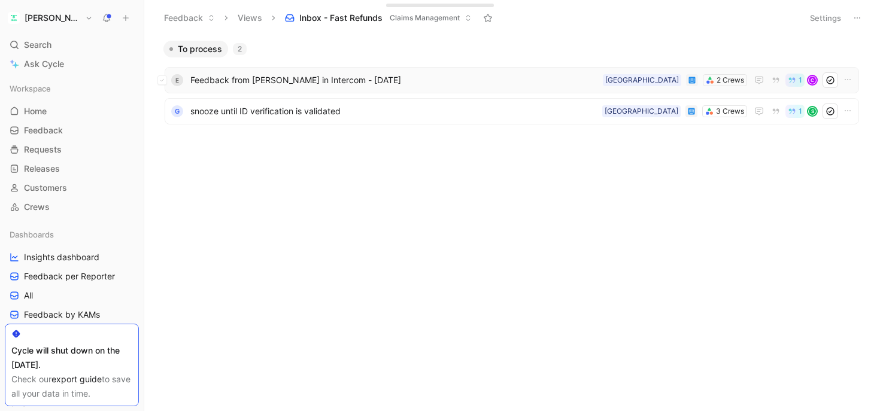
click at [262, 72] on div "E Feedback from [PERSON_NAME] in Intercom - [DATE] 2 Crews France 1 C" at bounding box center [512, 80] width 695 height 26
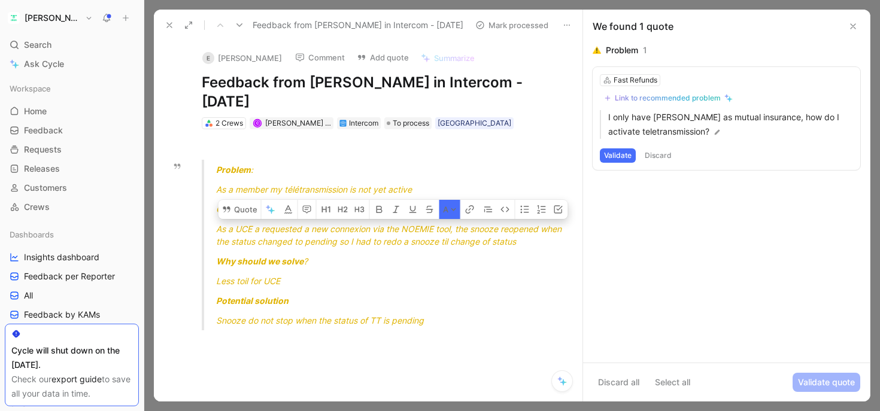
drag, startPoint x: 346, startPoint y: 232, endPoint x: 439, endPoint y: 244, distance: 94.2
click at [439, 244] on span "As a UCE a requested a new connexion via the NOEMIE tool, the snooze reopened w…" at bounding box center [390, 235] width 348 height 23
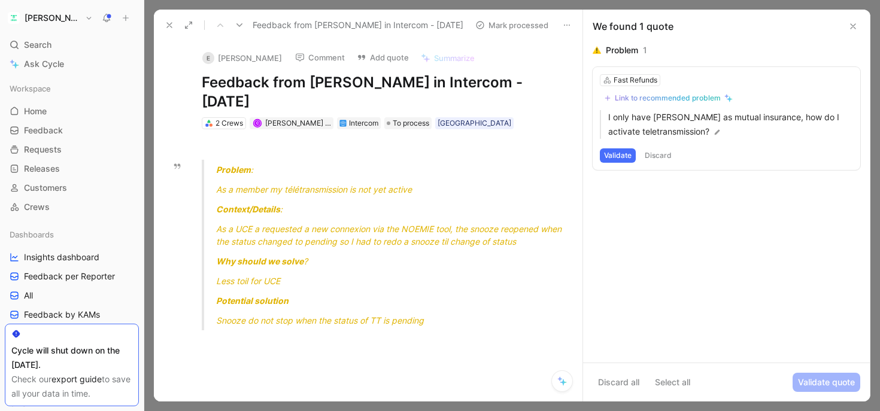
click at [458, 242] on span "As a UCE a requested a new connexion via the NOEMIE tool, the snooze reopened w…" at bounding box center [390, 235] width 348 height 23
drag, startPoint x: 468, startPoint y: 240, endPoint x: 346, endPoint y: 223, distance: 122.7
click at [346, 223] on div "As a UCE a requested a new connexion via the NOEMIE tool, the snooze reopened w…" at bounding box center [395, 235] width 358 height 25
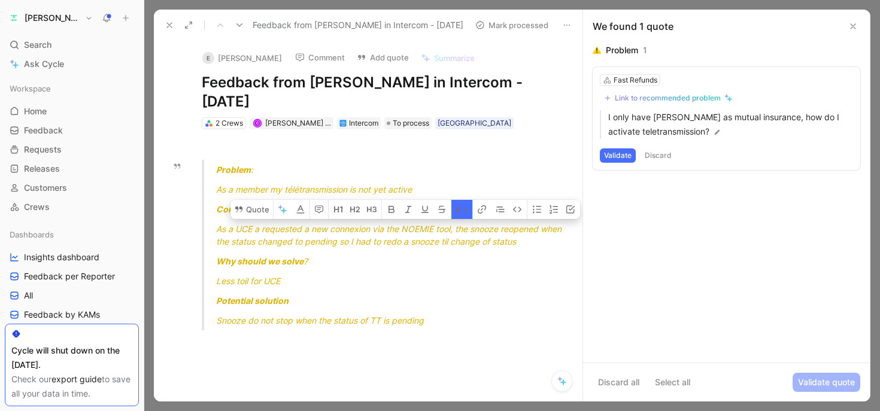
click at [346, 223] on div "As a UCE a requested a new connexion via the NOEMIE tool, the snooze reopened w…" at bounding box center [395, 235] width 358 height 25
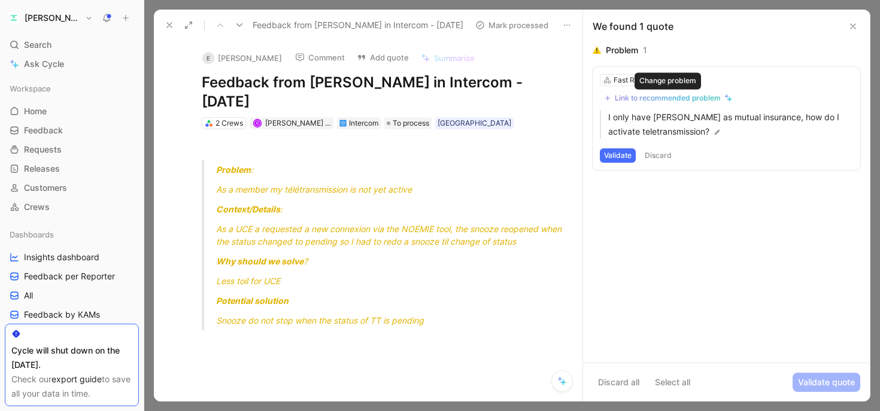
click at [651, 100] on div "Link to recommended problem" at bounding box center [668, 98] width 106 height 10
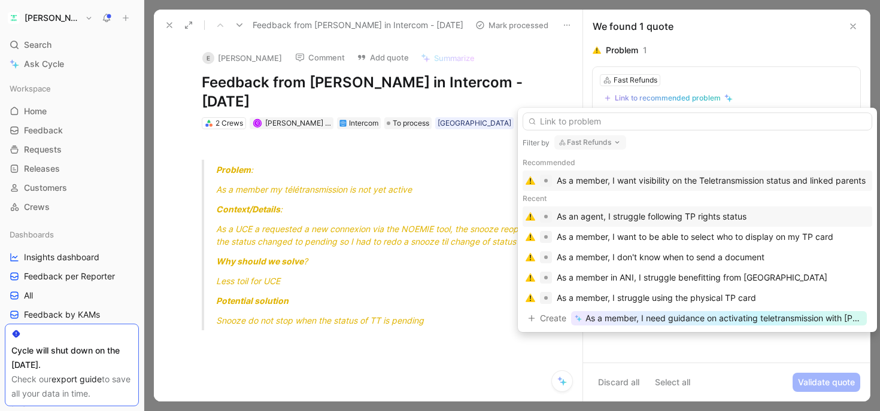
click at [658, 216] on div "As an agent, I struggle following TP rights status" at bounding box center [652, 217] width 190 height 14
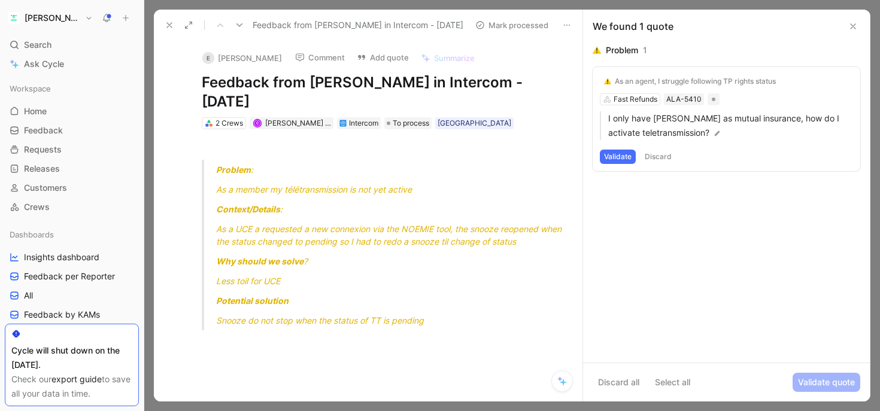
click at [696, 77] on div "As an agent, I struggle following TP rights status" at bounding box center [695, 82] width 161 height 10
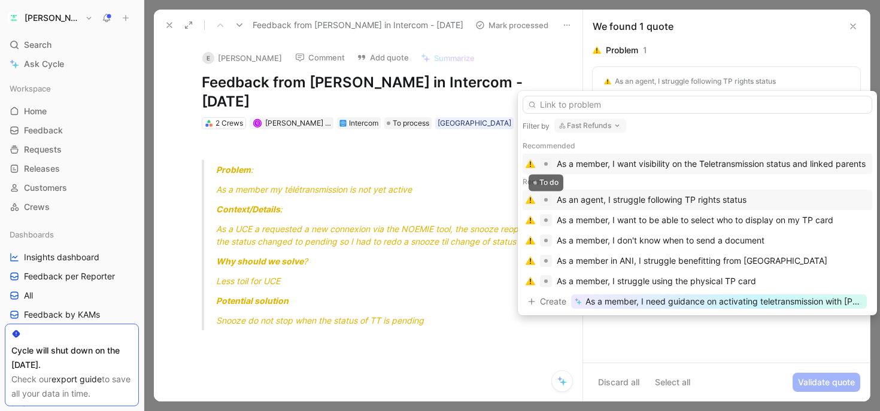
click at [544, 201] on div at bounding box center [546, 200] width 4 height 4
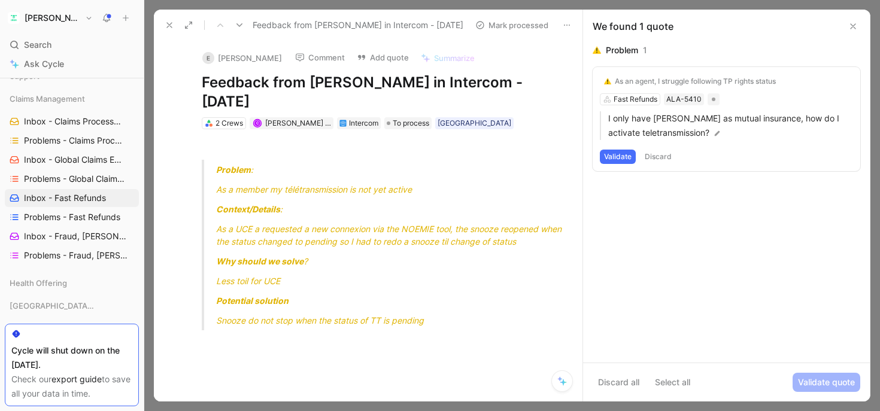
scroll to position [398, 0]
click at [63, 218] on span "Problems - Fast Refunds" at bounding box center [72, 215] width 96 height 12
click at [636, 82] on div "As an agent, I struggle following TT/TP rights status" at bounding box center [701, 82] width 172 height 10
click at [611, 160] on div "Open Change Unlink" at bounding box center [709, 153] width 217 height 22
click at [390, 129] on div "Problem : As a member my télétransmission is not yet active Context/Details : A…" at bounding box center [381, 251] width 404 height 244
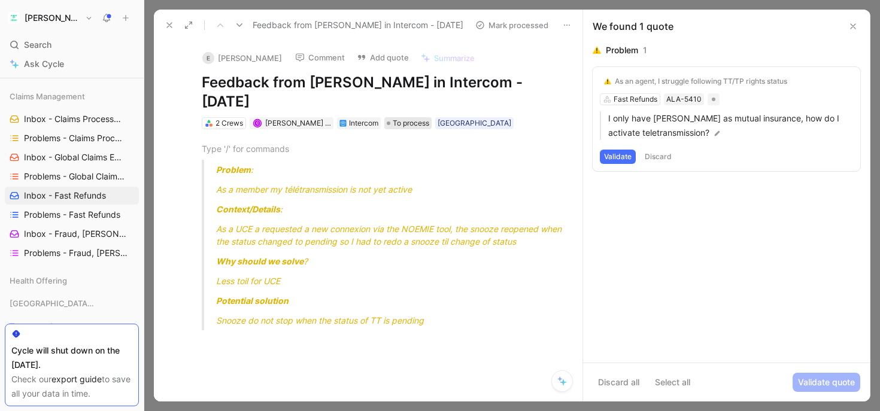
click at [401, 117] on span "To process" at bounding box center [411, 123] width 37 height 12
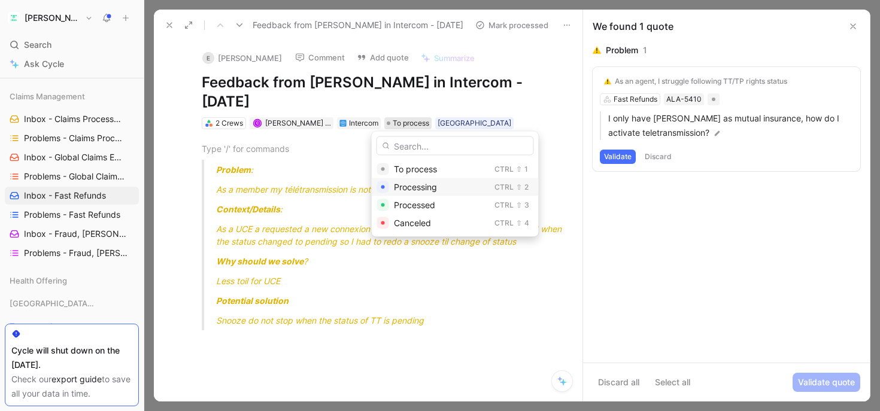
click at [399, 186] on span "Processing" at bounding box center [415, 187] width 43 height 10
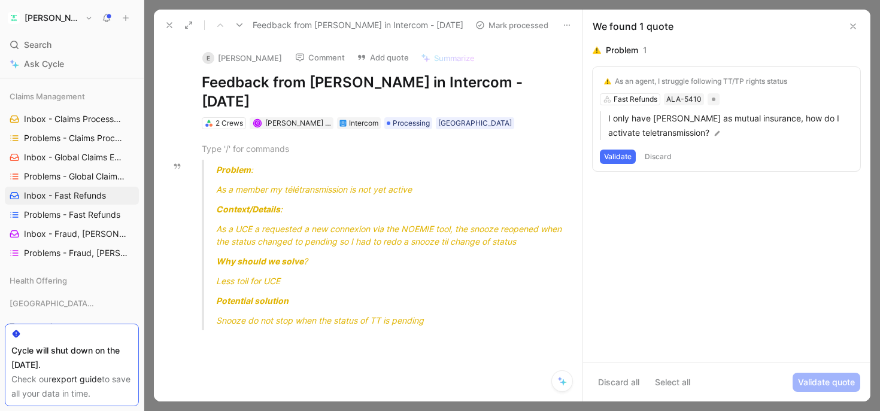
click at [168, 19] on button at bounding box center [169, 25] width 17 height 17
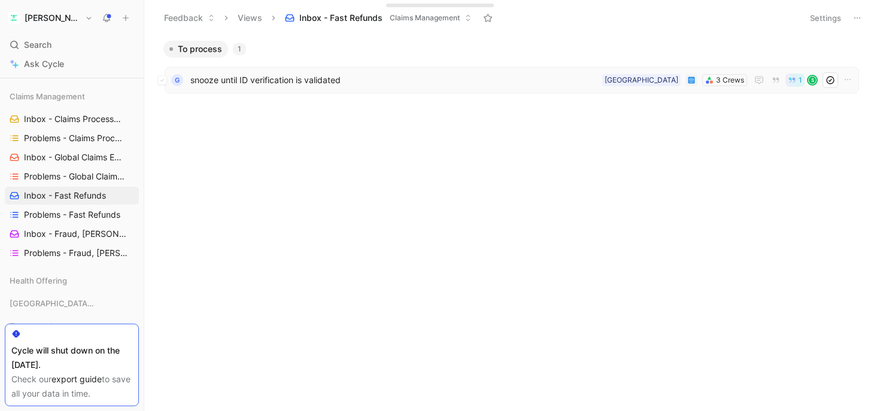
click at [305, 85] on span "snooze until ID verification is validated" at bounding box center [393, 80] width 407 height 14
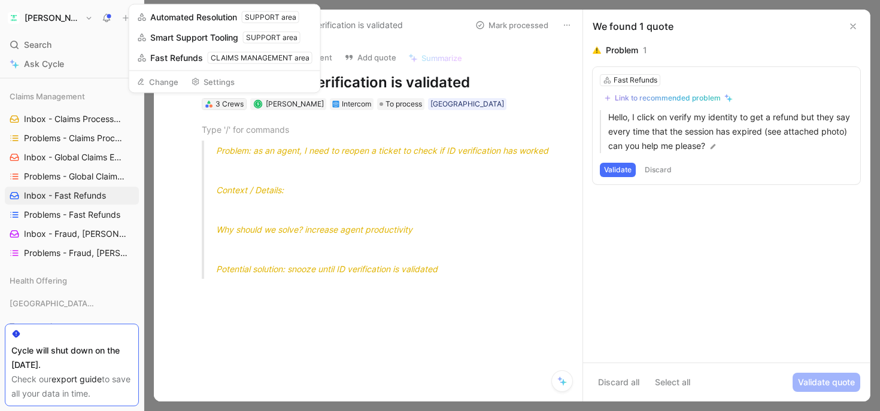
click at [229, 105] on div "3 Crews" at bounding box center [230, 104] width 28 height 12
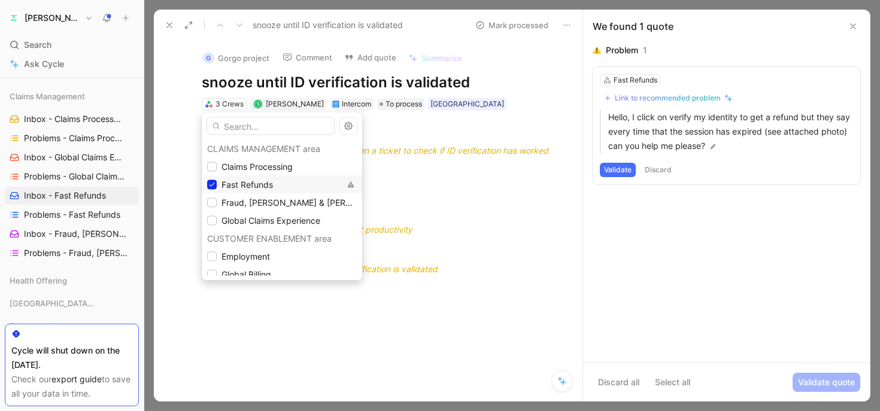
click at [260, 178] on span "Fast Refunds" at bounding box center [248, 185] width 52 height 14
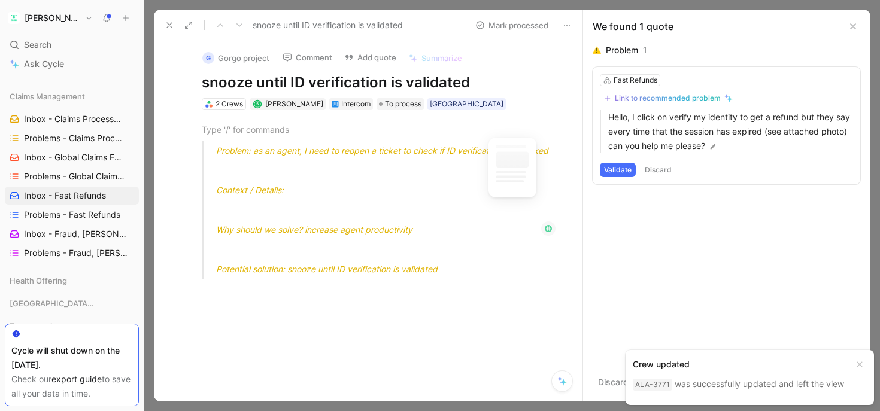
click at [166, 21] on icon at bounding box center [170, 25] width 10 height 10
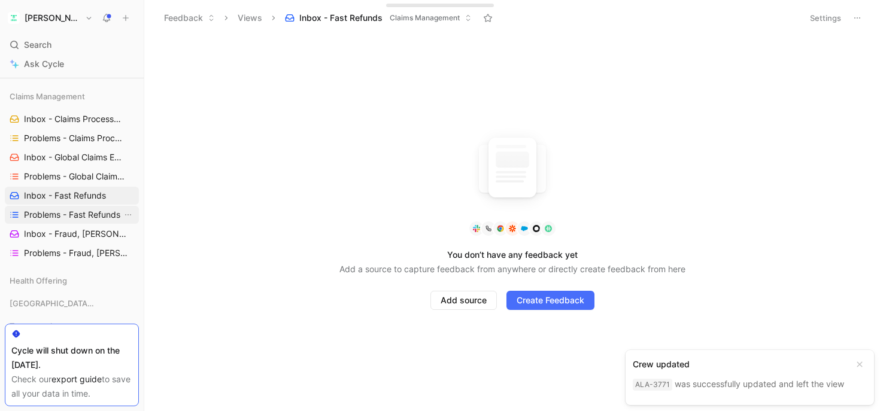
click at [59, 219] on span "Problems - Fast Refunds" at bounding box center [72, 215] width 96 height 12
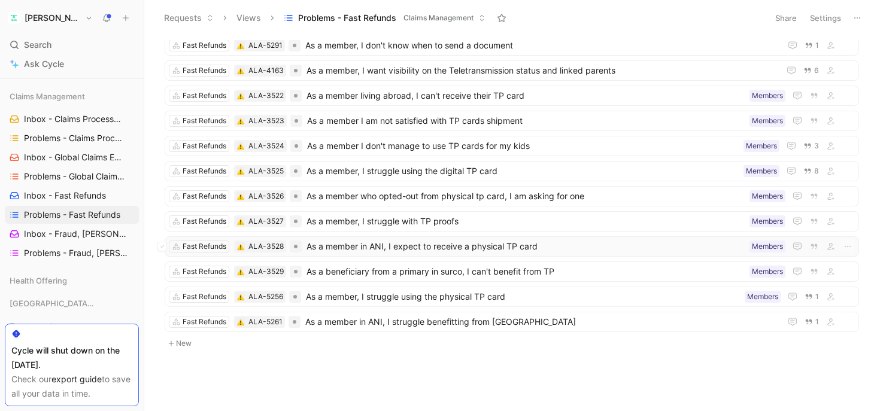
scroll to position [59, 0]
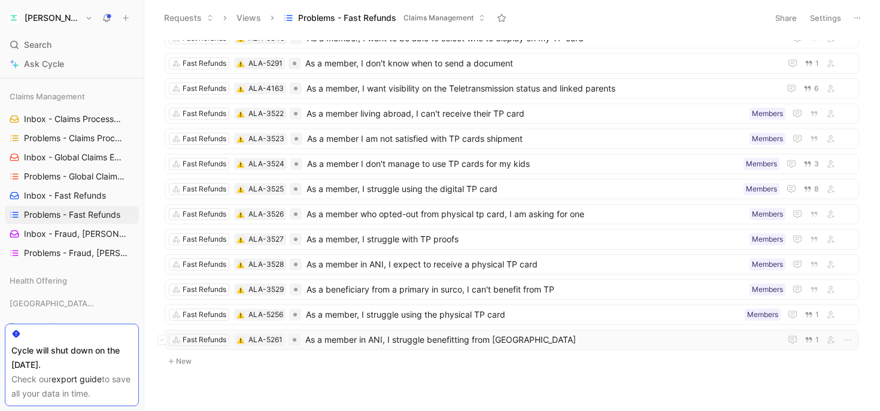
click at [738, 341] on span "As a member in ANI, I struggle benefitting from [GEOGRAPHIC_DATA]" at bounding box center [540, 340] width 471 height 14
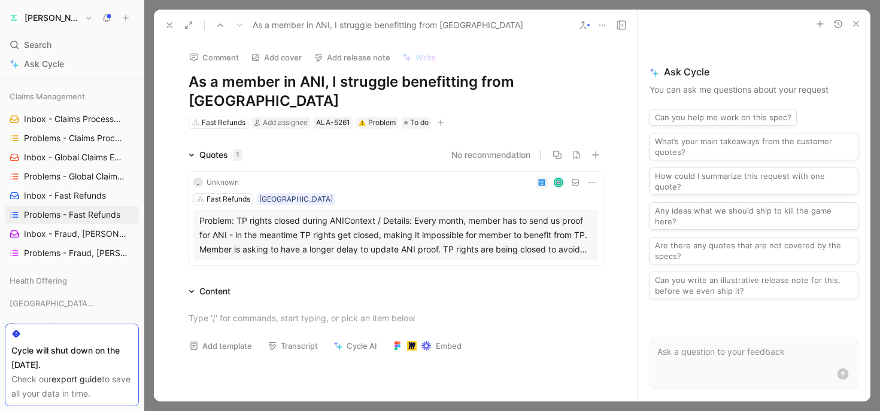
click at [173, 22] on icon at bounding box center [170, 25] width 10 height 10
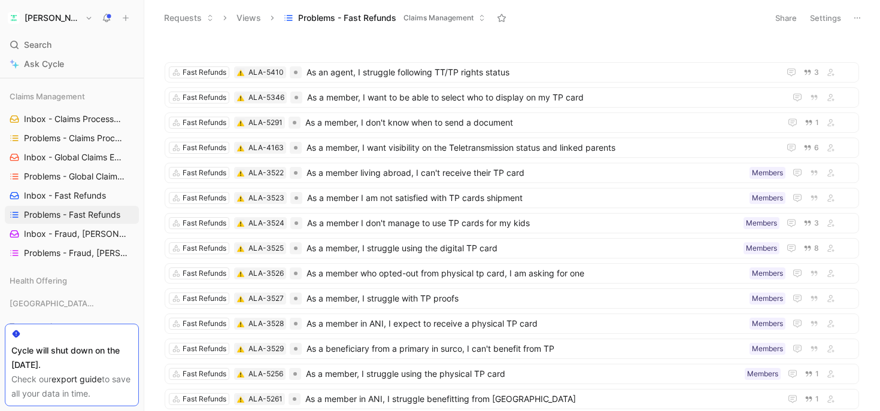
click at [193, 24] on button "Requests" at bounding box center [189, 18] width 60 height 18
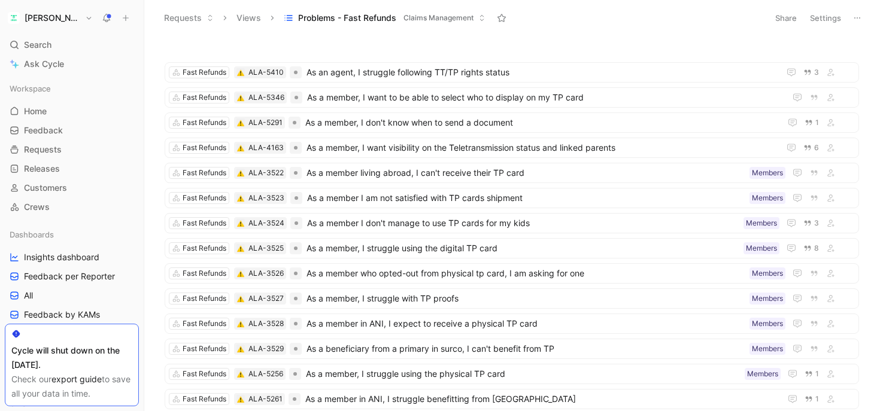
click at [97, 2] on div "[PERSON_NAME] Search ⌘ K Ask Cycle Workspace Home G then H Feedback G then F Re…" at bounding box center [72, 205] width 144 height 411
click at [104, 13] on icon at bounding box center [107, 18] width 10 height 10
click at [844, 70] on icon "button" at bounding box center [848, 73] width 10 height 10
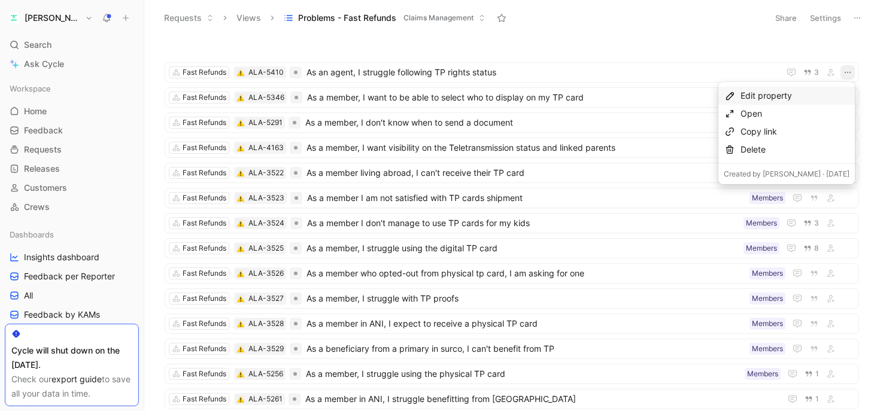
click at [790, 101] on div "Edit property" at bounding box center [795, 96] width 109 height 14
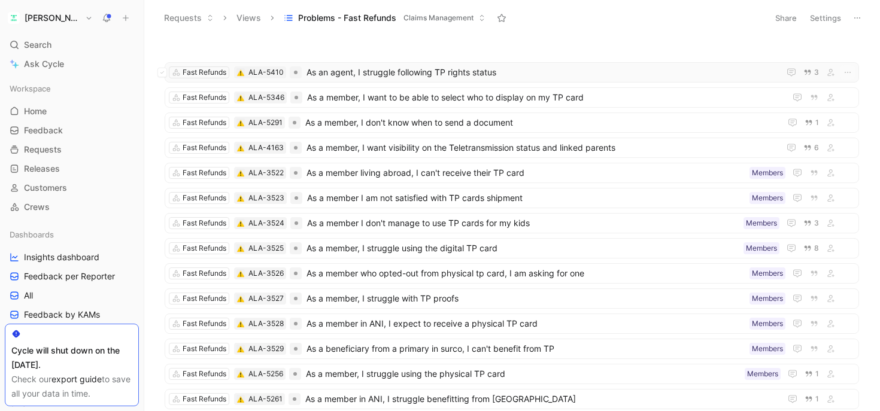
click at [502, 74] on span "As an agent, I struggle following TP rights status" at bounding box center [541, 72] width 468 height 14
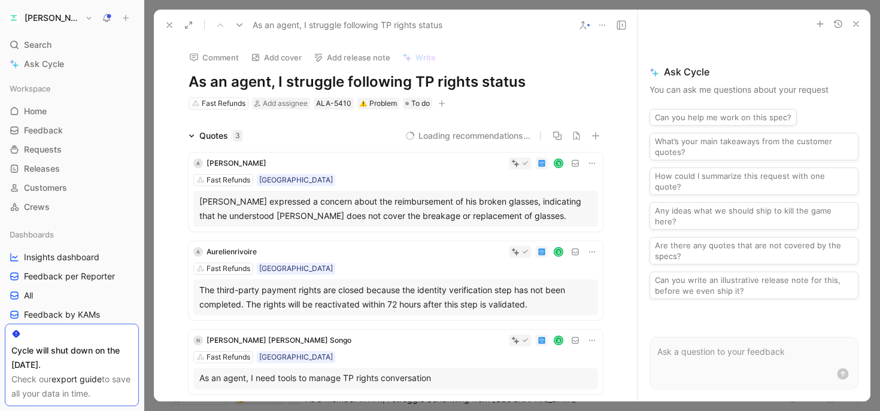
click at [440, 80] on h1 "As an agent, I struggle following TP rights status" at bounding box center [396, 81] width 414 height 19
click at [434, 80] on h1 "As an agent, I struggle following TP rights status" at bounding box center [396, 81] width 414 height 19
click at [517, 37] on div "As an agent, I struggle following TT/TP rights status" at bounding box center [395, 25] width 483 height 31
click at [169, 23] on icon at bounding box center [170, 25] width 10 height 10
